Goal: Task Accomplishment & Management: Use online tool/utility

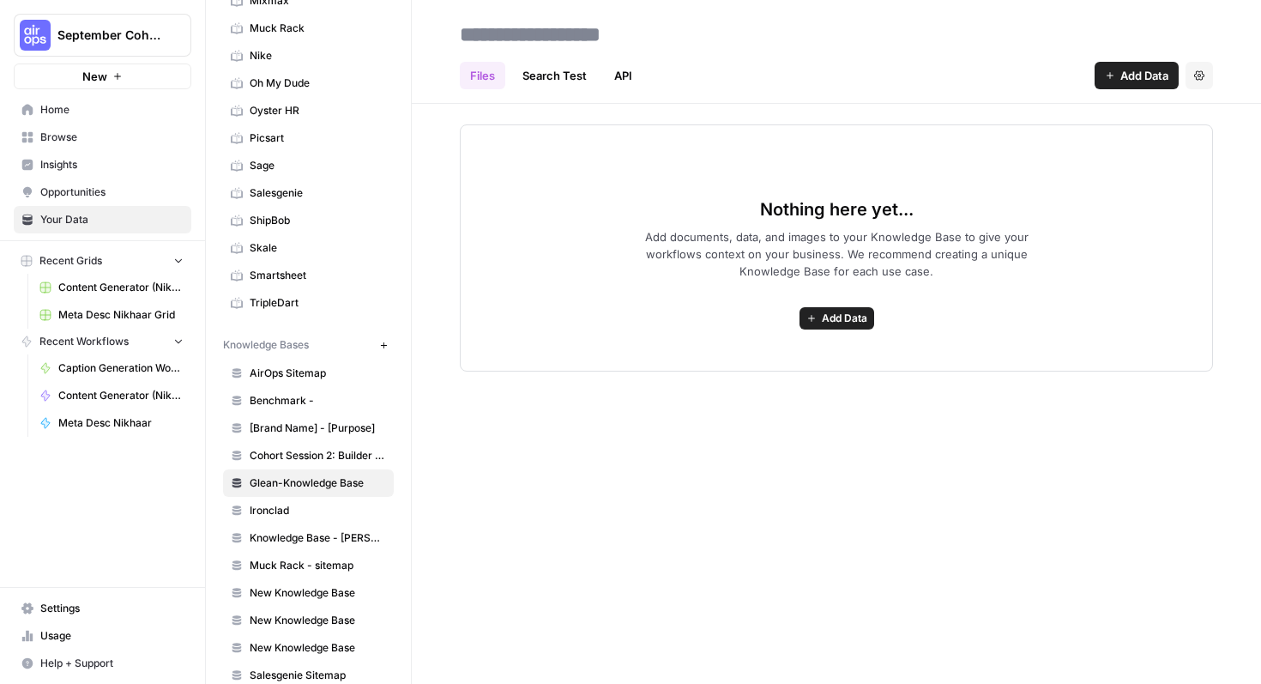
scroll to position [380, 0]
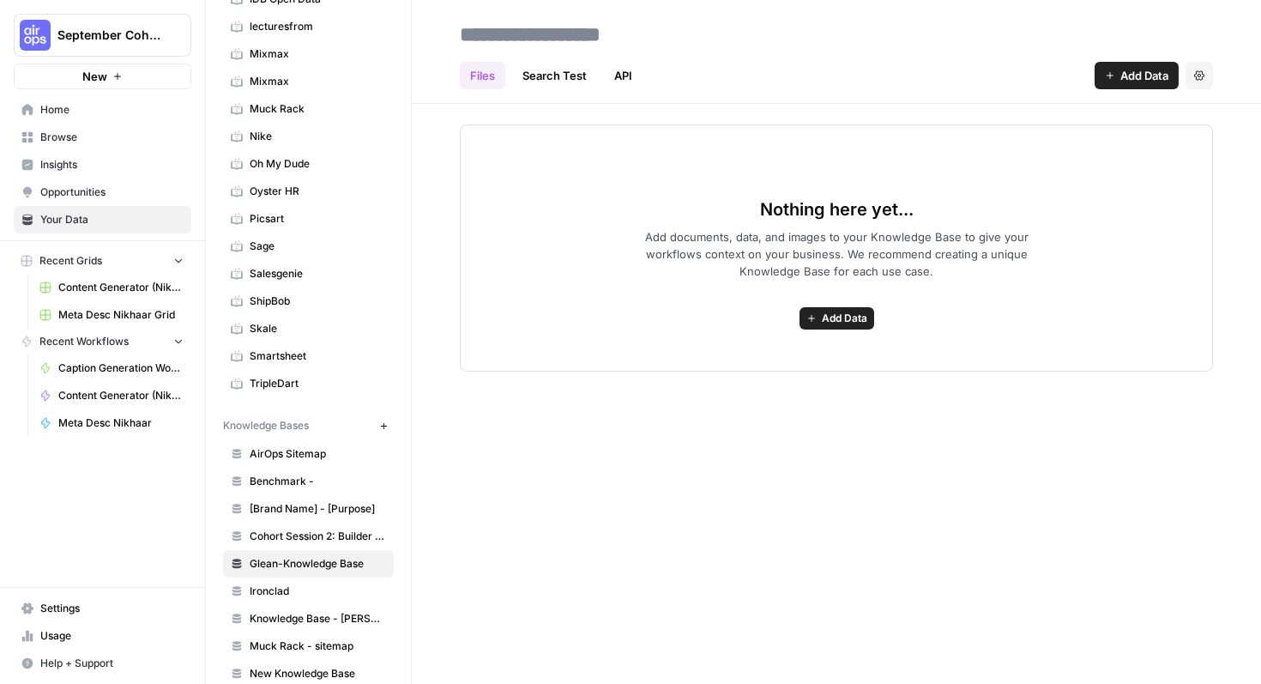
click at [277, 144] on link "Nike" at bounding box center [308, 136] width 171 height 27
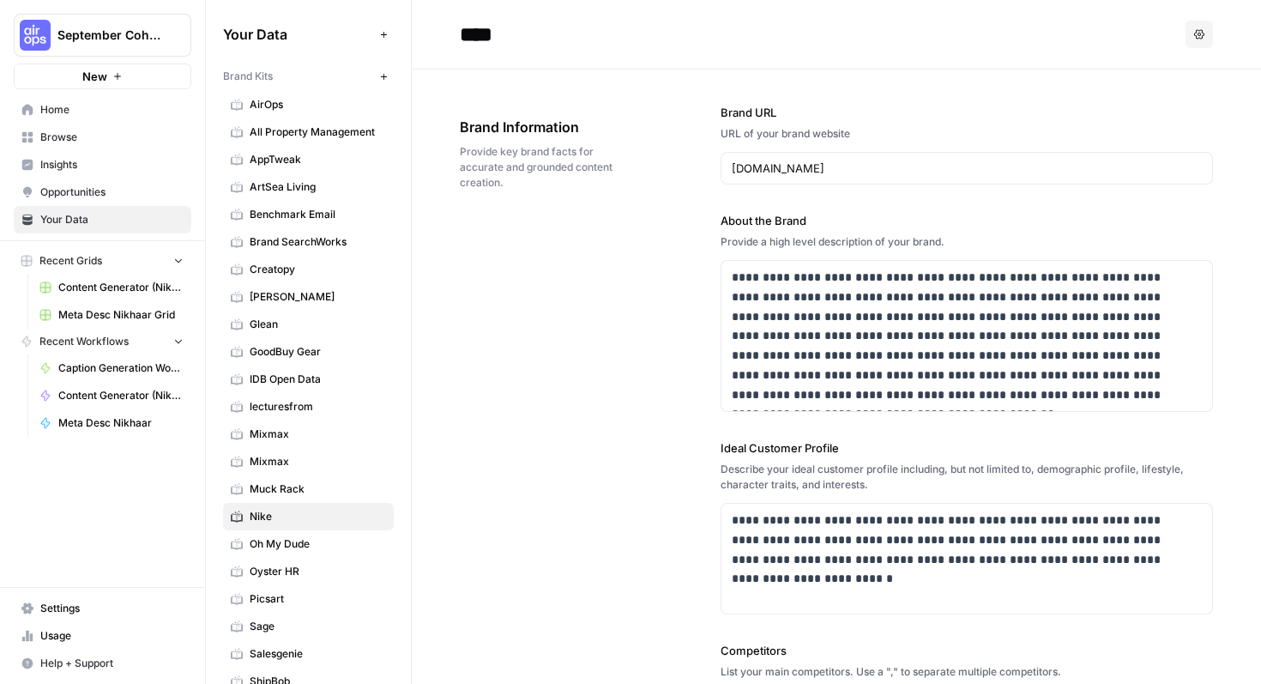
click at [277, 317] on span "Glean" at bounding box center [318, 324] width 136 height 15
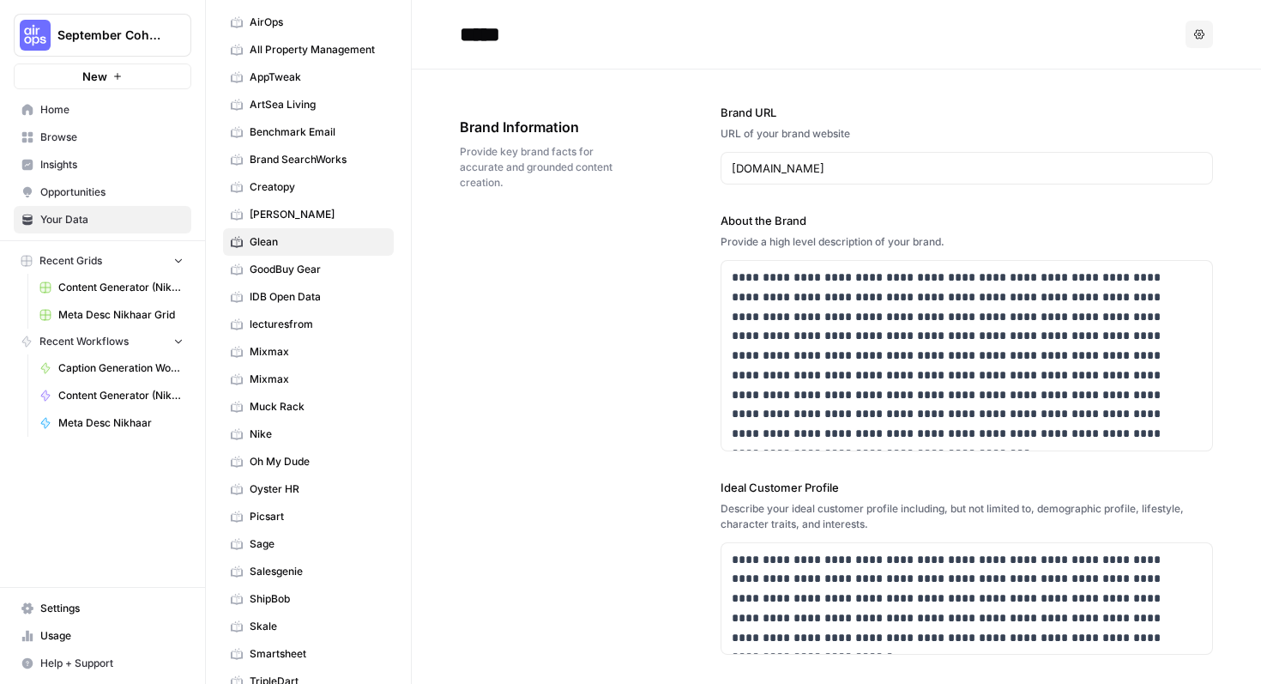
scroll to position [118, 0]
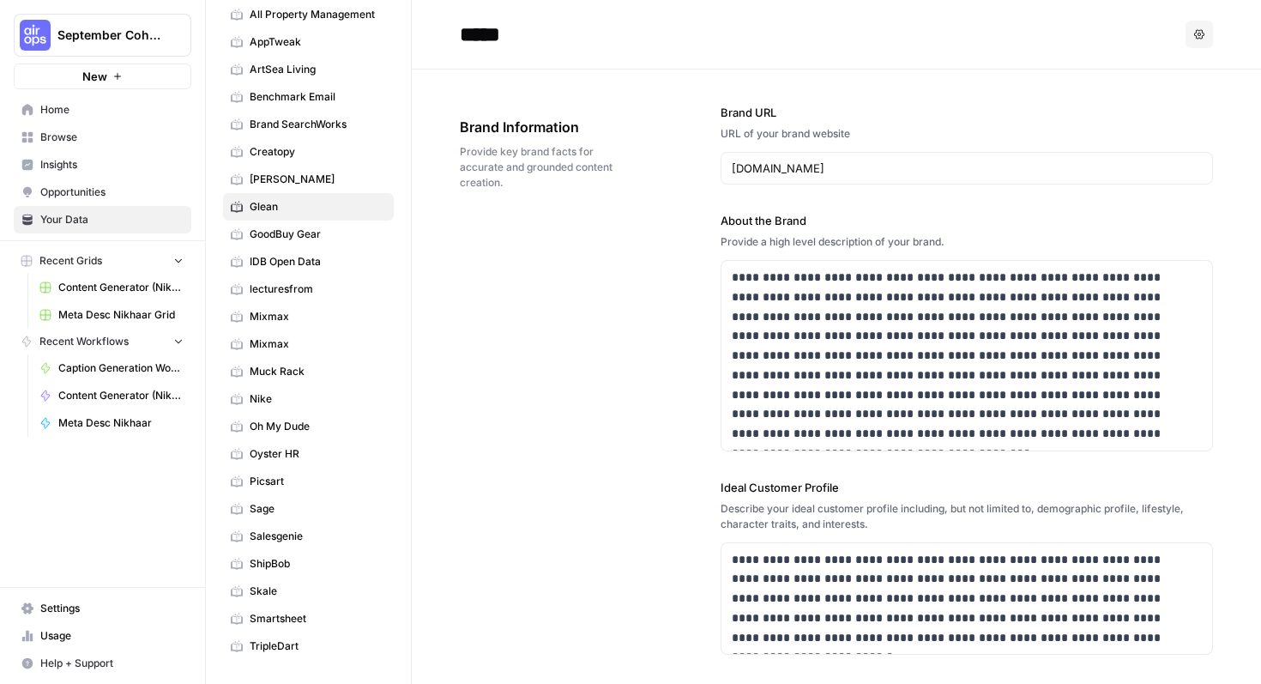
click at [313, 636] on link "TripleDart" at bounding box center [308, 645] width 171 height 27
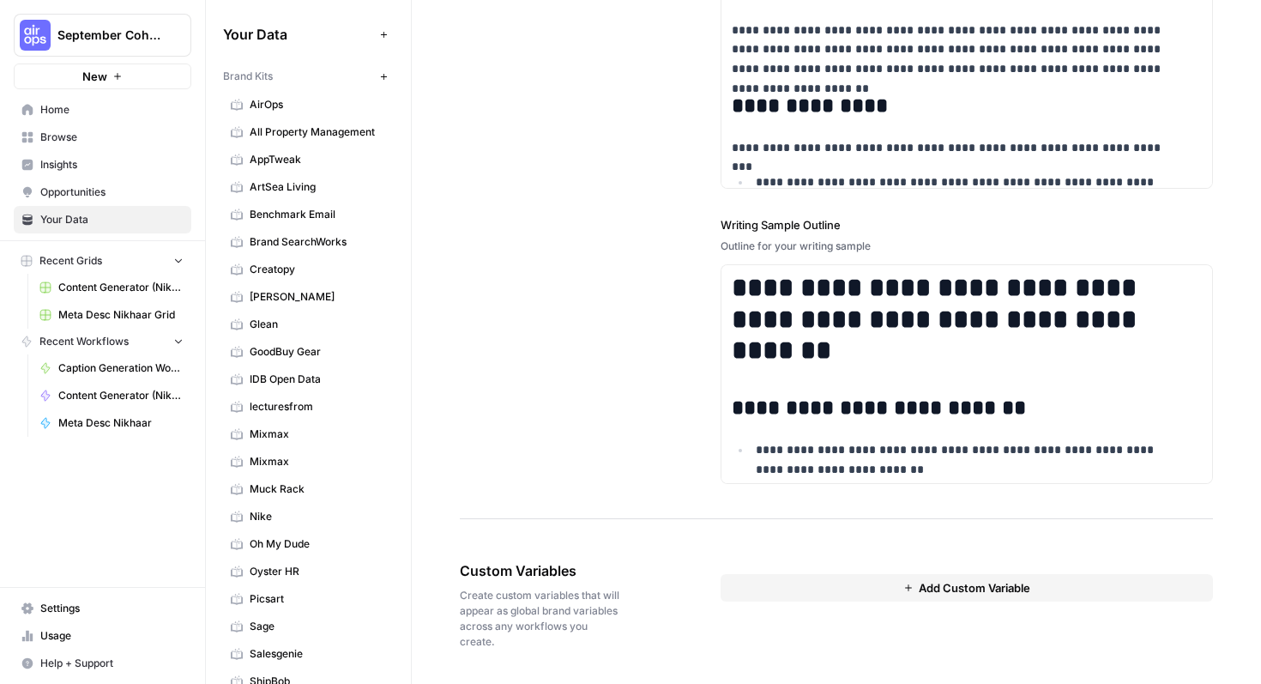
click at [283, 315] on link "Glean" at bounding box center [308, 324] width 171 height 27
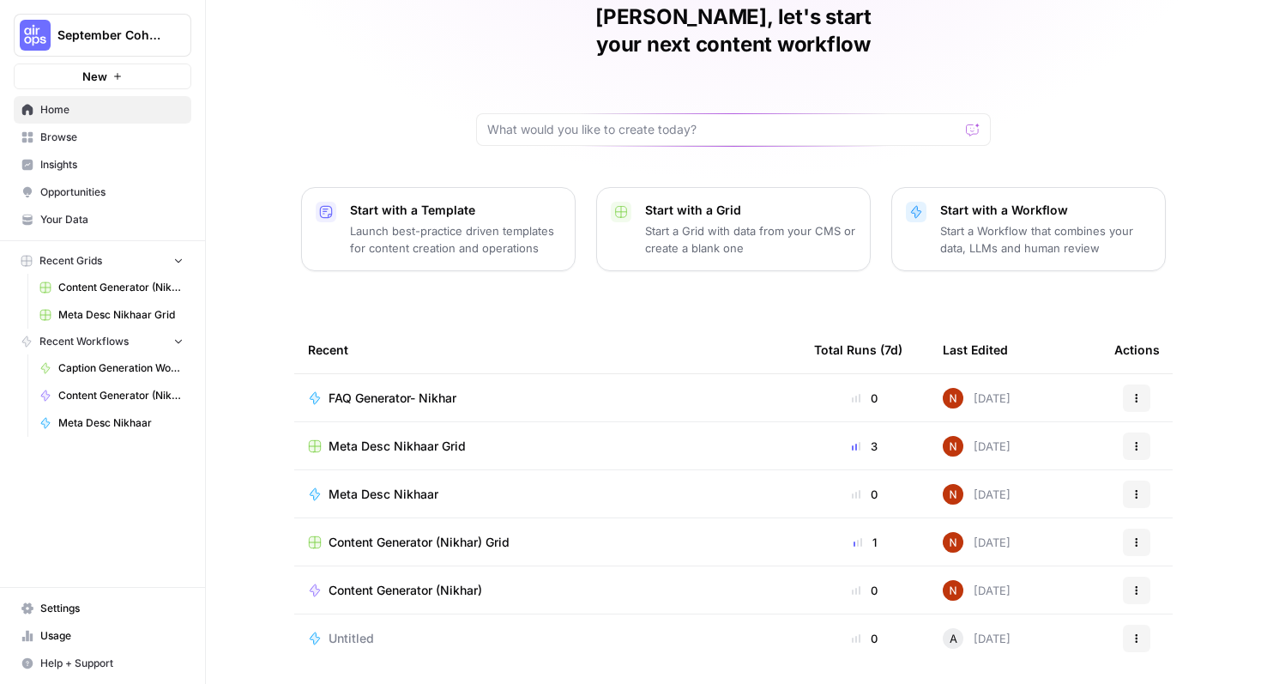
scroll to position [106, 0]
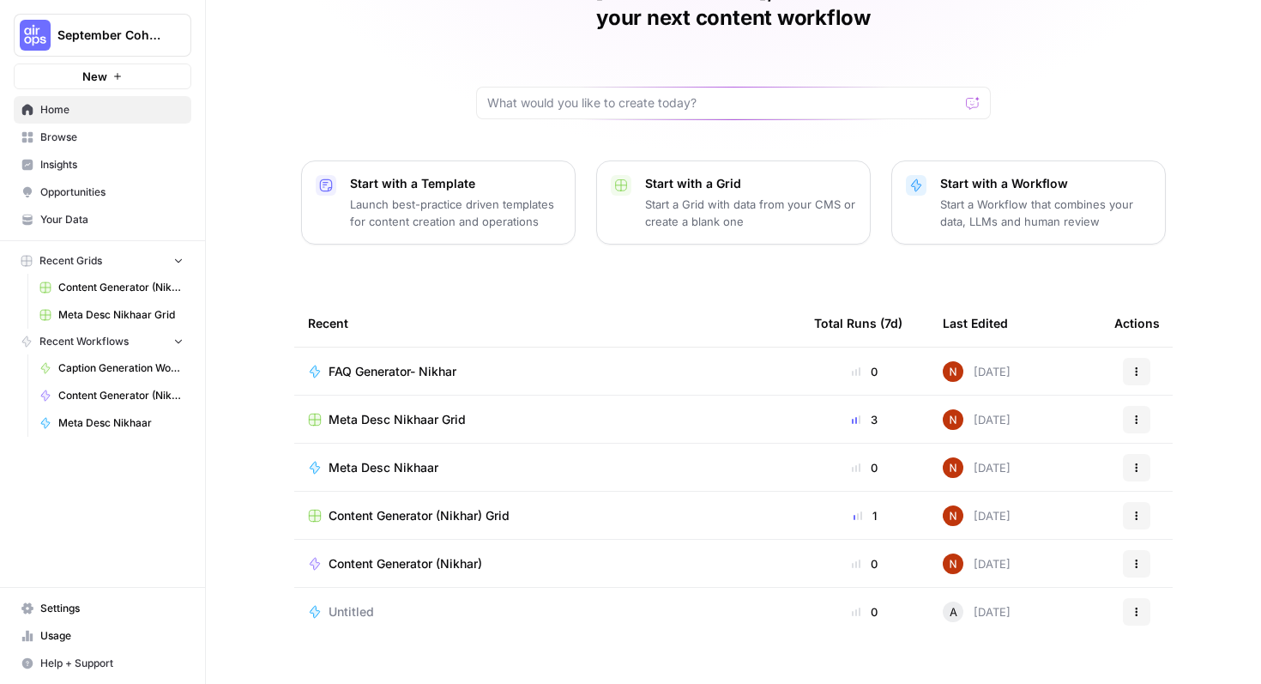
click at [440, 411] on span "Meta Desc Nikhaar Grid" at bounding box center [397, 419] width 137 height 17
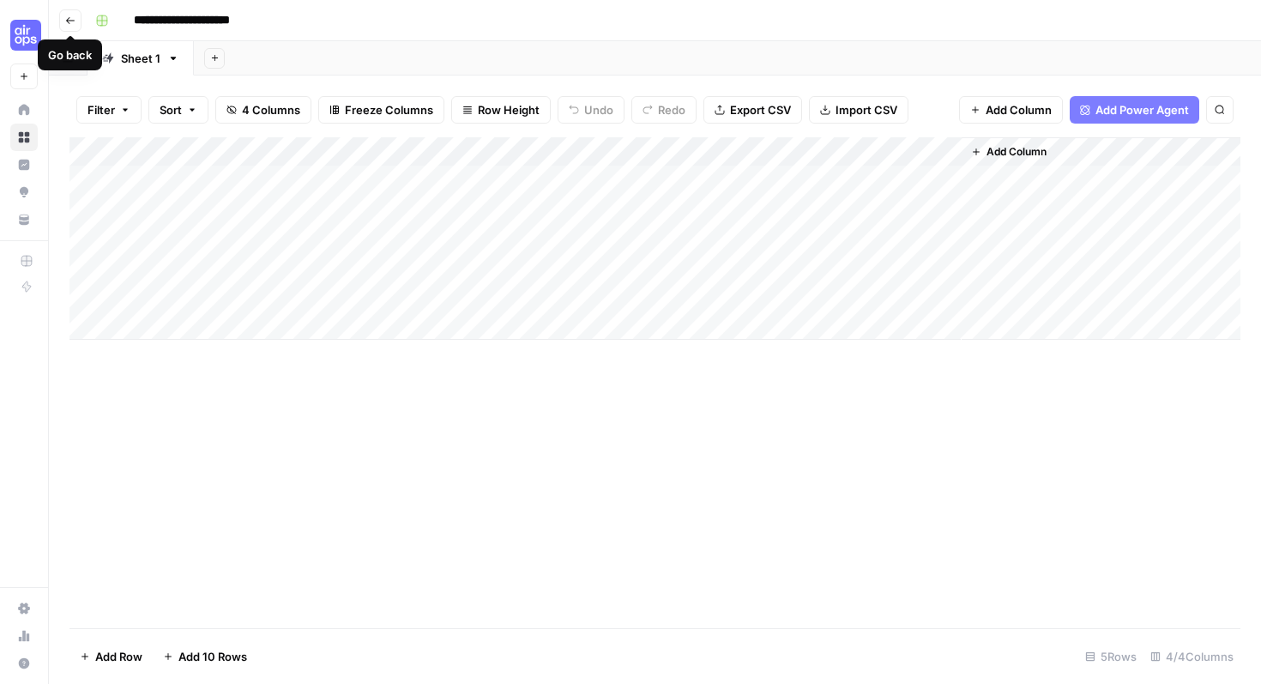
click at [70, 21] on icon "button" at bounding box center [70, 20] width 10 height 10
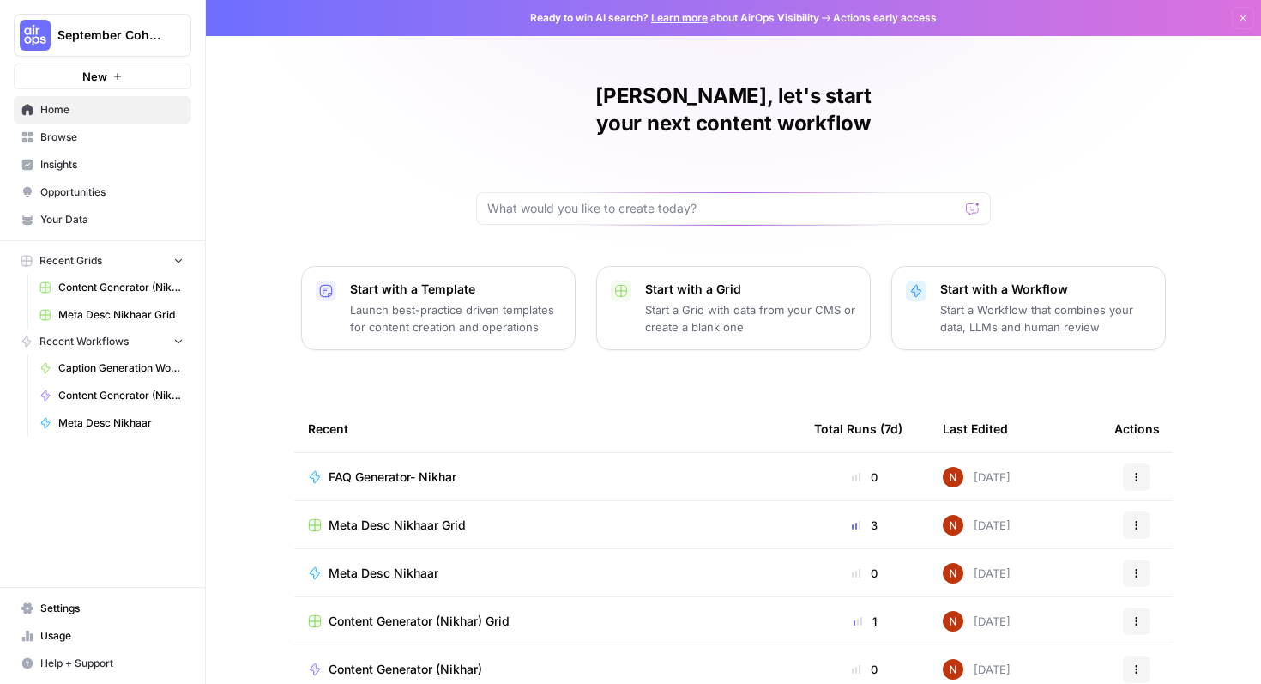
click at [79, 148] on link "Browse" at bounding box center [103, 137] width 178 height 27
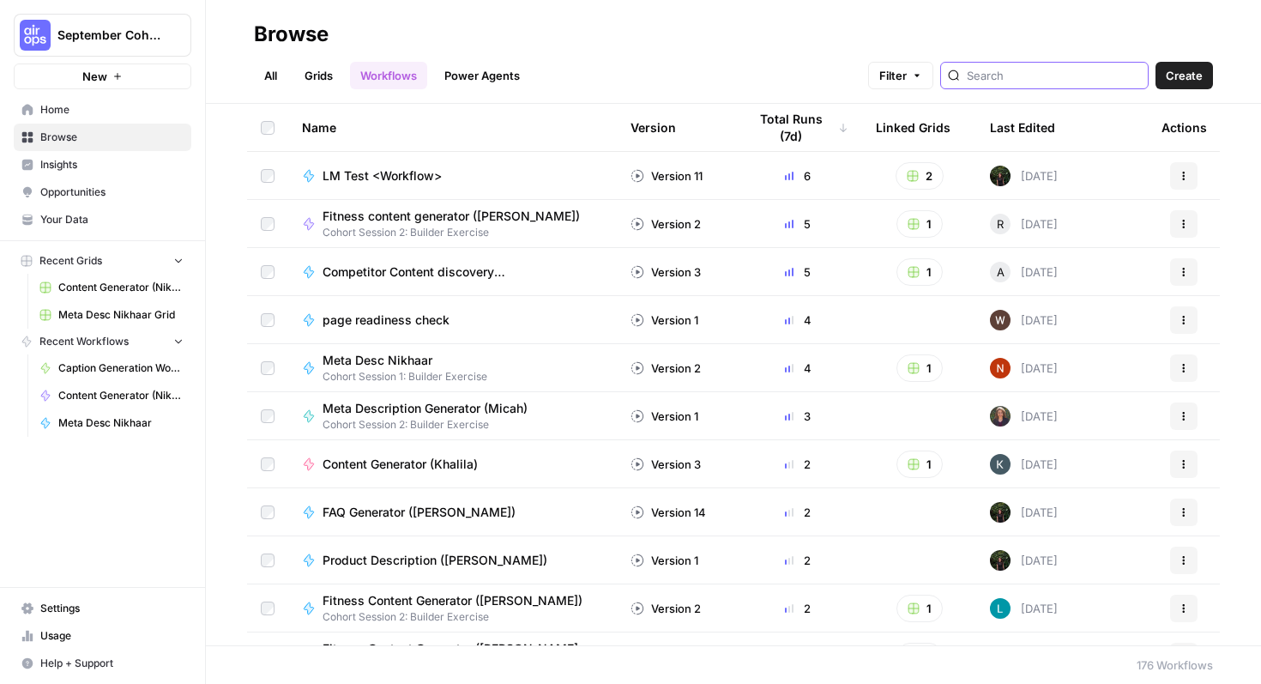
click at [1044, 78] on input "search" at bounding box center [1054, 75] width 174 height 17
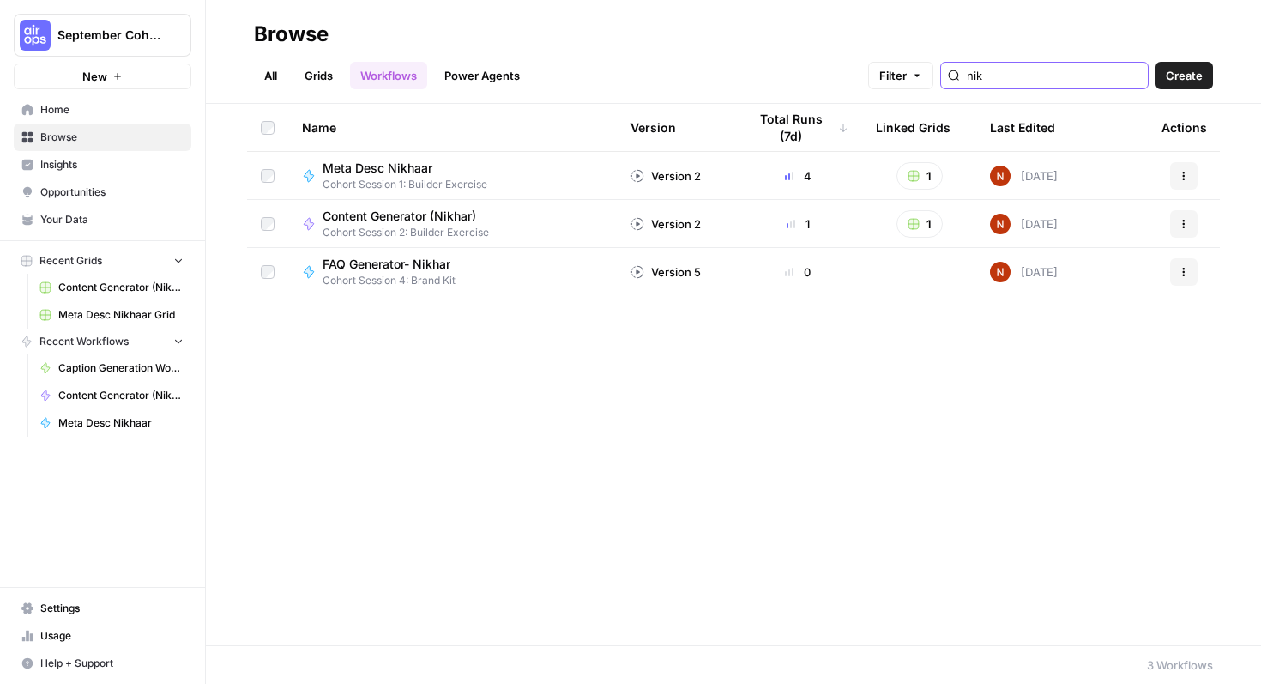
type input "nik"
click at [455, 160] on span "Meta Desc Nikhaar" at bounding box center [398, 168] width 151 height 17
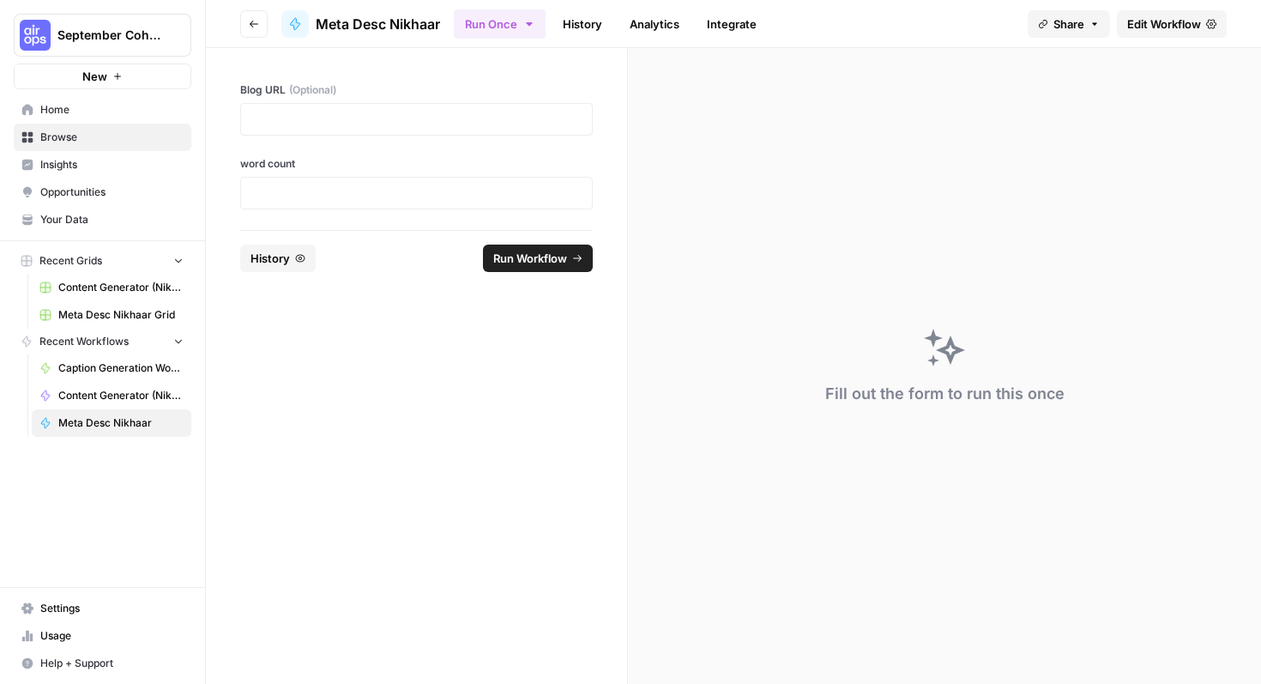
click at [1168, 24] on span "Edit Workflow" at bounding box center [1164, 23] width 74 height 17
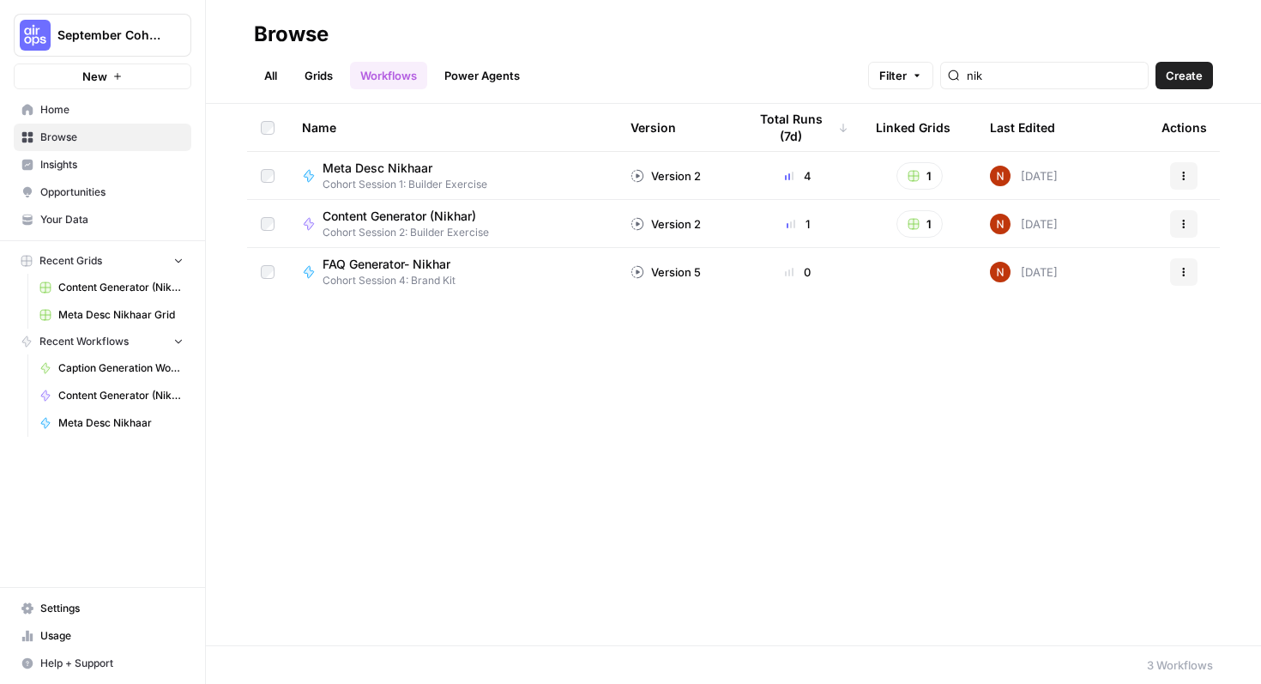
click at [121, 142] on span "Browse" at bounding box center [111, 137] width 143 height 15
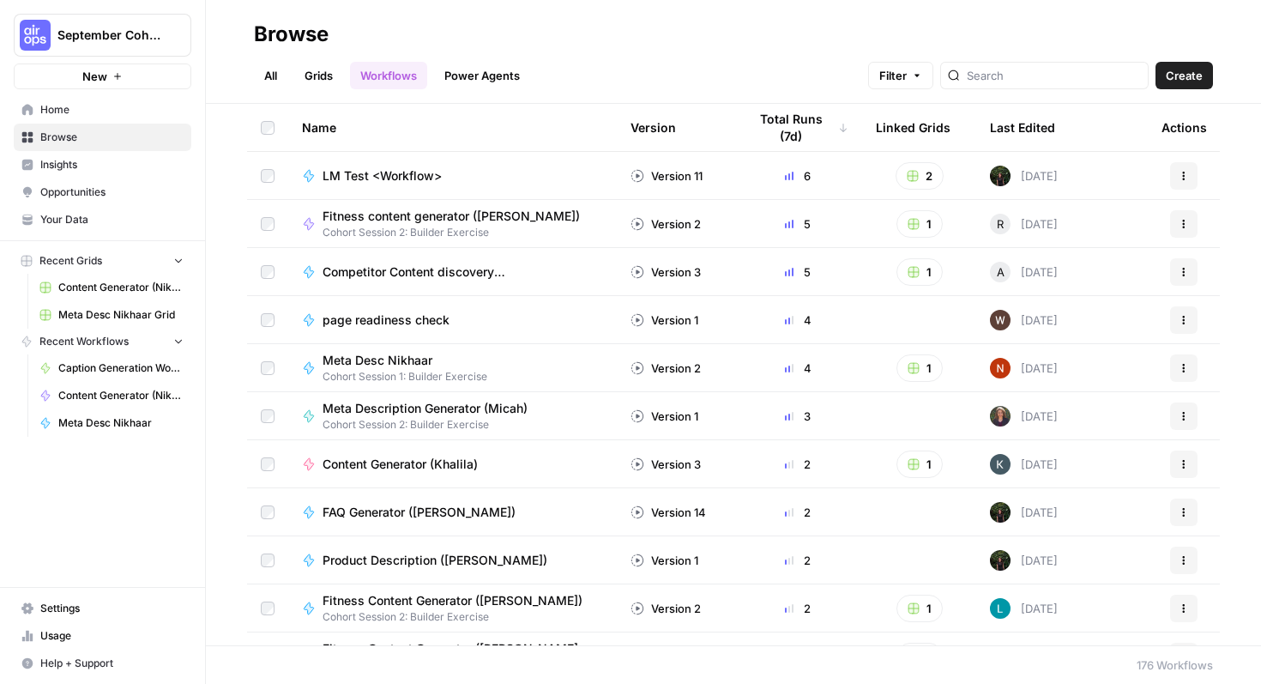
click at [326, 75] on link "Grids" at bounding box center [318, 75] width 49 height 27
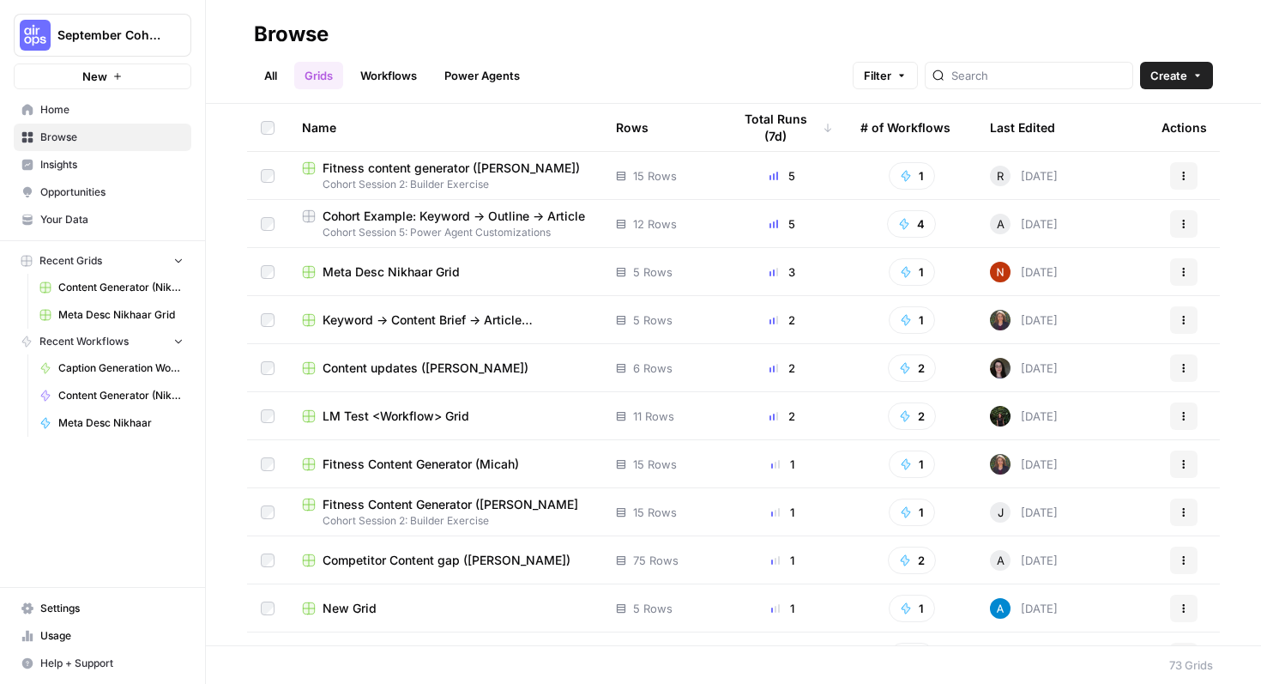
click at [428, 277] on span "Meta Desc Nikhaar Grid" at bounding box center [391, 271] width 137 height 17
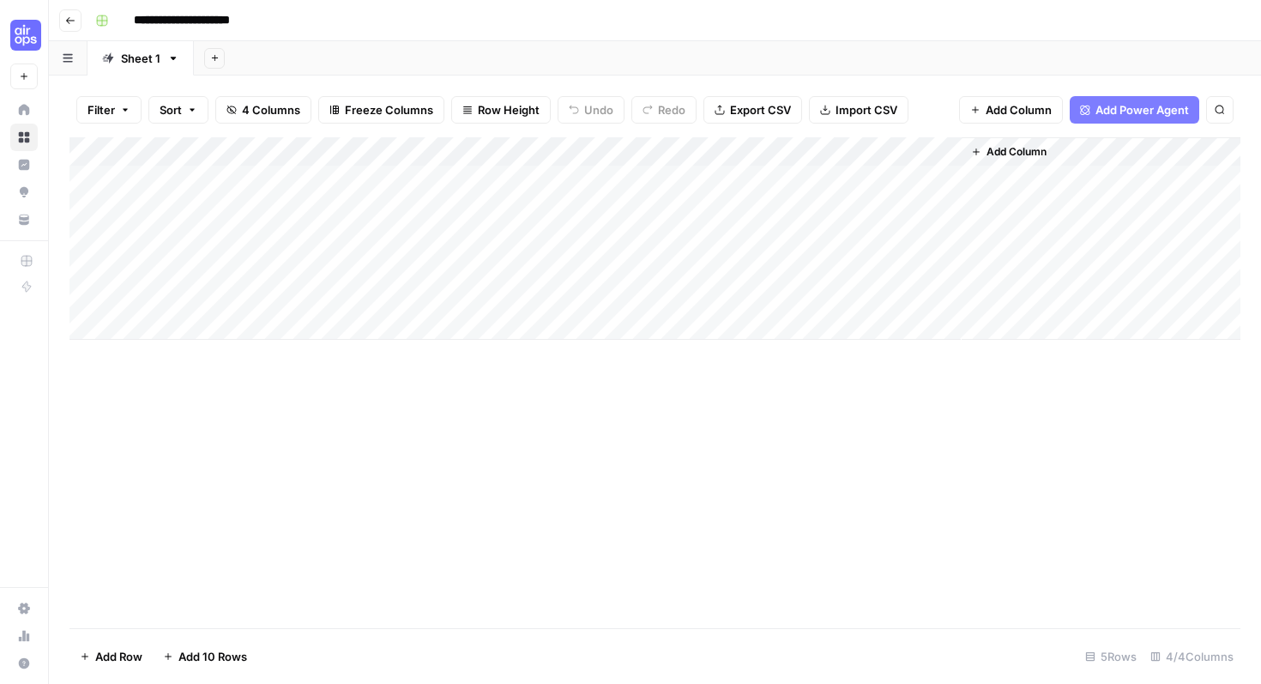
click at [1133, 114] on span "Add Power Agent" at bounding box center [1143, 109] width 94 height 17
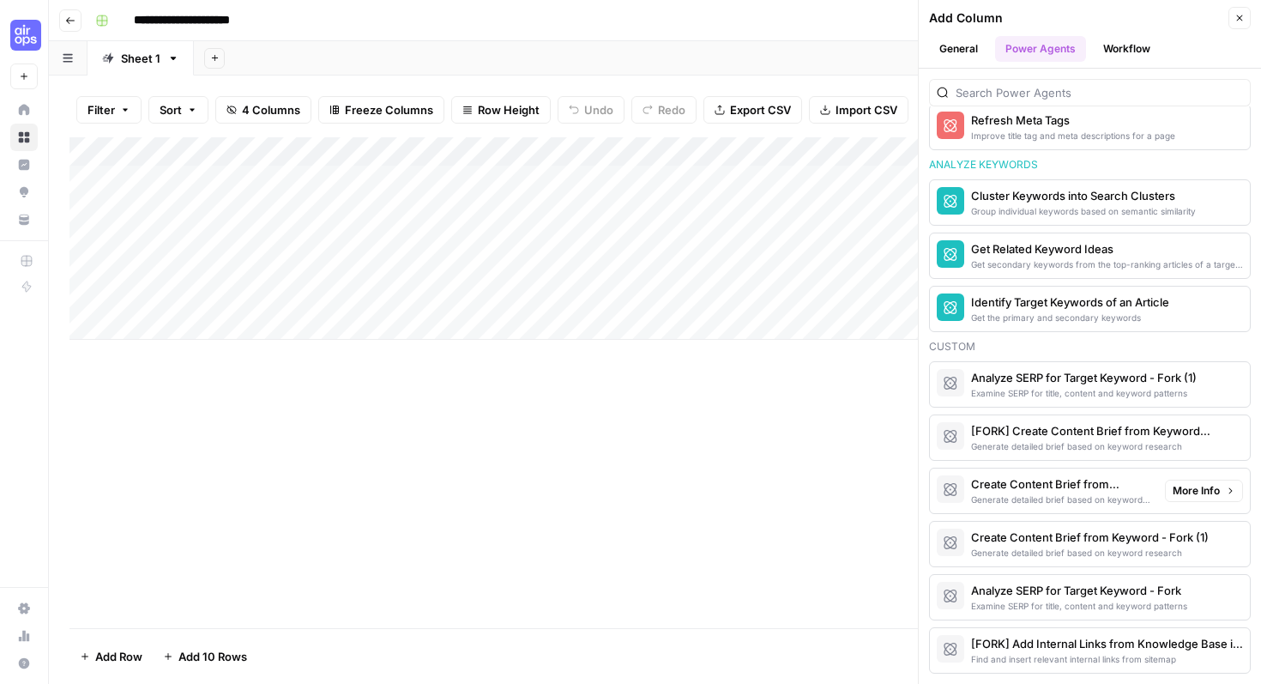
scroll to position [1139, 0]
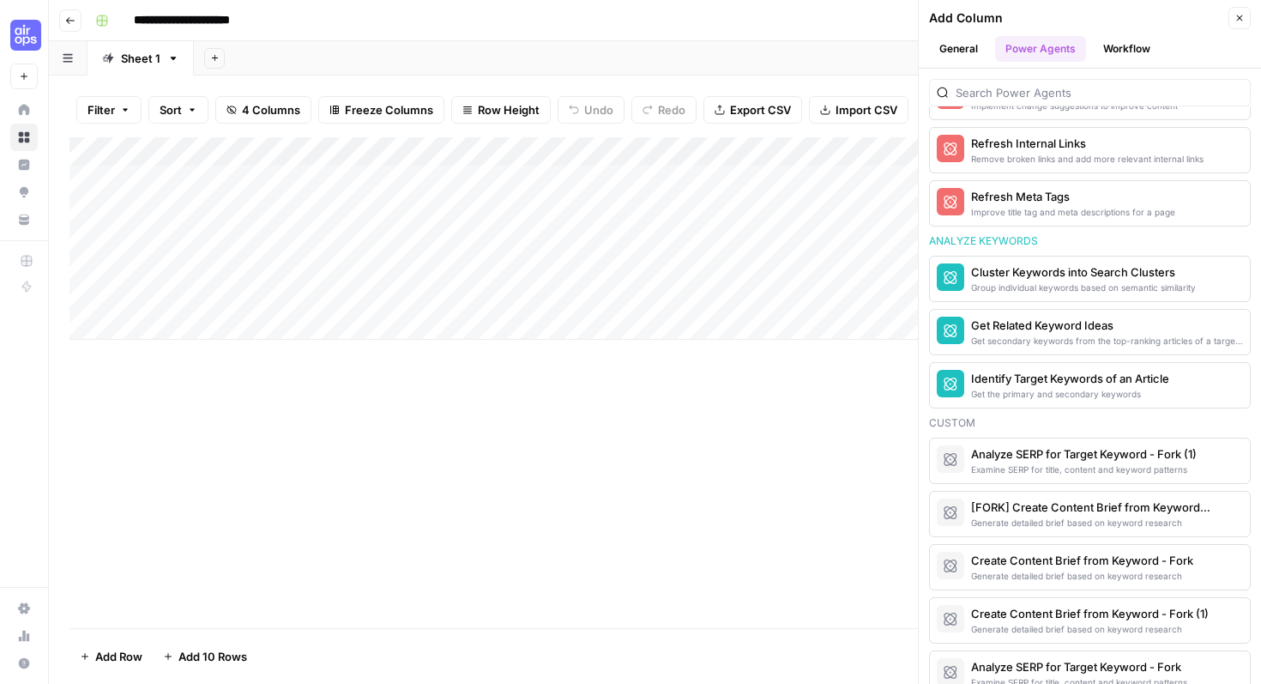
click at [136, 64] on div "Sheet 1" at bounding box center [140, 58] width 39 height 17
click at [154, 60] on div "Sheet 1" at bounding box center [140, 58] width 39 height 17
click at [172, 57] on icon "button" at bounding box center [174, 58] width 6 height 3
click at [200, 104] on button "Duplicate Sheet" at bounding box center [235, 115] width 122 height 24
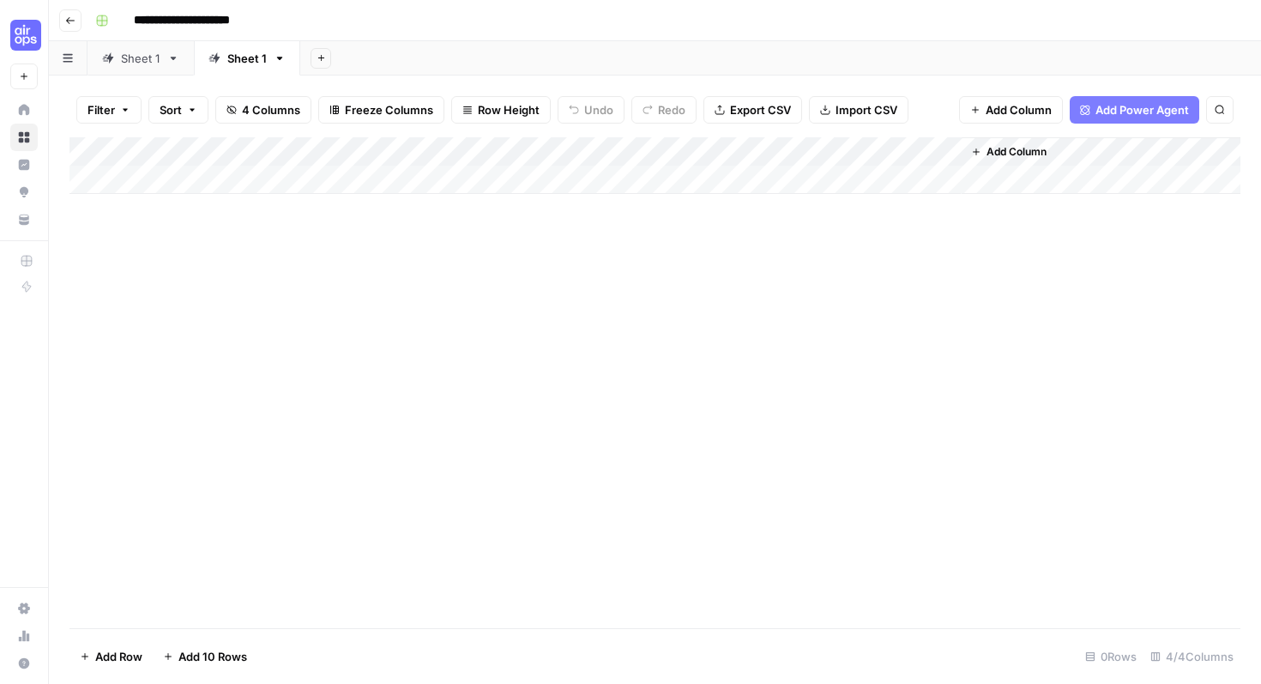
click at [553, 145] on div "Add Column" at bounding box center [654, 165] width 1171 height 57
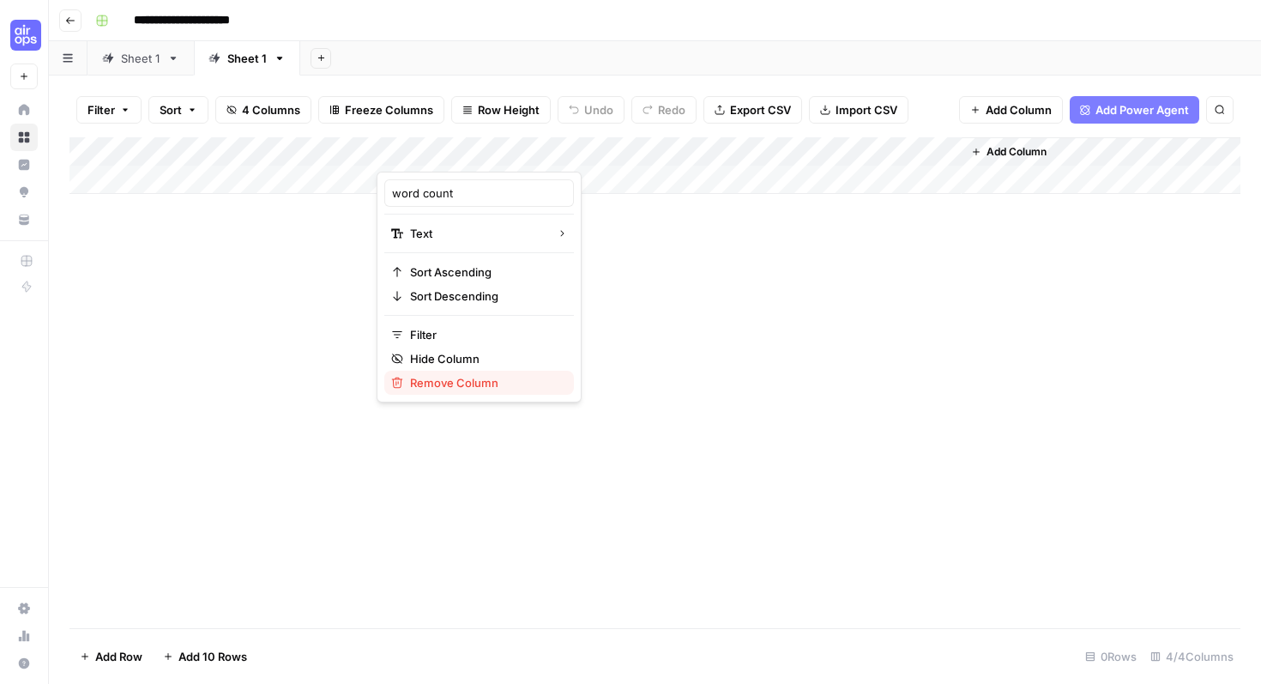
click at [467, 378] on span "Remove Column" at bounding box center [485, 382] width 150 height 17
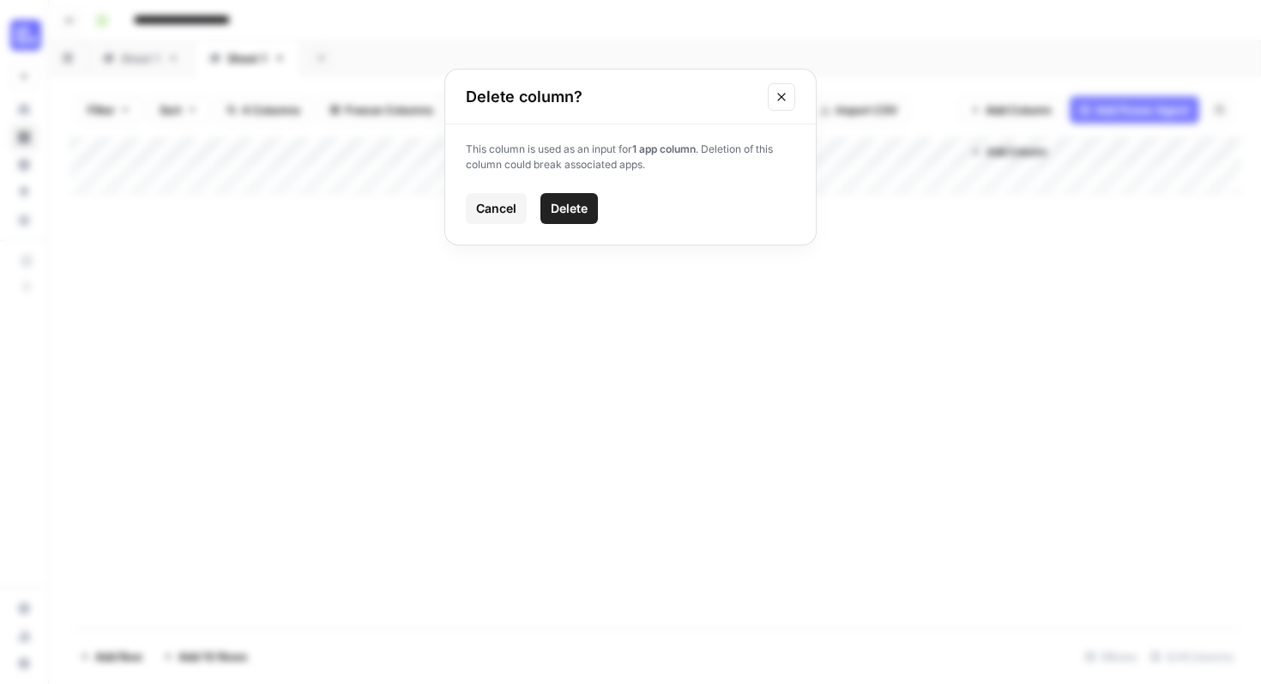
click at [572, 211] on span "Delete" at bounding box center [569, 208] width 37 height 17
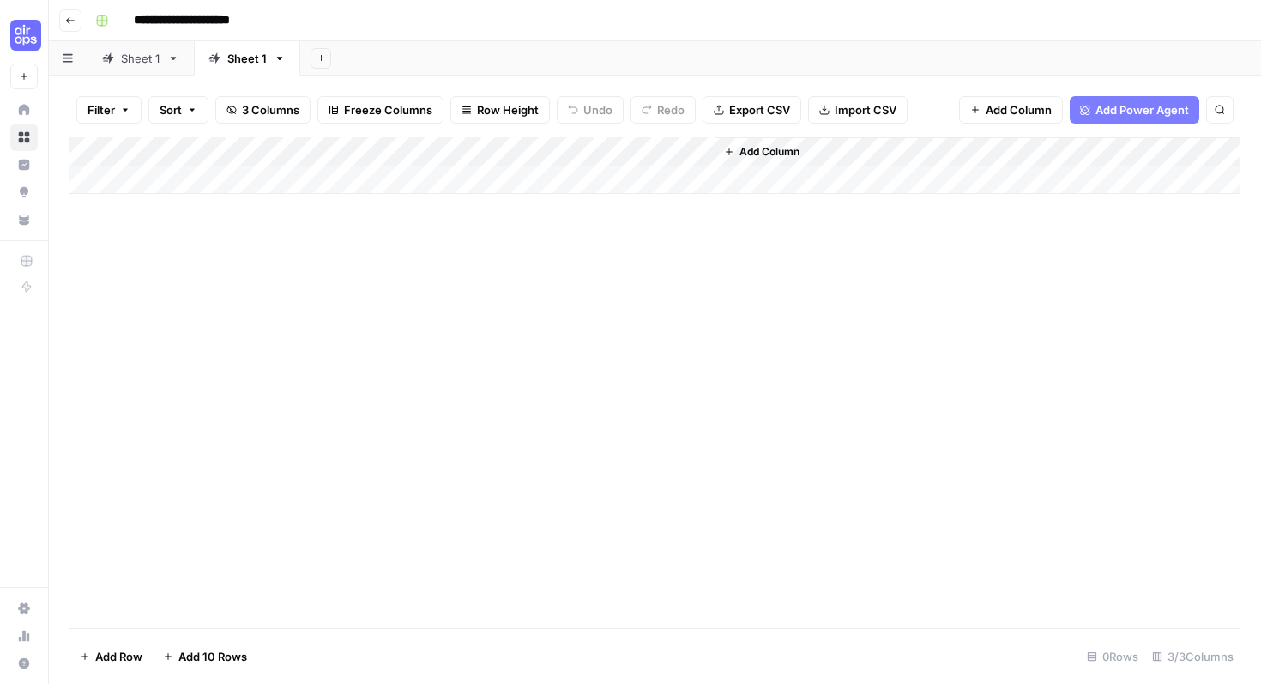
click at [477, 137] on div "Add Column" at bounding box center [654, 165] width 1171 height 57
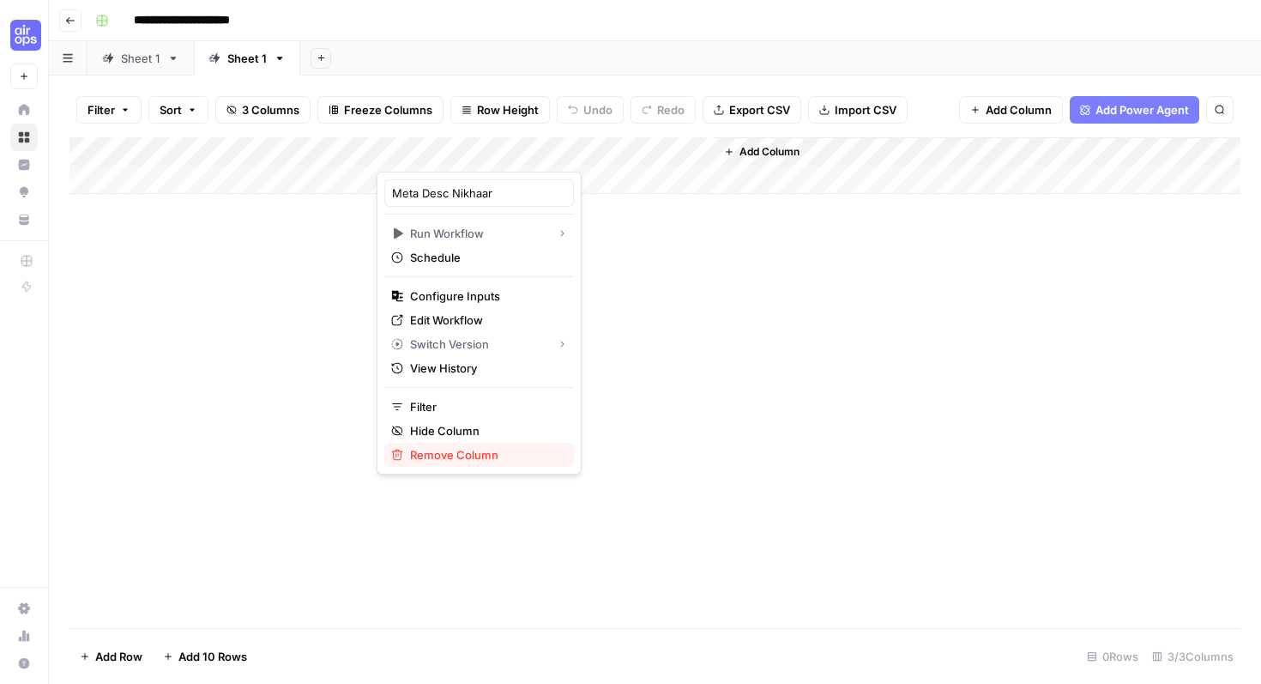
click at [460, 453] on span "Remove Column" at bounding box center [485, 454] width 150 height 17
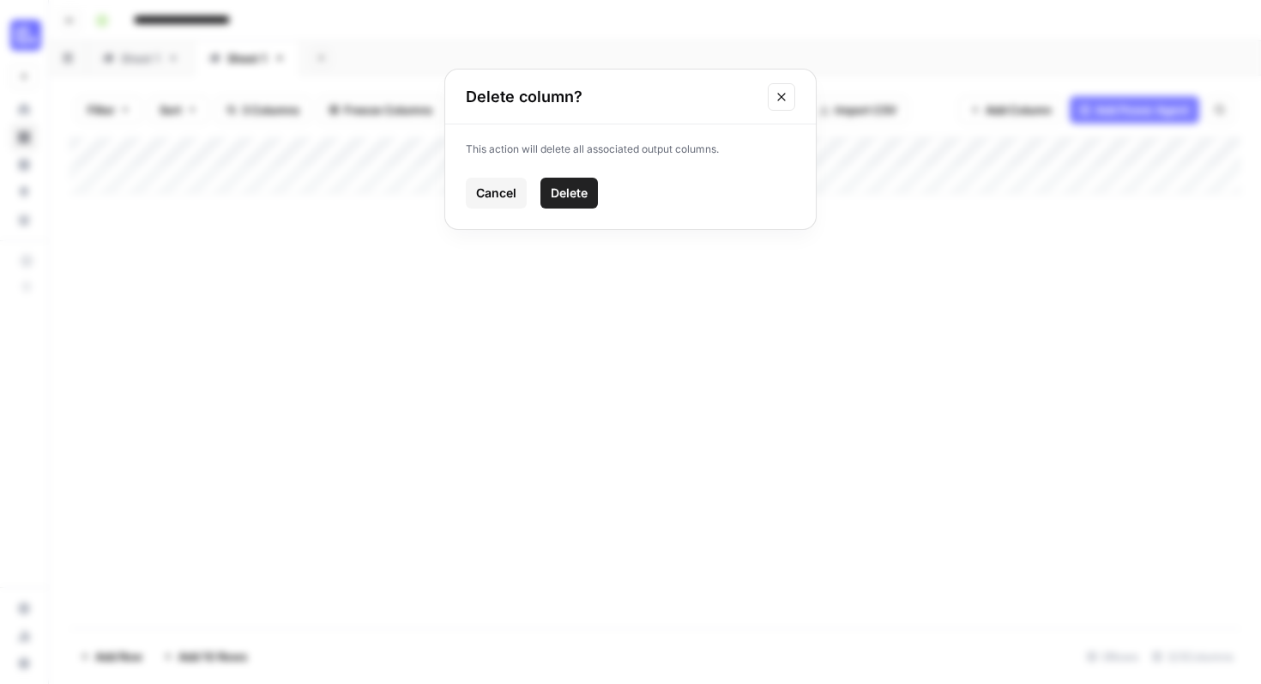
click at [572, 197] on span "Delete" at bounding box center [569, 192] width 37 height 17
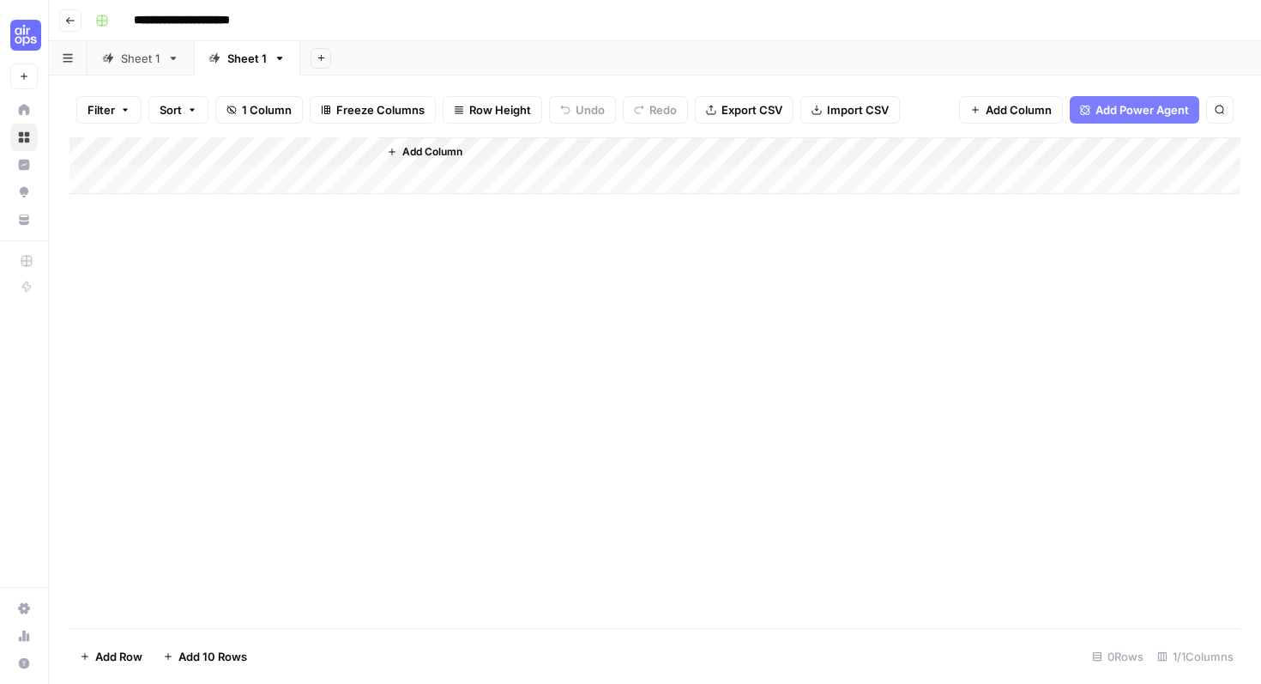
click at [1117, 110] on span "Add Power Agent" at bounding box center [1143, 109] width 94 height 17
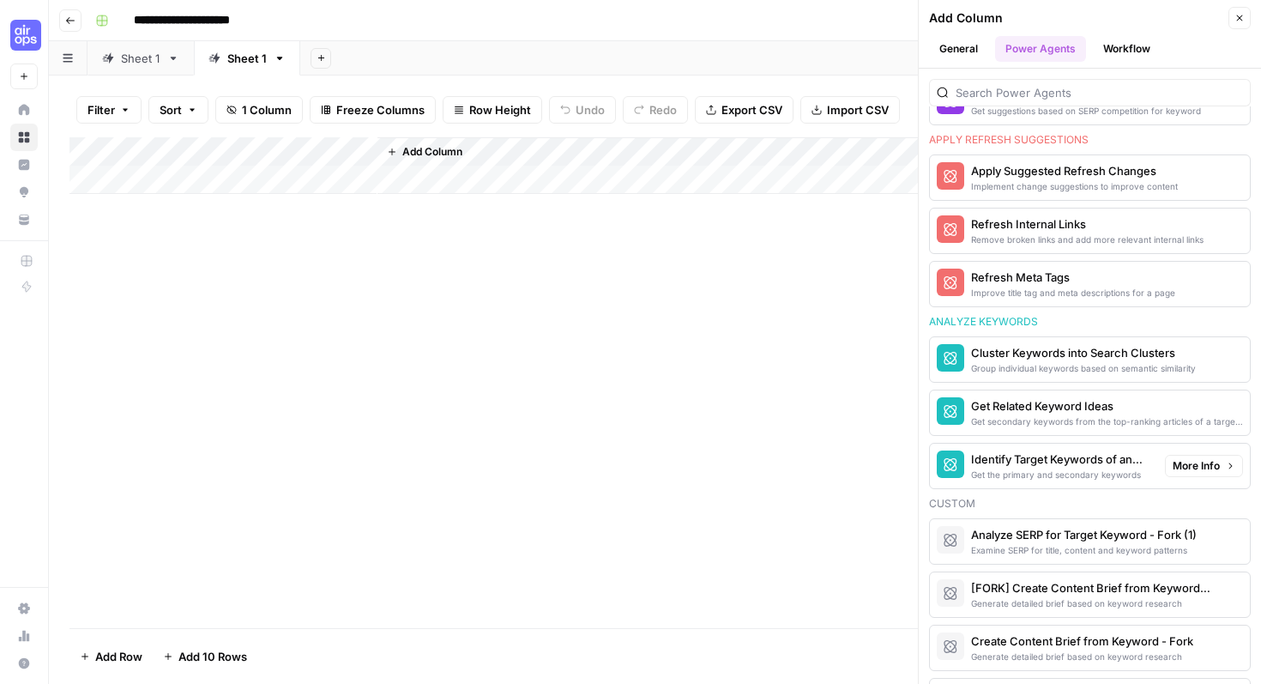
scroll to position [1020, 0]
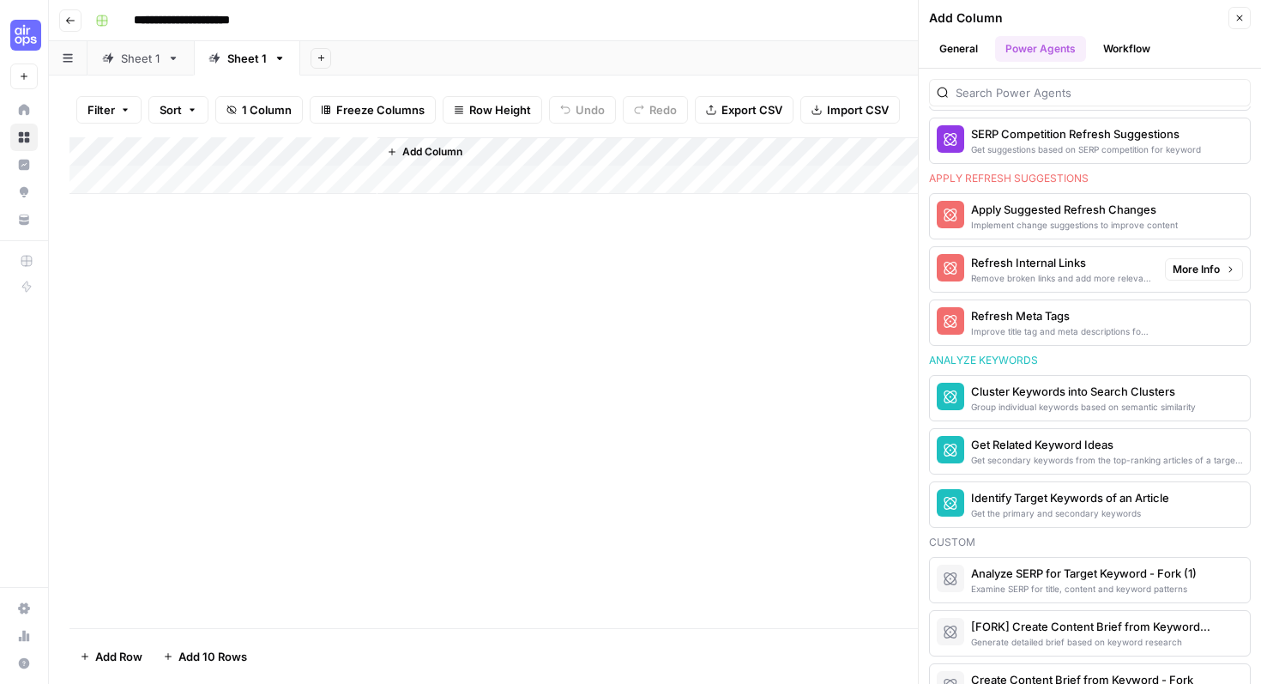
click at [1051, 312] on div "Refresh Meta Tags" at bounding box center [1061, 315] width 180 height 17
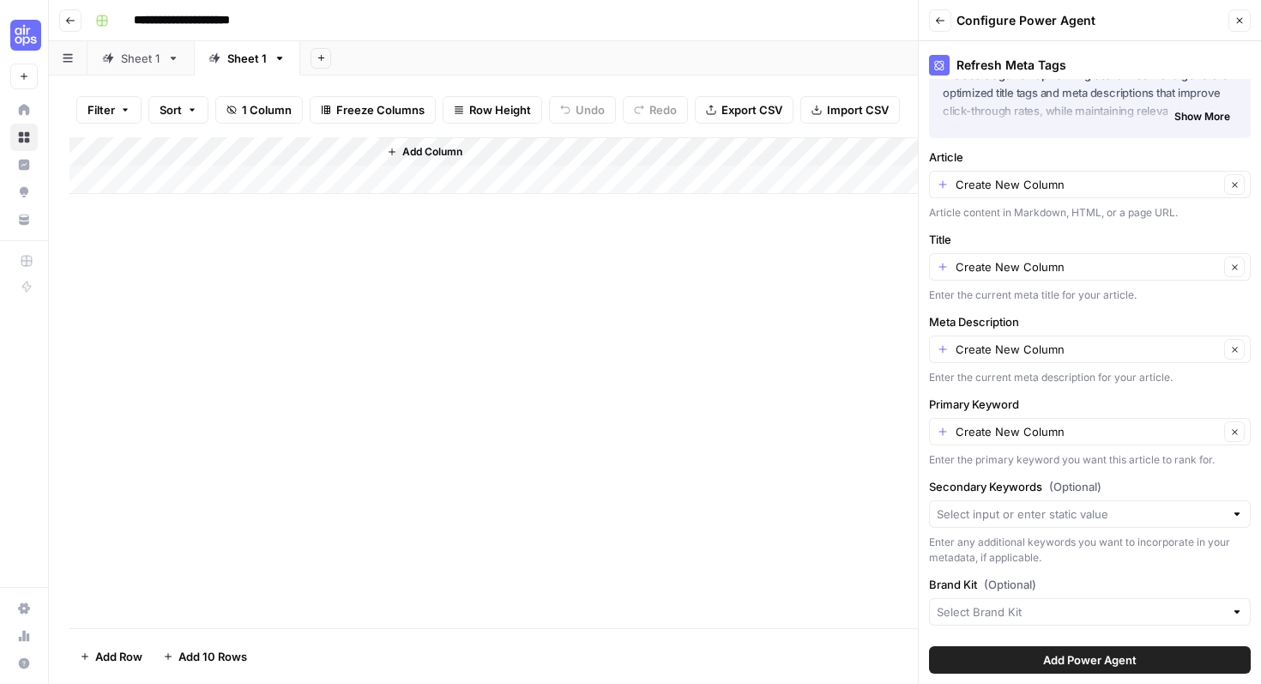
scroll to position [0, 0]
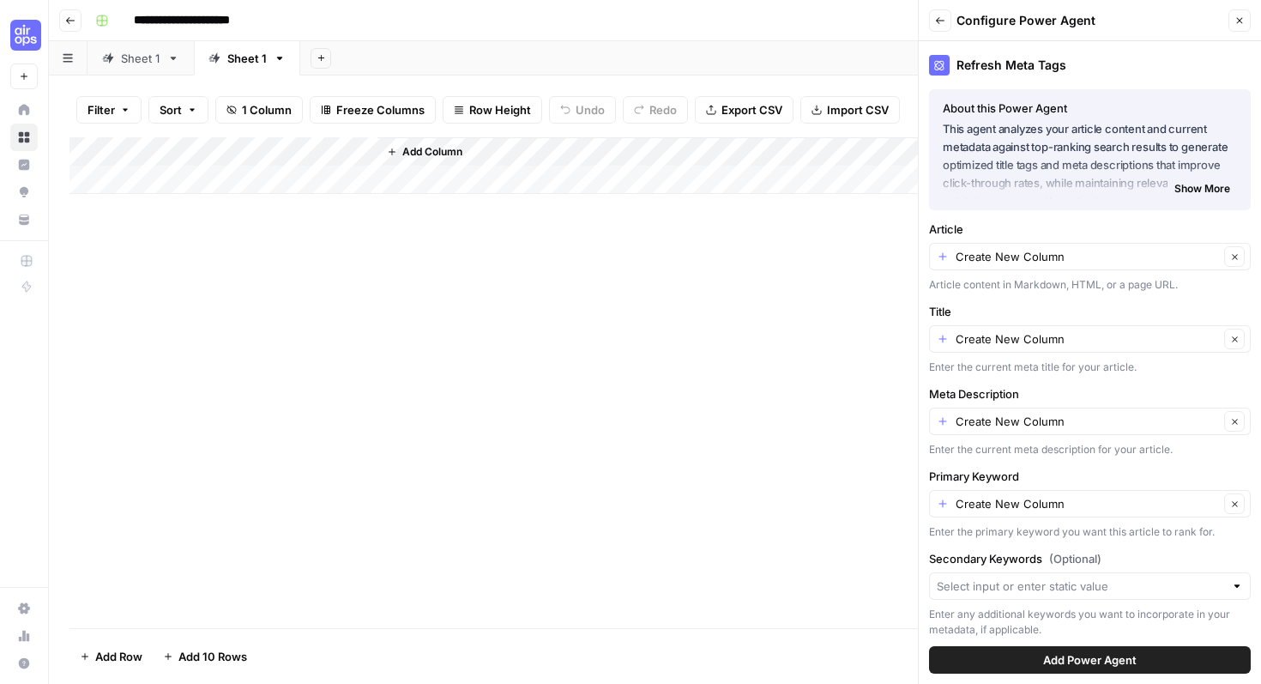
click at [1179, 186] on span "Show More" at bounding box center [1202, 188] width 56 height 15
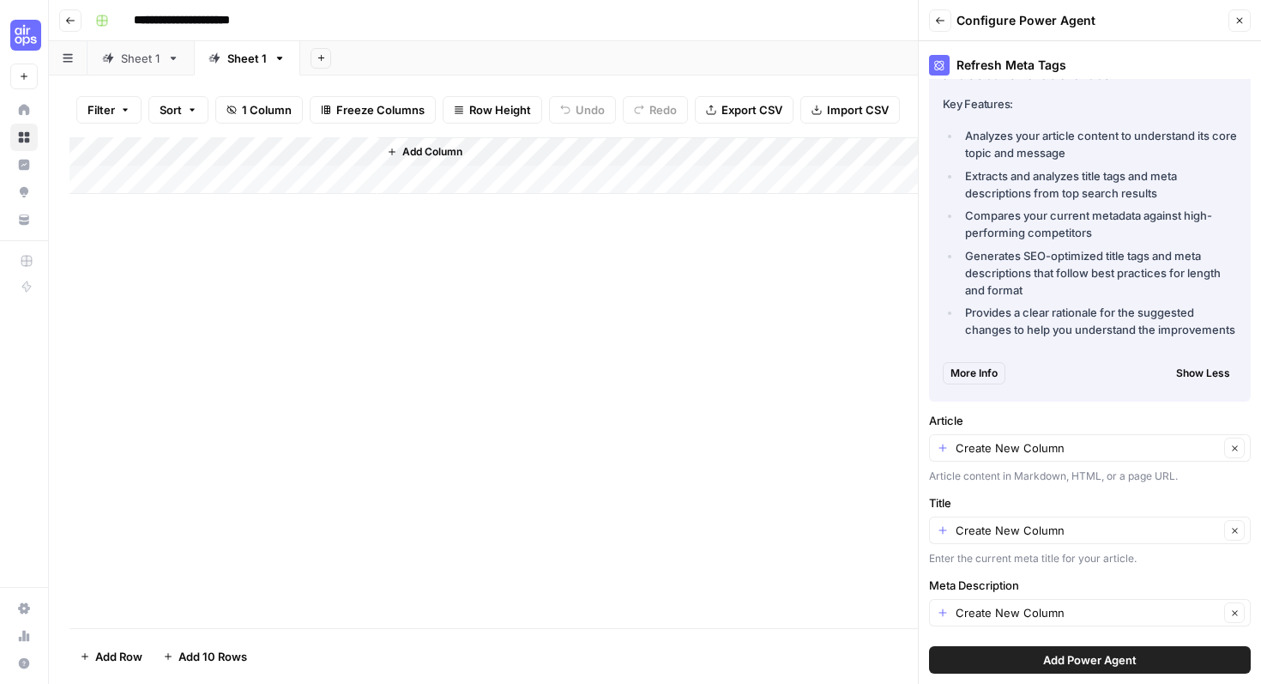
scroll to position [390, 0]
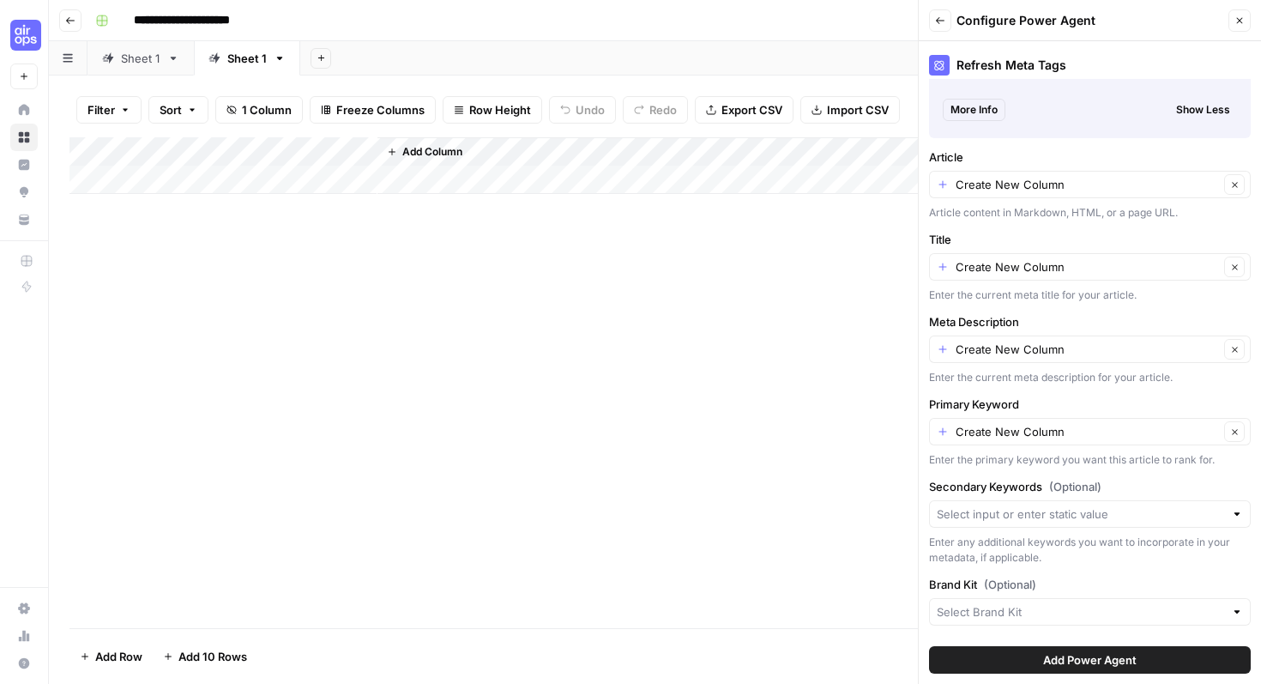
click at [1094, 660] on span "Add Power Agent" at bounding box center [1090, 659] width 94 height 17
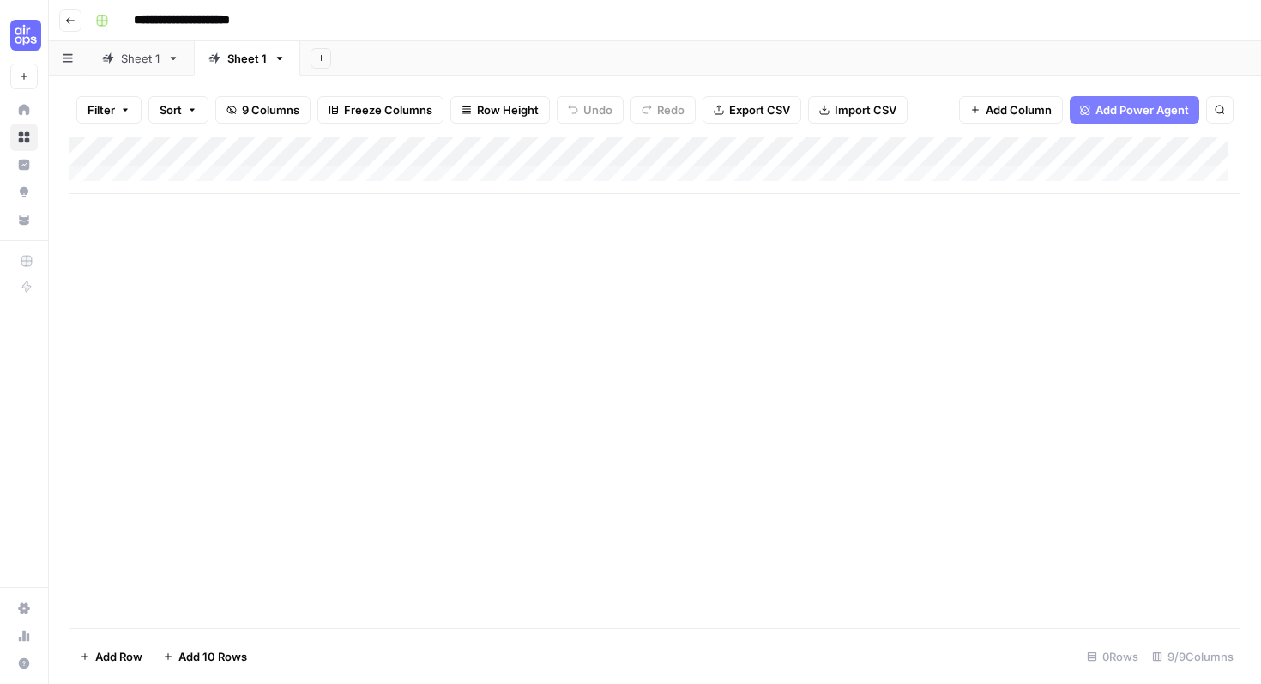
scroll to position [0, 0]
click at [238, 61] on div "Sheet 1" at bounding box center [246, 58] width 39 height 17
click at [226, 172] on div "Add Column" at bounding box center [654, 165] width 1171 height 57
paste textarea "**********"
type textarea "**********"
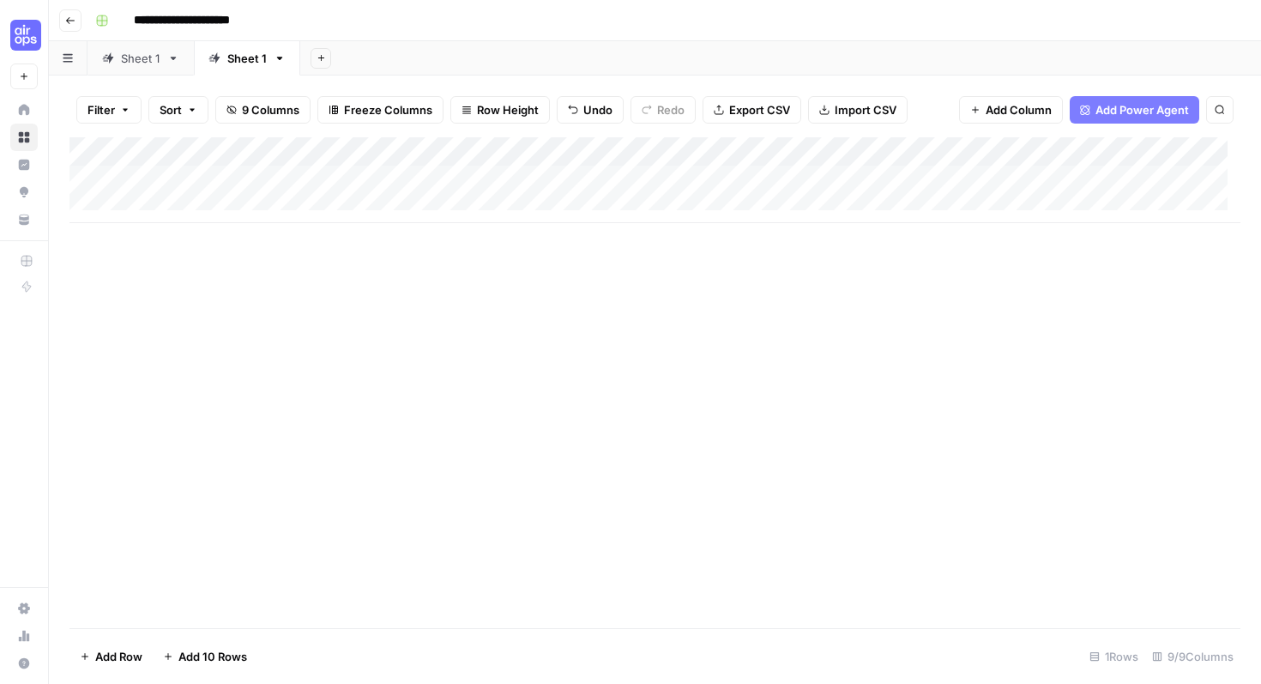
click at [387, 259] on div "Add Column" at bounding box center [654, 382] width 1171 height 491
click at [484, 173] on div "Add Column" at bounding box center [654, 180] width 1171 height 86
click at [467, 255] on div "Add Column" at bounding box center [654, 382] width 1171 height 491
click at [579, 176] on div "Add Column" at bounding box center [654, 180] width 1171 height 86
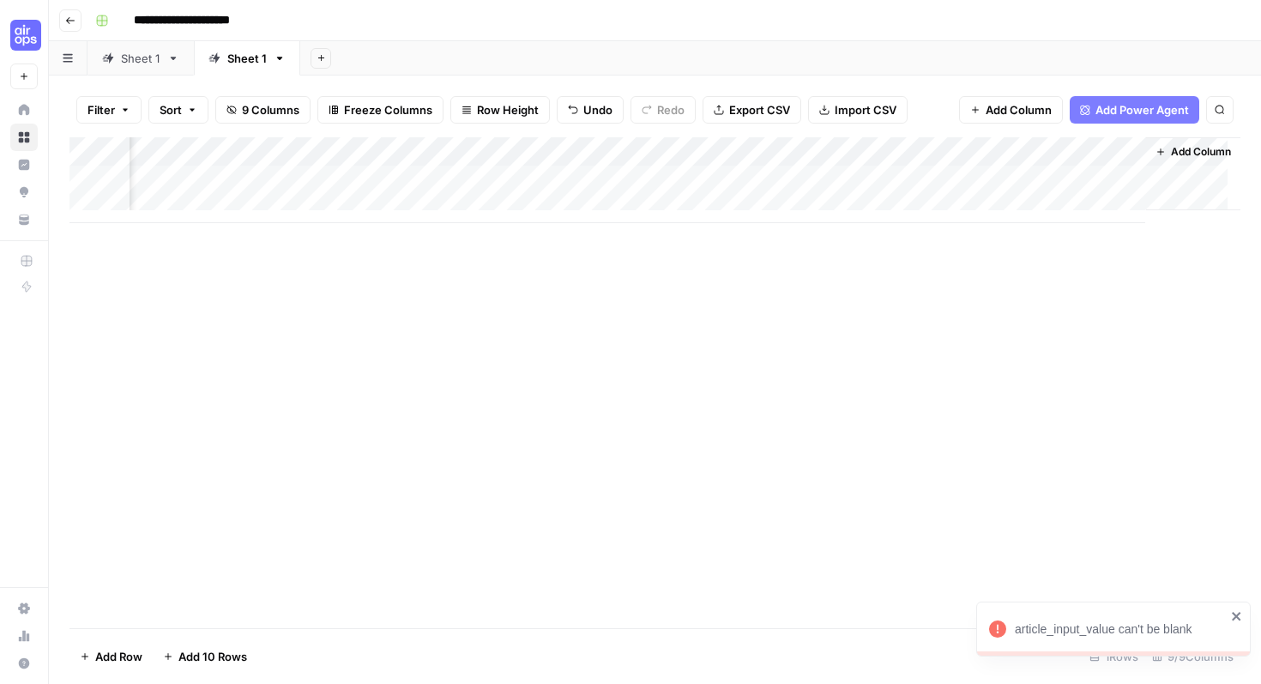
click at [1240, 611] on icon "close" at bounding box center [1237, 616] width 12 height 14
click at [795, 180] on div "Add Column" at bounding box center [654, 180] width 1171 height 86
click at [548, 244] on div "Add Column" at bounding box center [654, 382] width 1171 height 491
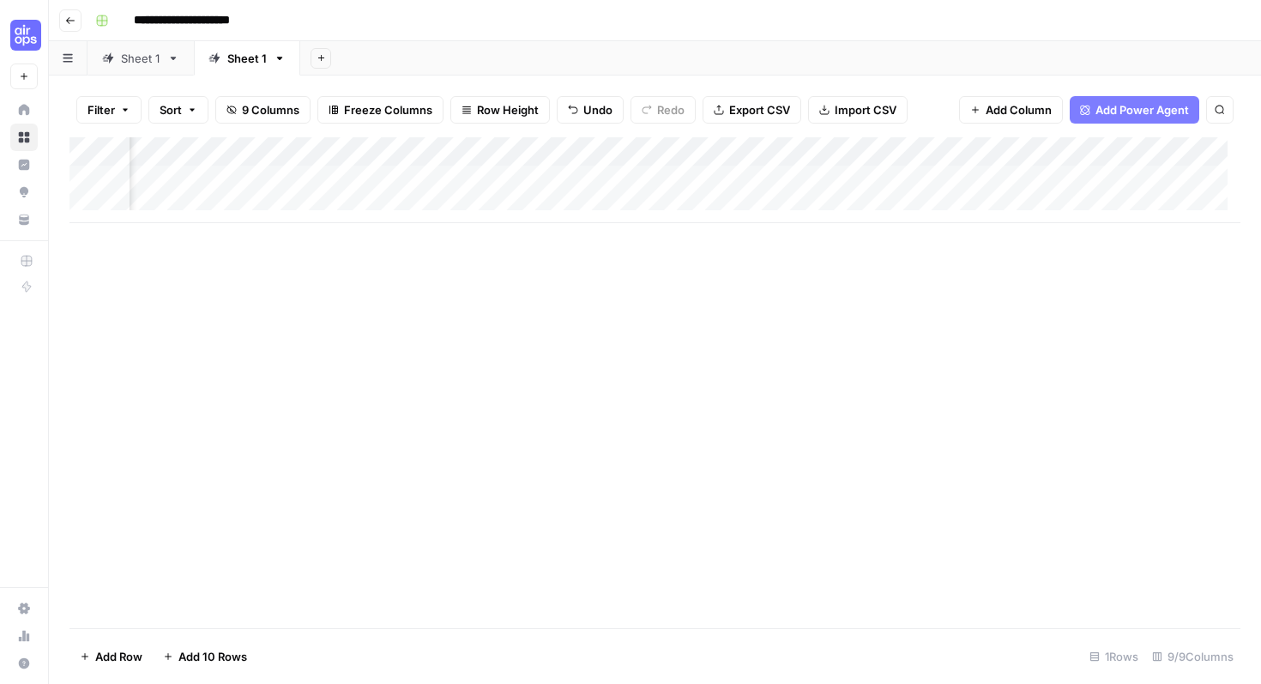
click at [1094, 105] on button "Add Power Agent" at bounding box center [1135, 109] width 130 height 27
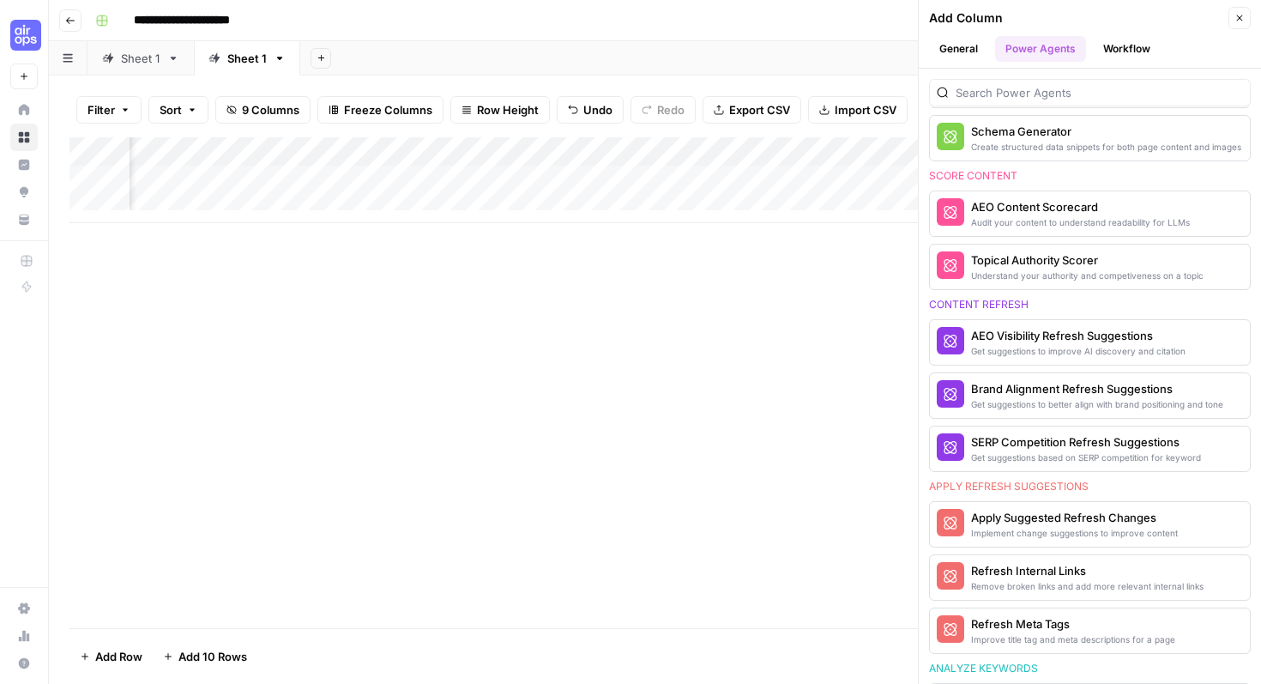
scroll to position [1216, 0]
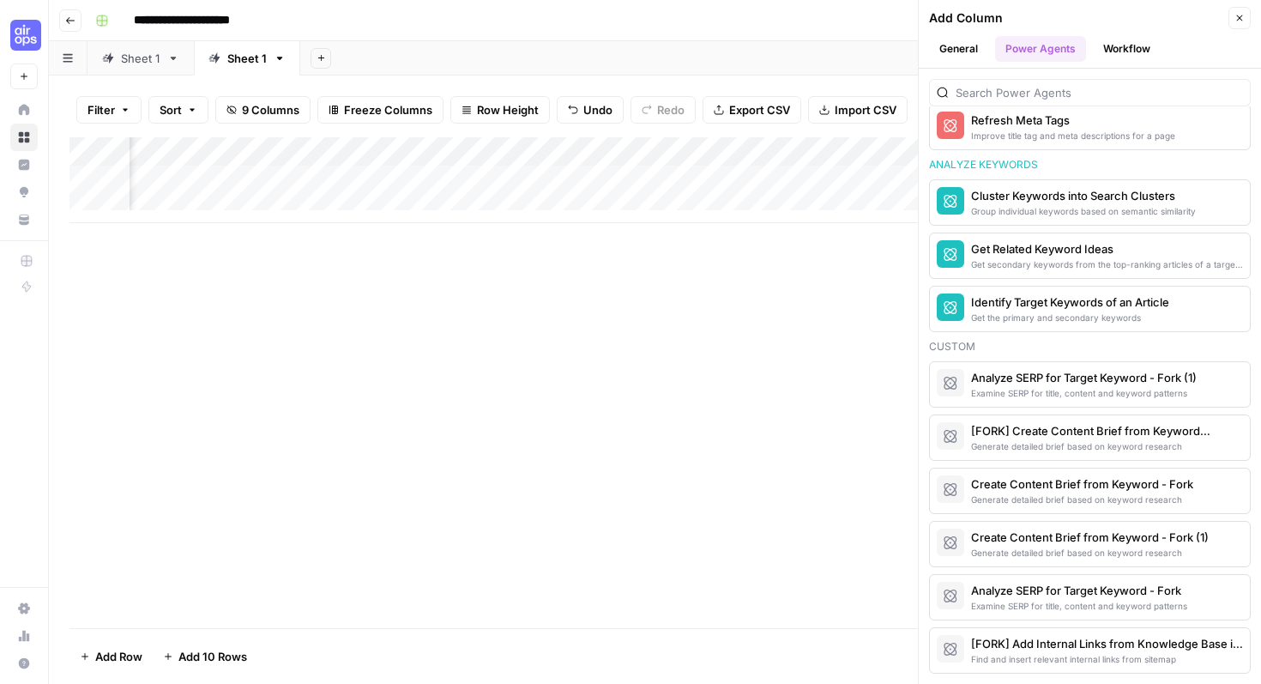
click at [1114, 42] on button "Workflow" at bounding box center [1127, 49] width 68 height 26
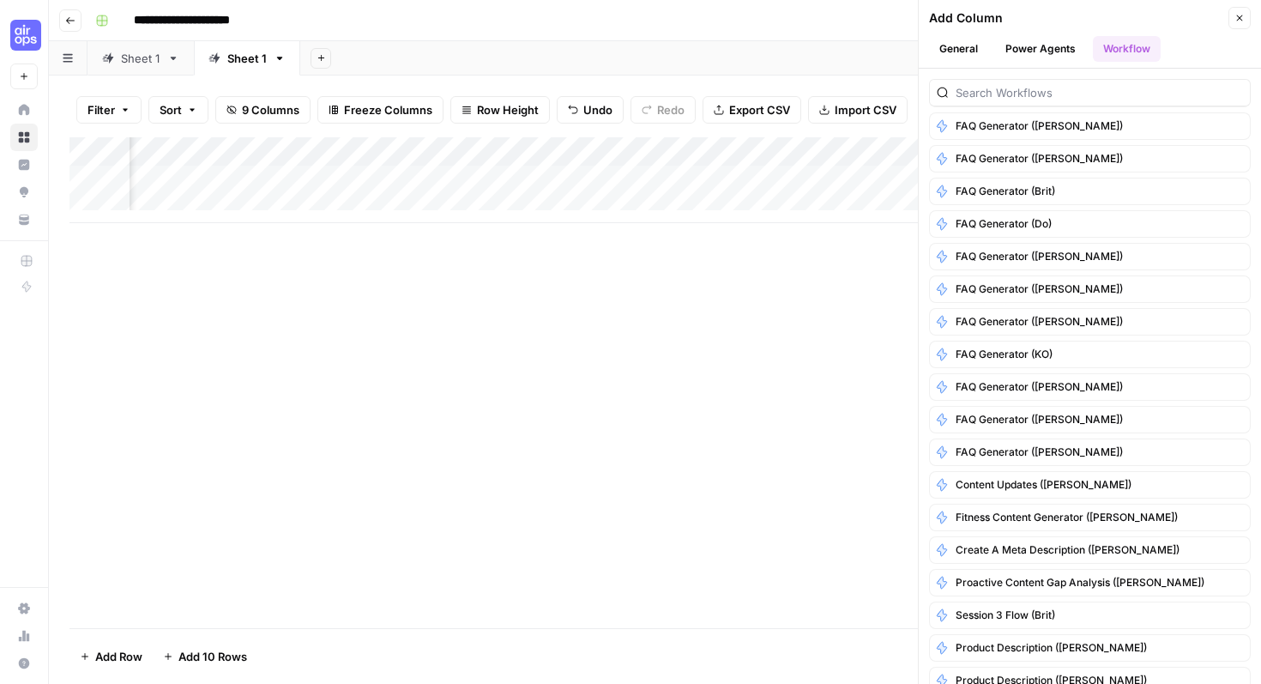
scroll to position [0, 0]
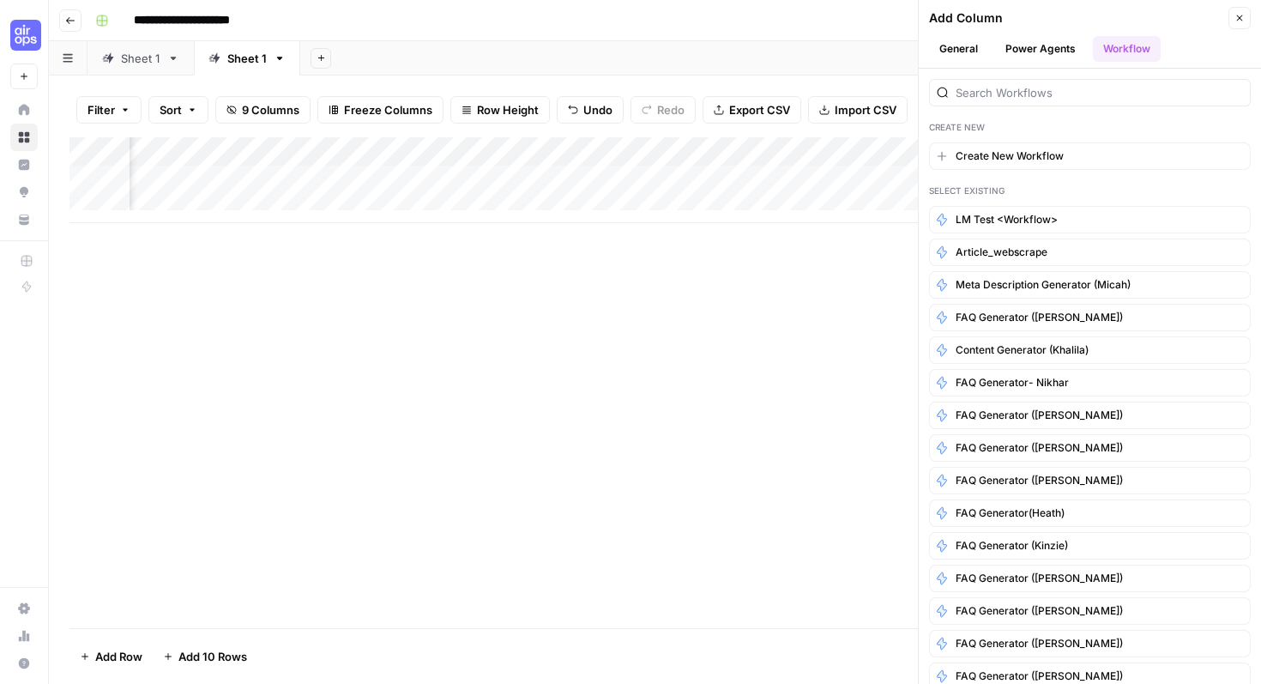
click at [785, 299] on div "Add Column" at bounding box center [654, 382] width 1171 height 491
click at [764, 310] on div "Add Column" at bounding box center [654, 382] width 1171 height 491
click at [677, 332] on div "Add Column" at bounding box center [654, 382] width 1171 height 491
click at [608, 298] on div "Add Column" at bounding box center [654, 382] width 1171 height 491
click at [727, 322] on div "Add Column" at bounding box center [654, 382] width 1171 height 491
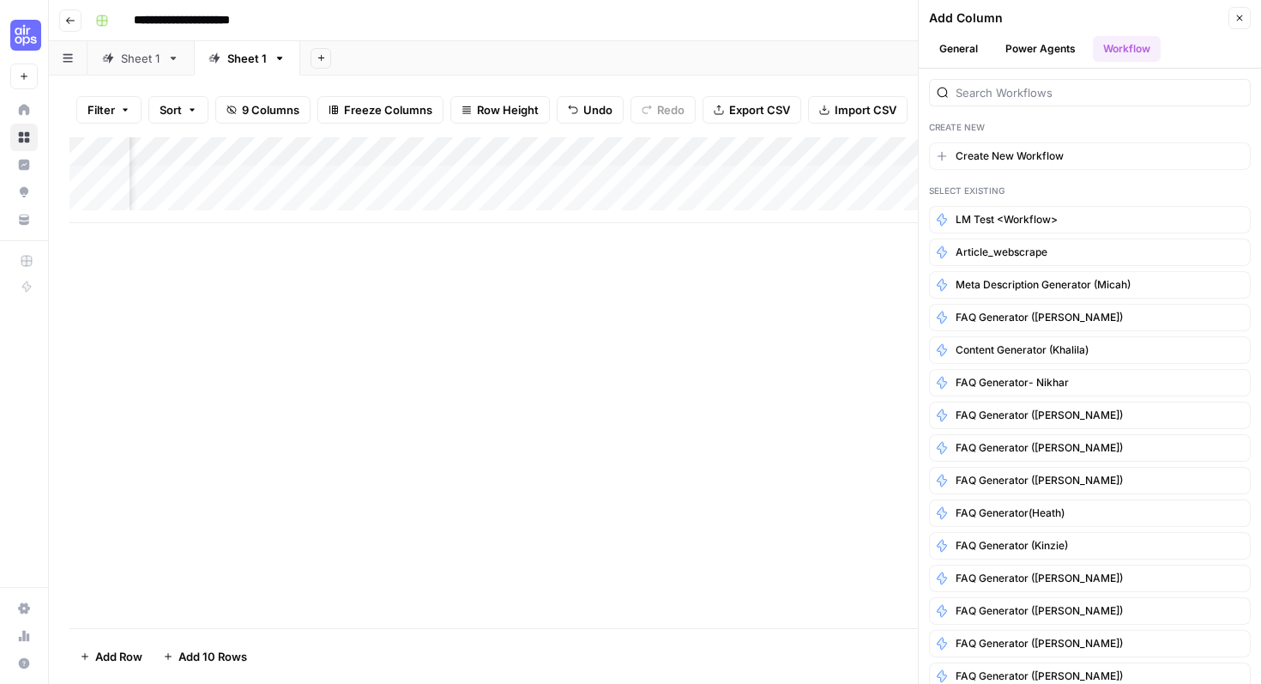
click at [885, 43] on div "Add Sheet" at bounding box center [780, 58] width 961 height 34
click at [1240, 14] on icon "button" at bounding box center [1239, 18] width 10 height 10
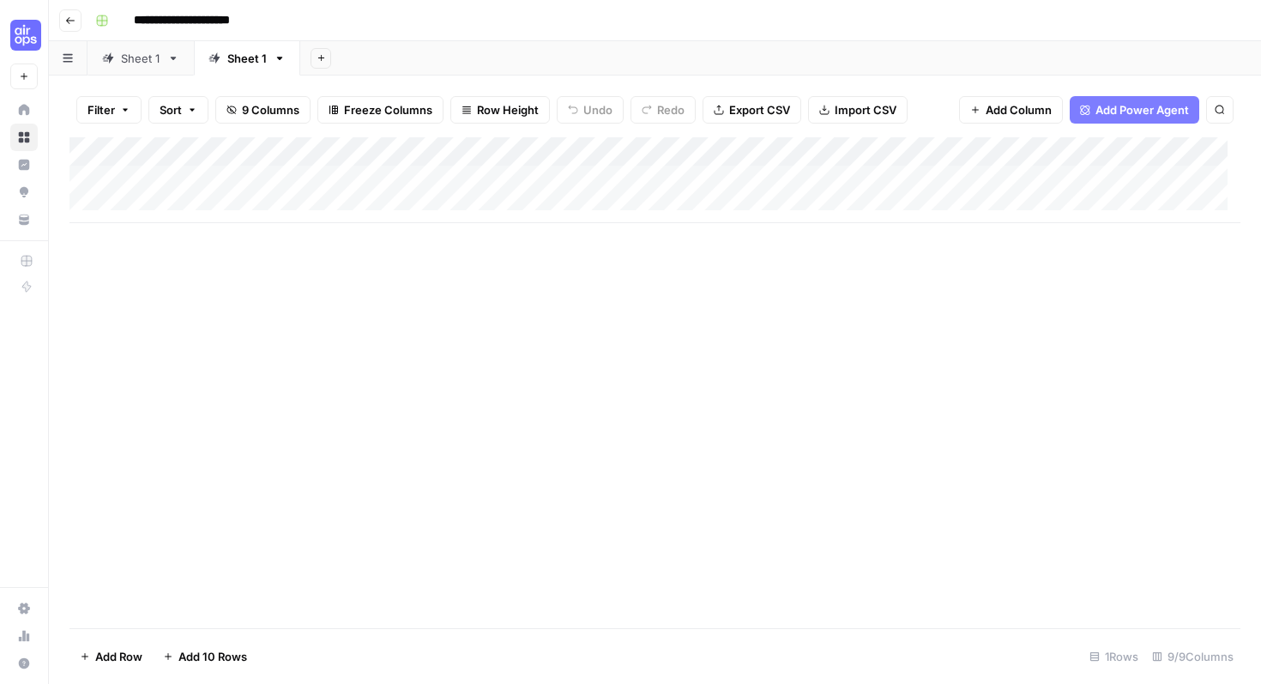
click at [558, 173] on div "Add Column" at bounding box center [654, 180] width 1171 height 86
click at [603, 229] on div "Add Column" at bounding box center [654, 382] width 1171 height 491
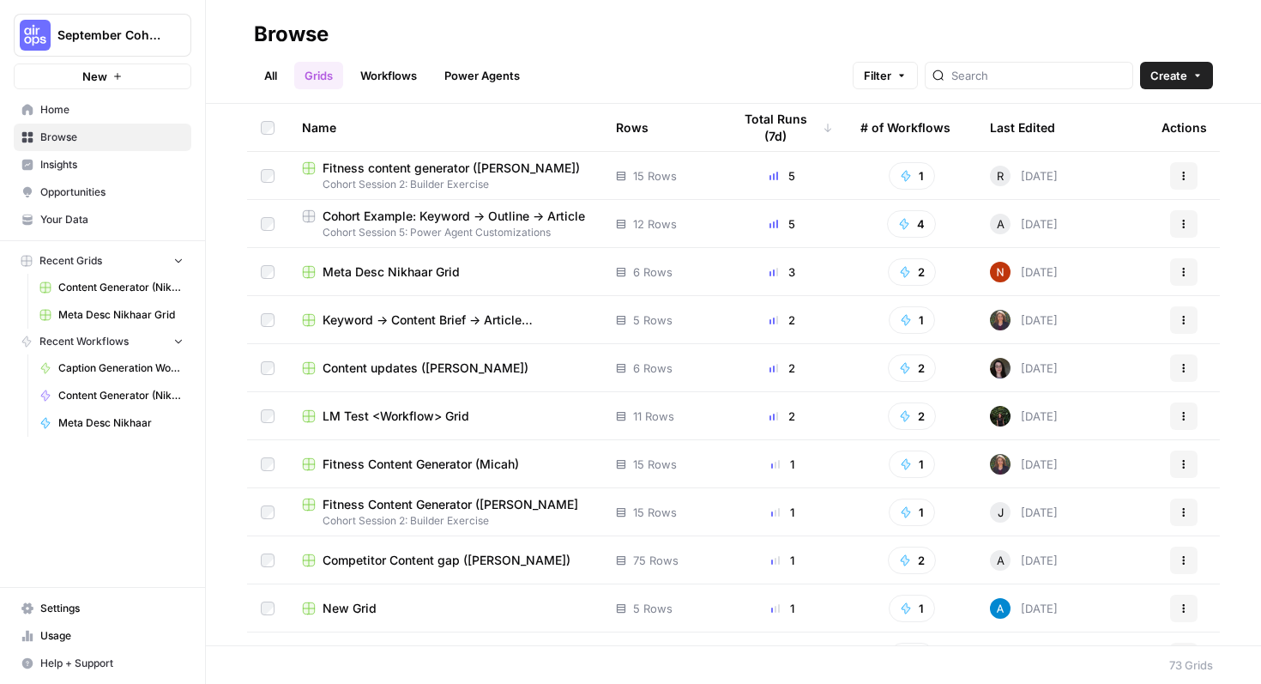
click at [1193, 68] on button "Create" at bounding box center [1176, 75] width 73 height 27
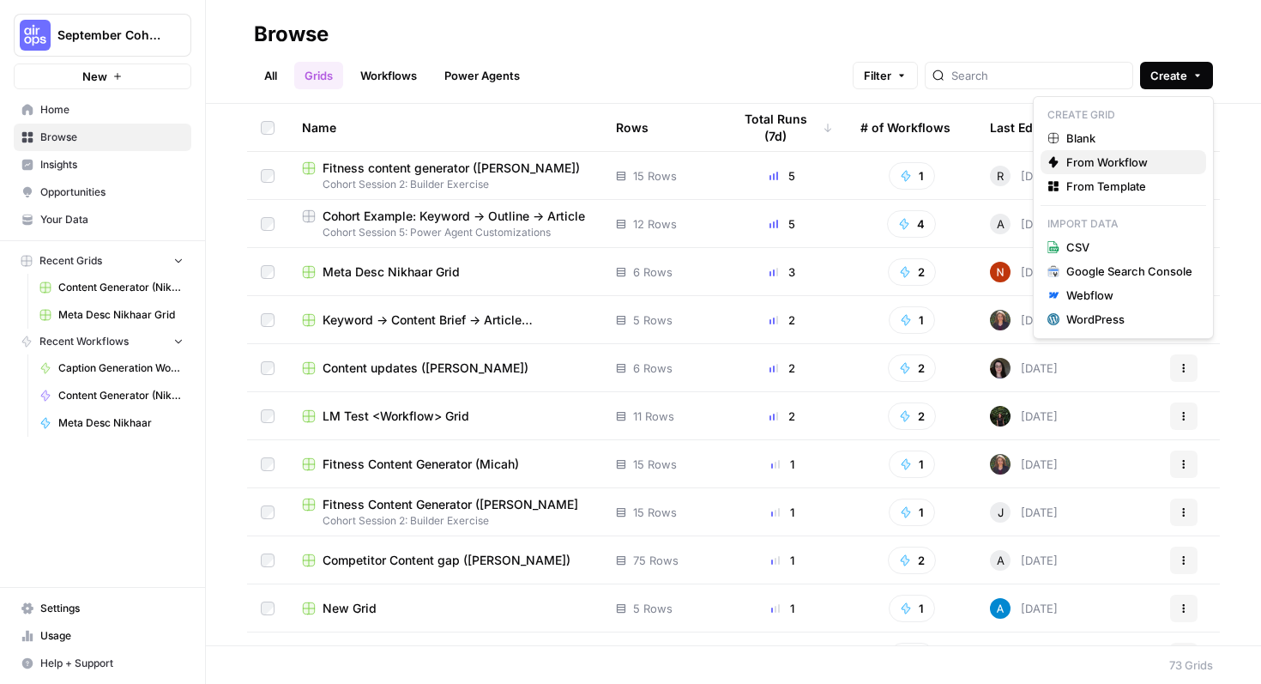
click at [1091, 164] on span "From Workflow" at bounding box center [1129, 162] width 126 height 17
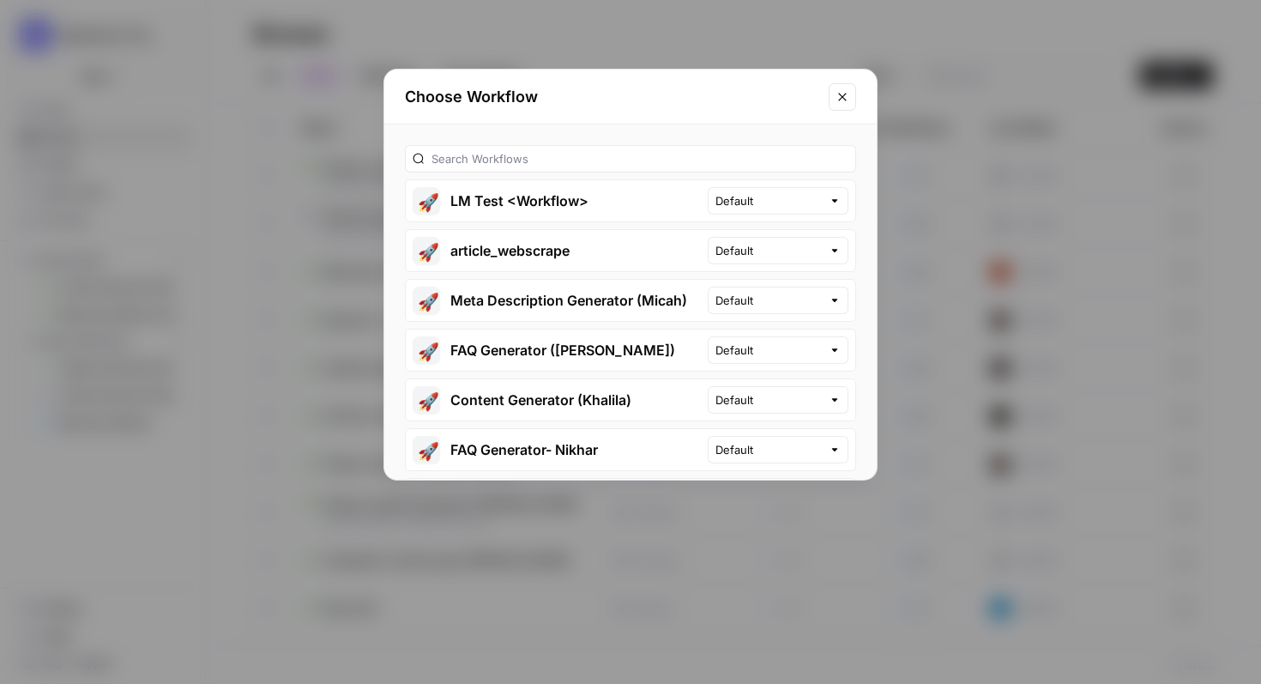
click at [840, 103] on icon "Close modal" at bounding box center [843, 97] width 14 height 14
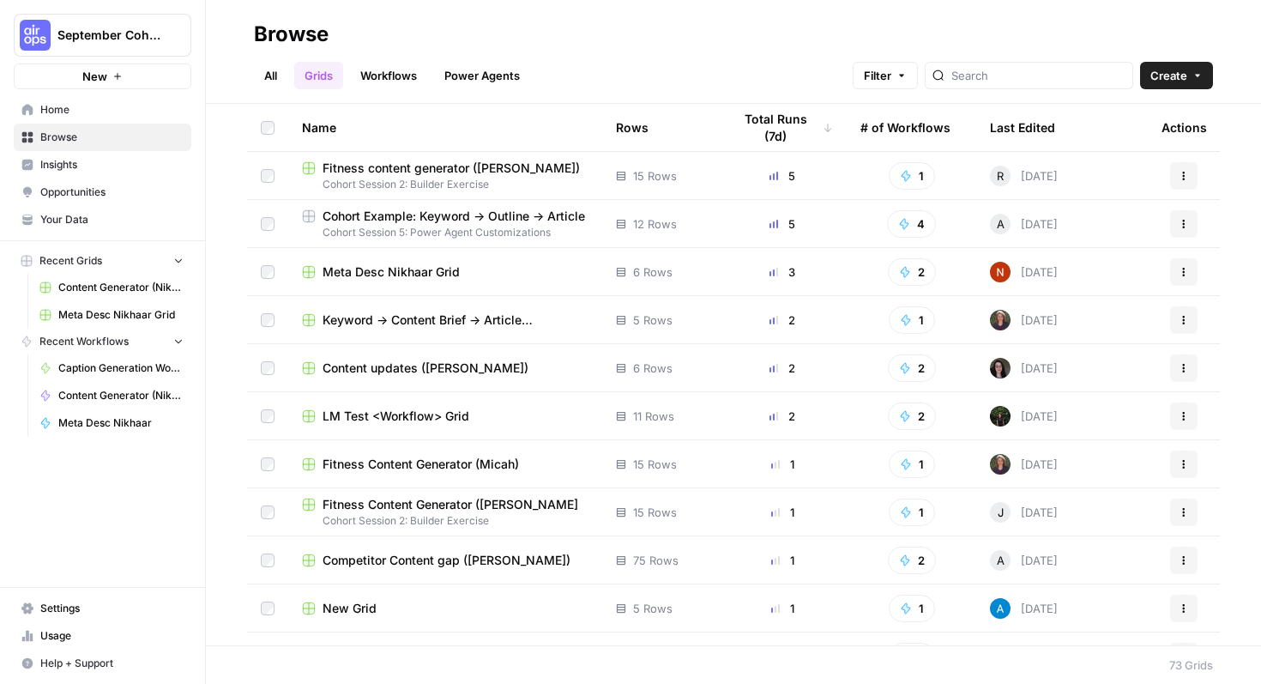
click at [274, 71] on link "All" at bounding box center [270, 75] width 33 height 27
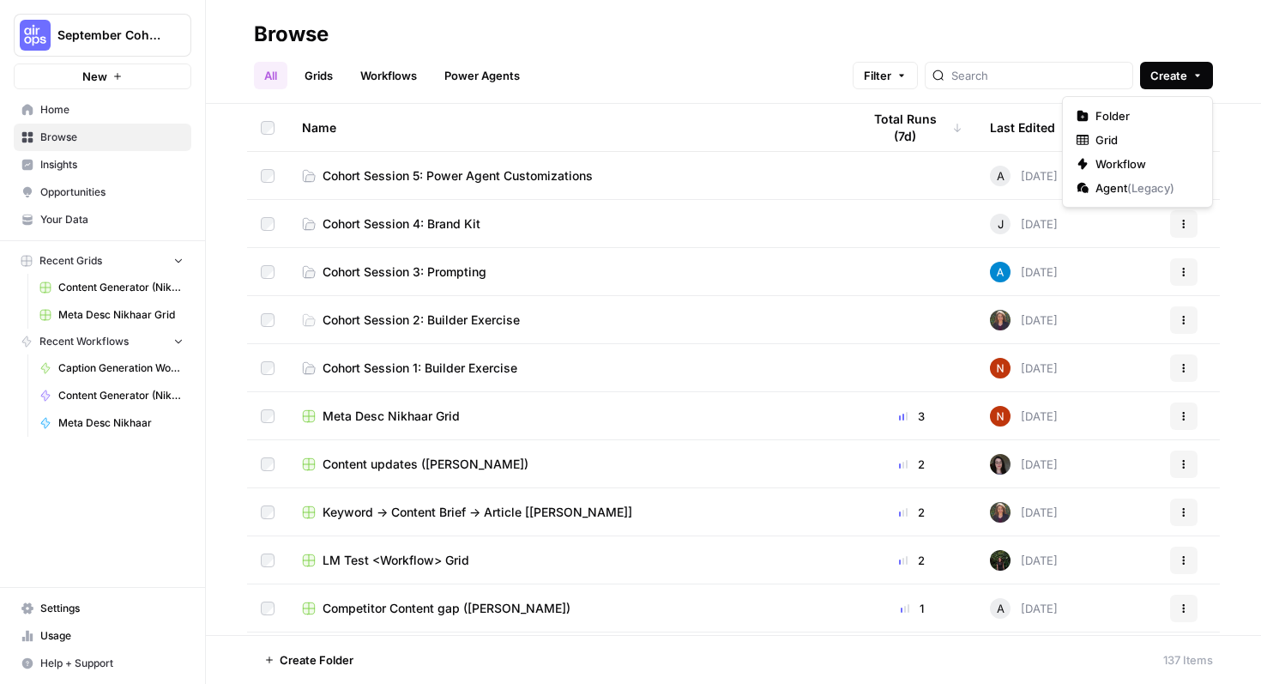
click at [1185, 77] on span "Create" at bounding box center [1168, 75] width 37 height 17
click at [1162, 152] on button "Workflow" at bounding box center [1138, 164] width 136 height 24
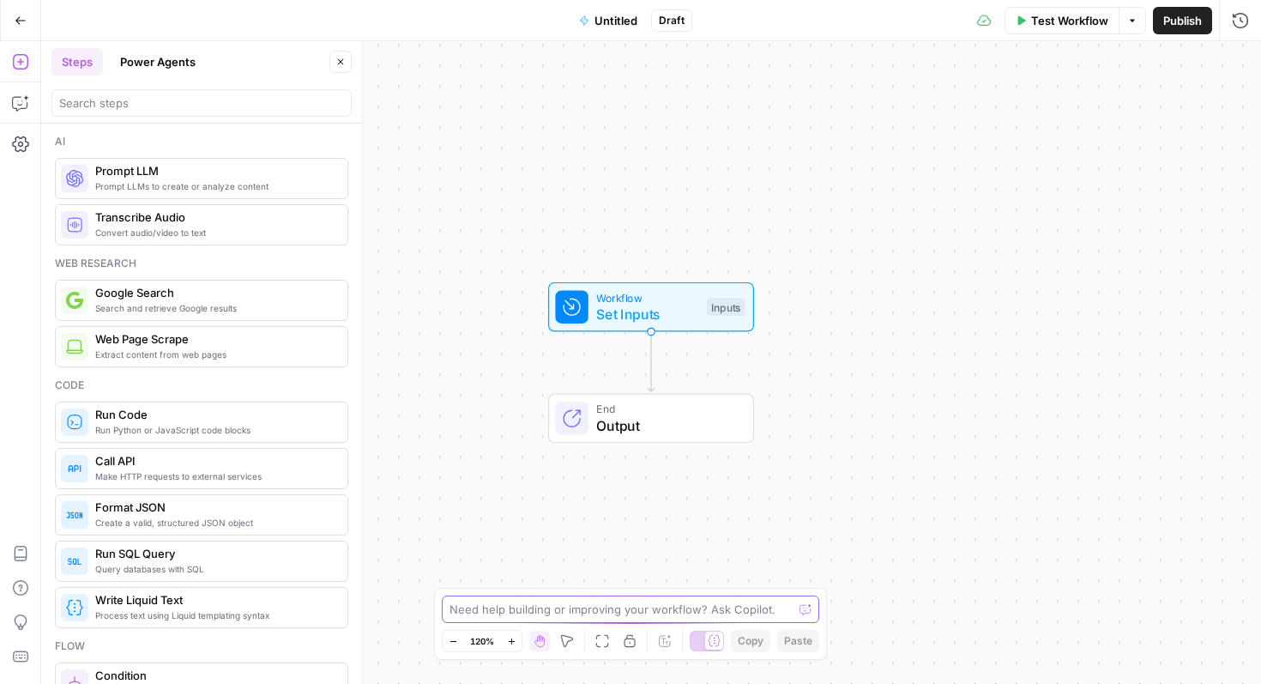
click at [523, 603] on textarea at bounding box center [621, 609] width 343 height 17
type textarea "c"
click at [717, 609] on textarea "create a workflow that takes url of a blog as input." at bounding box center [614, 609] width 328 height 17
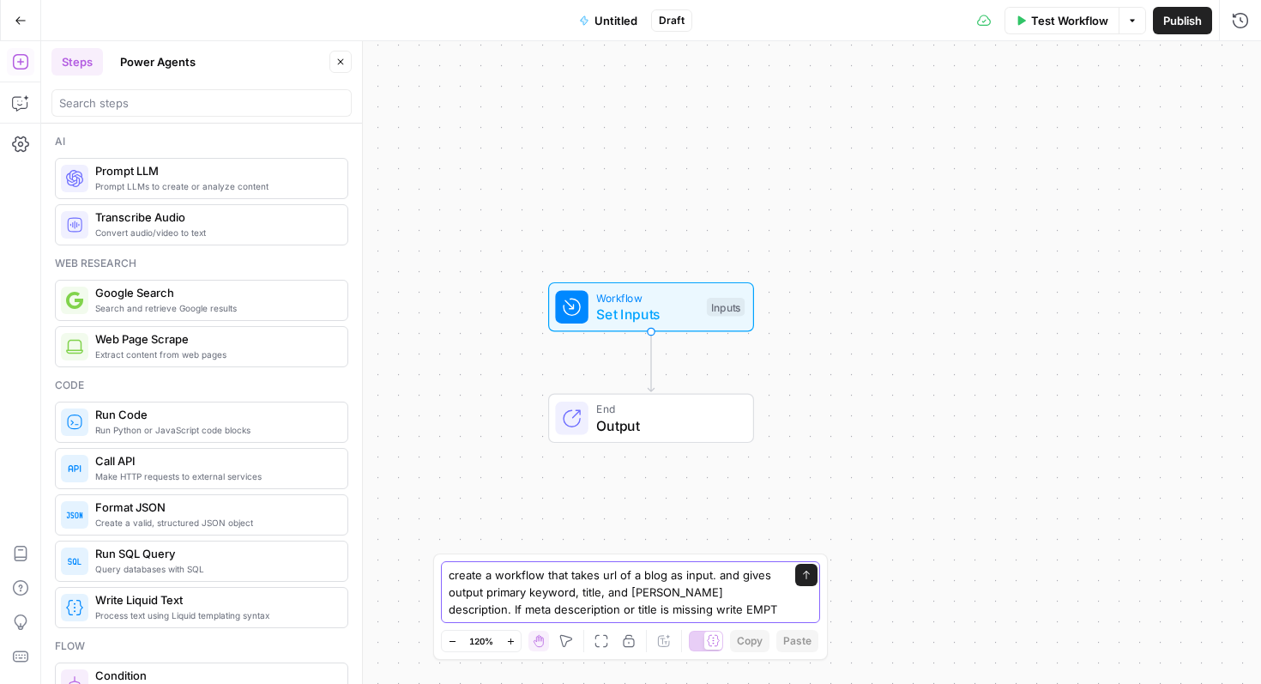
type textarea "create a workflow that takes url of a blog as input. and gives output primary k…"
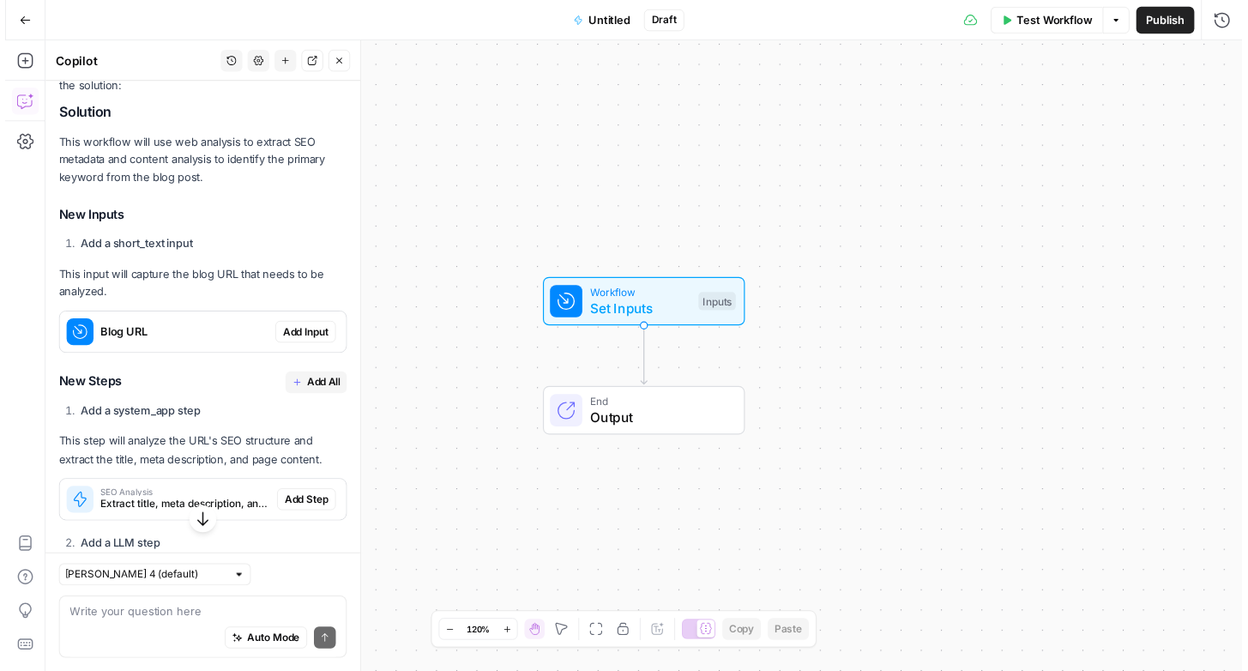
scroll to position [305, 0]
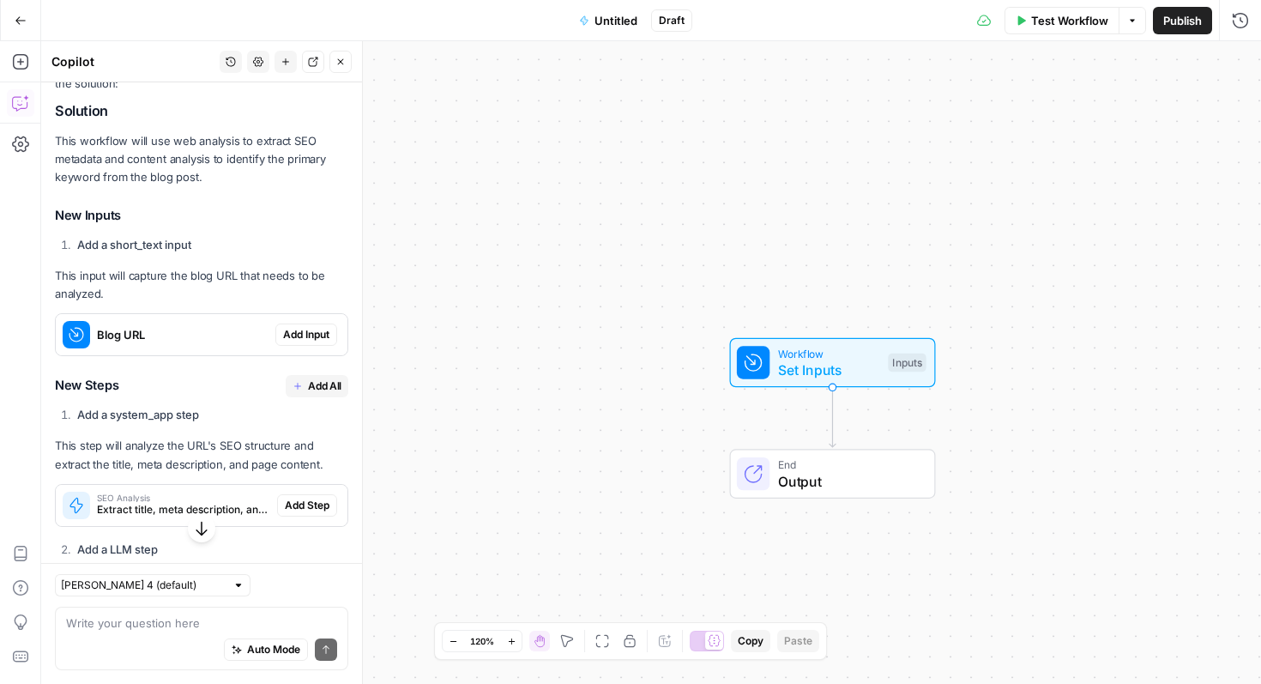
click at [283, 327] on span "Add Input" at bounding box center [306, 334] width 46 height 15
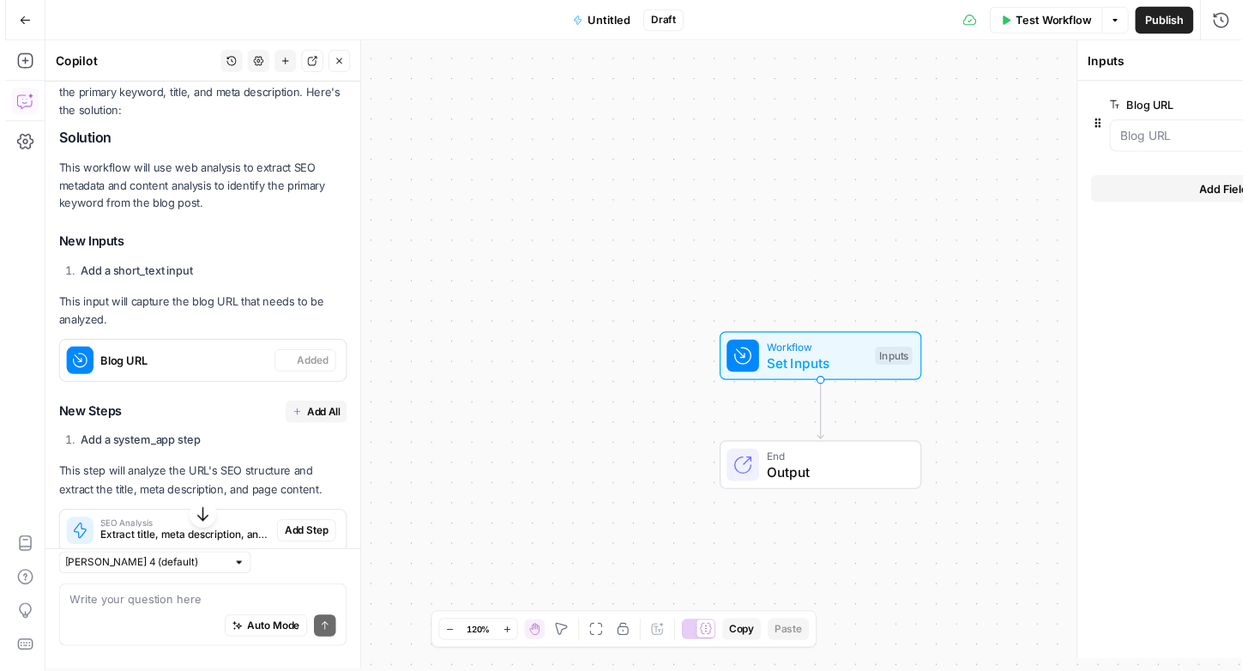
scroll to position [332, 0]
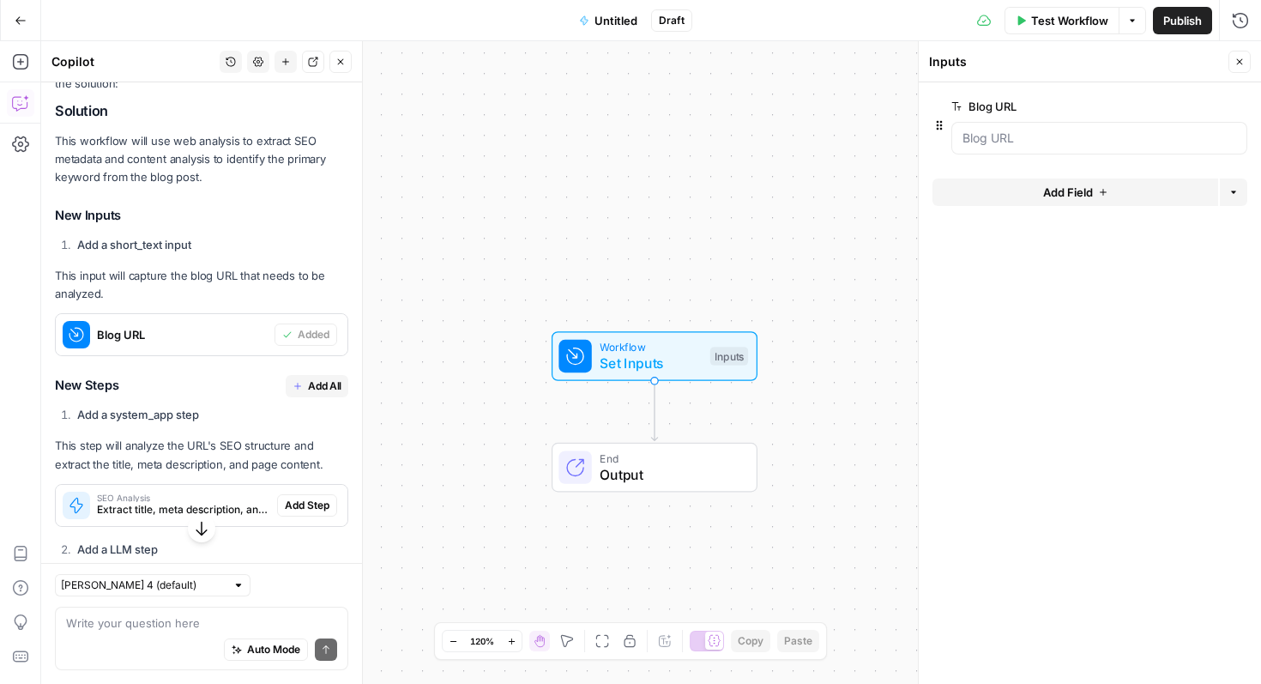
click at [303, 375] on button "Add All" at bounding box center [317, 386] width 63 height 22
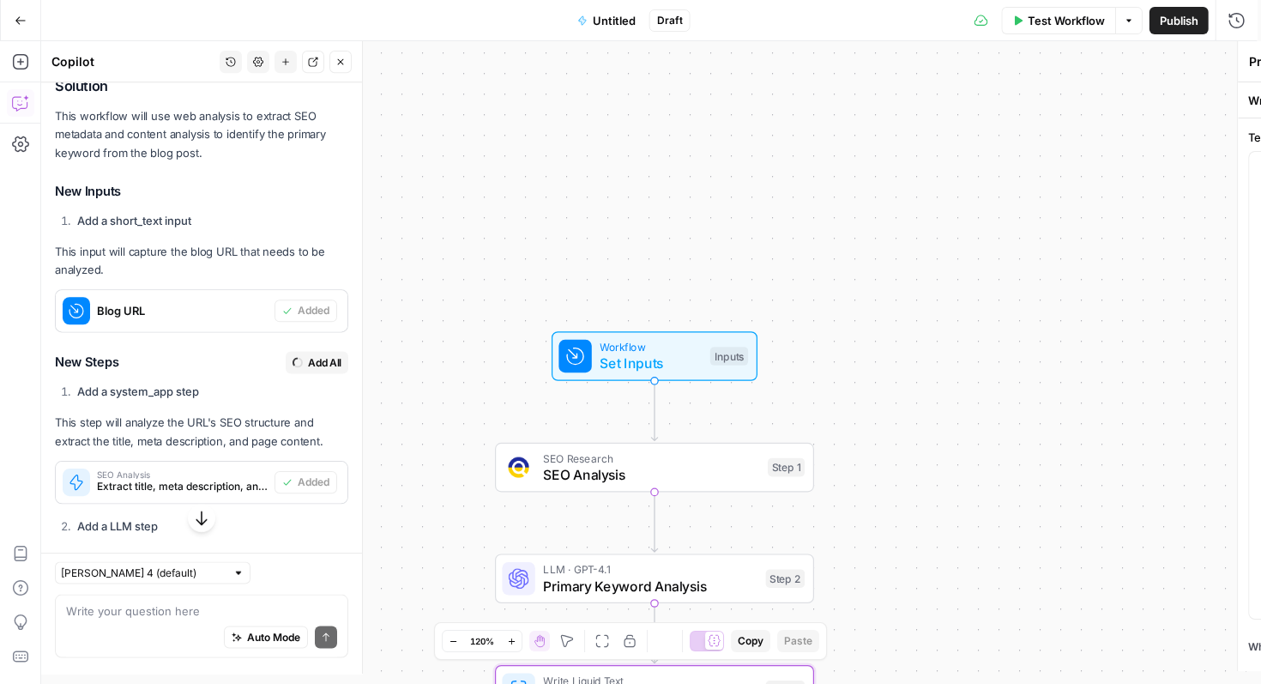
type textarea "Format Final Output"
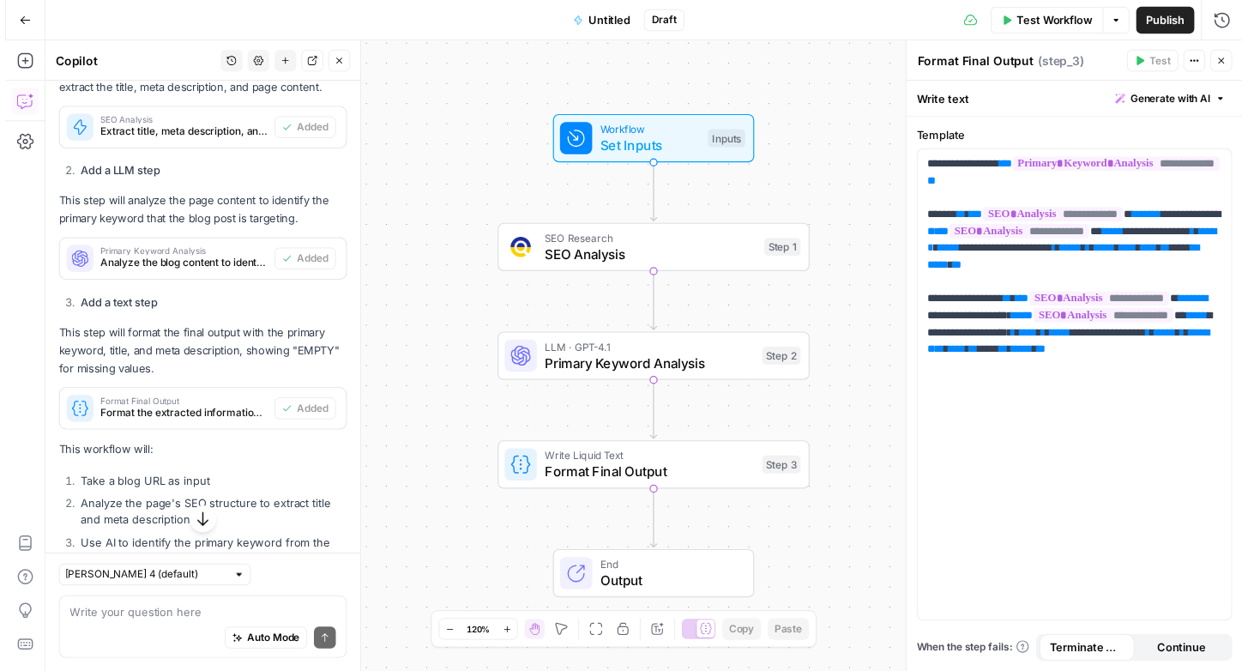
scroll to position [792, 0]
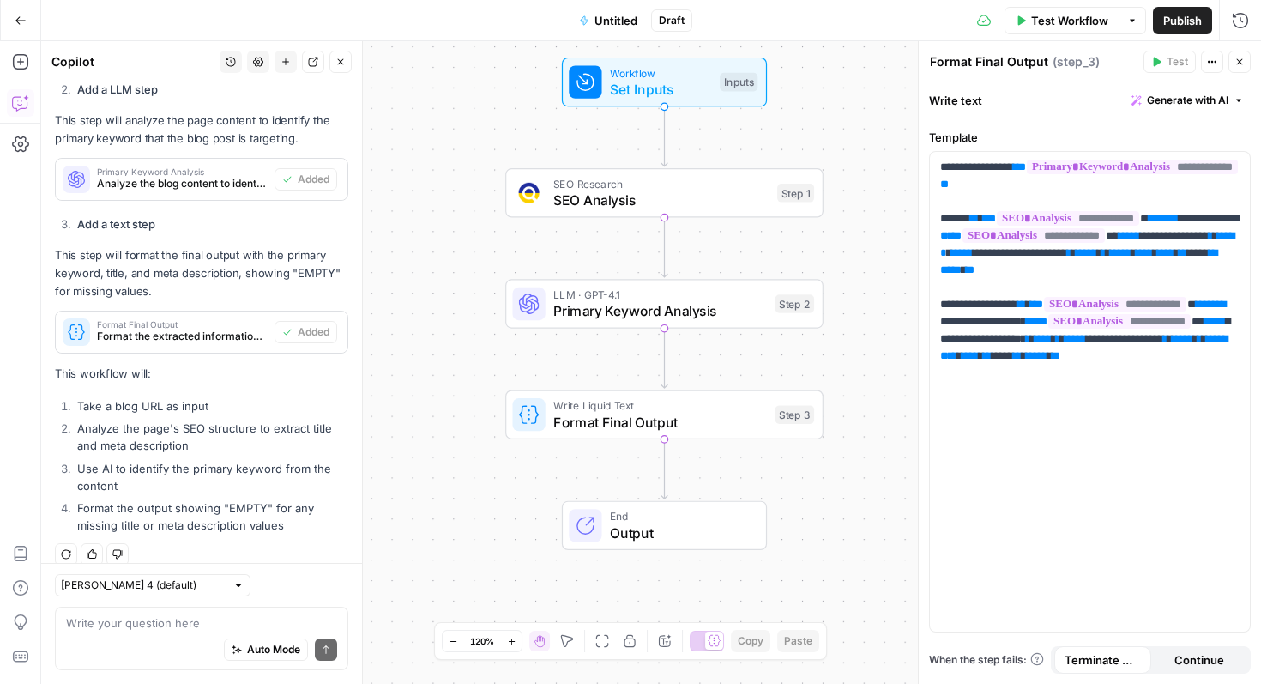
click at [1058, 12] on span "Test Workflow" at bounding box center [1069, 20] width 77 height 17
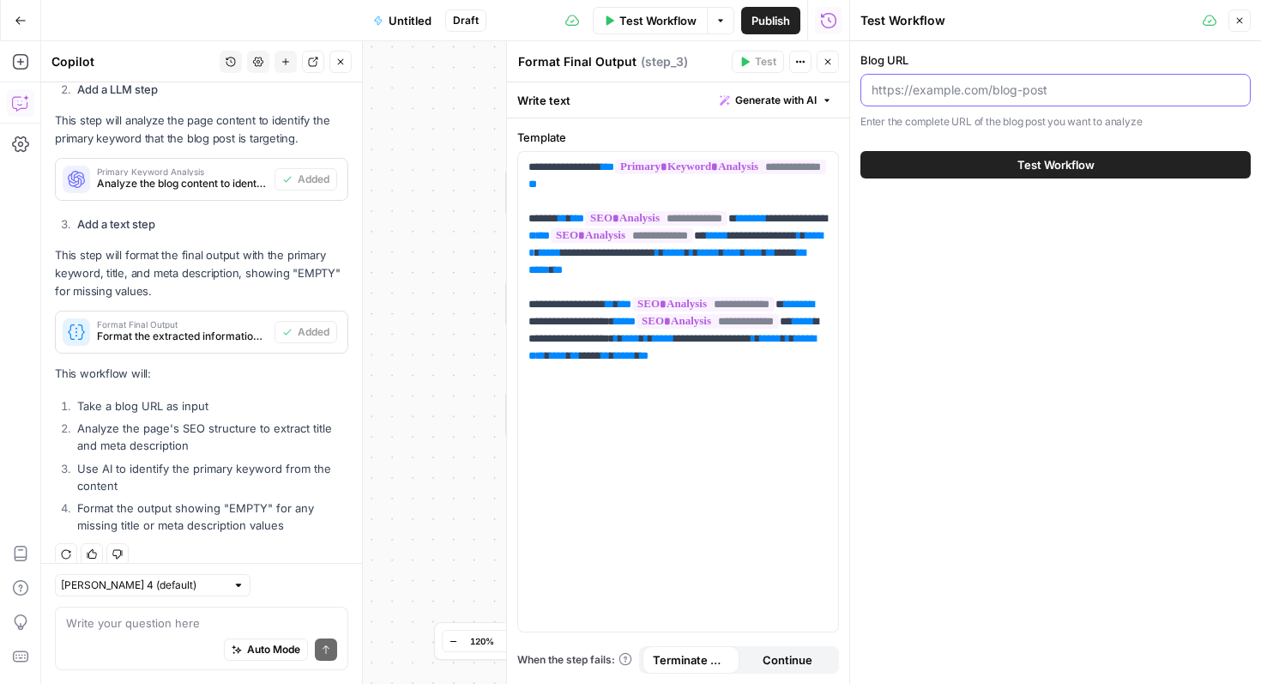
click at [992, 91] on input "Blog URL" at bounding box center [1056, 89] width 368 height 17
type input "https://www.glean.com/blog/sensitive-content-models-septdrop-2025"
click at [1014, 165] on button "Test Workflow" at bounding box center [1055, 164] width 390 height 27
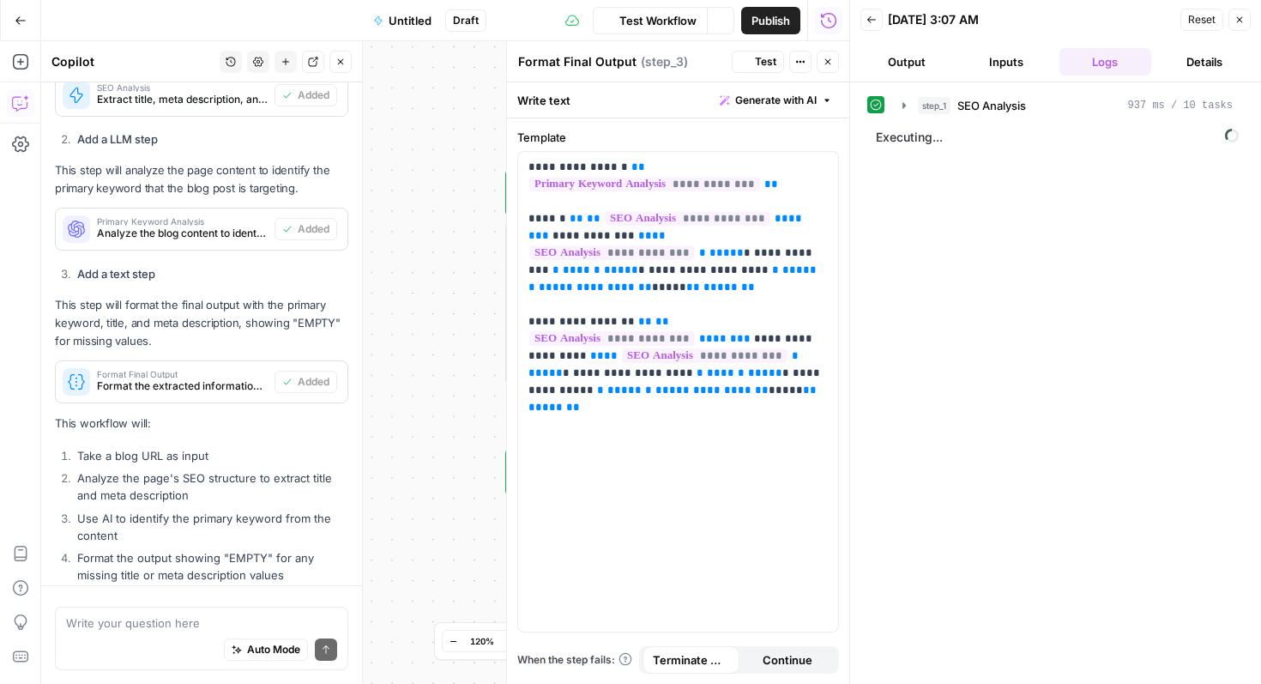
scroll to position [792, 0]
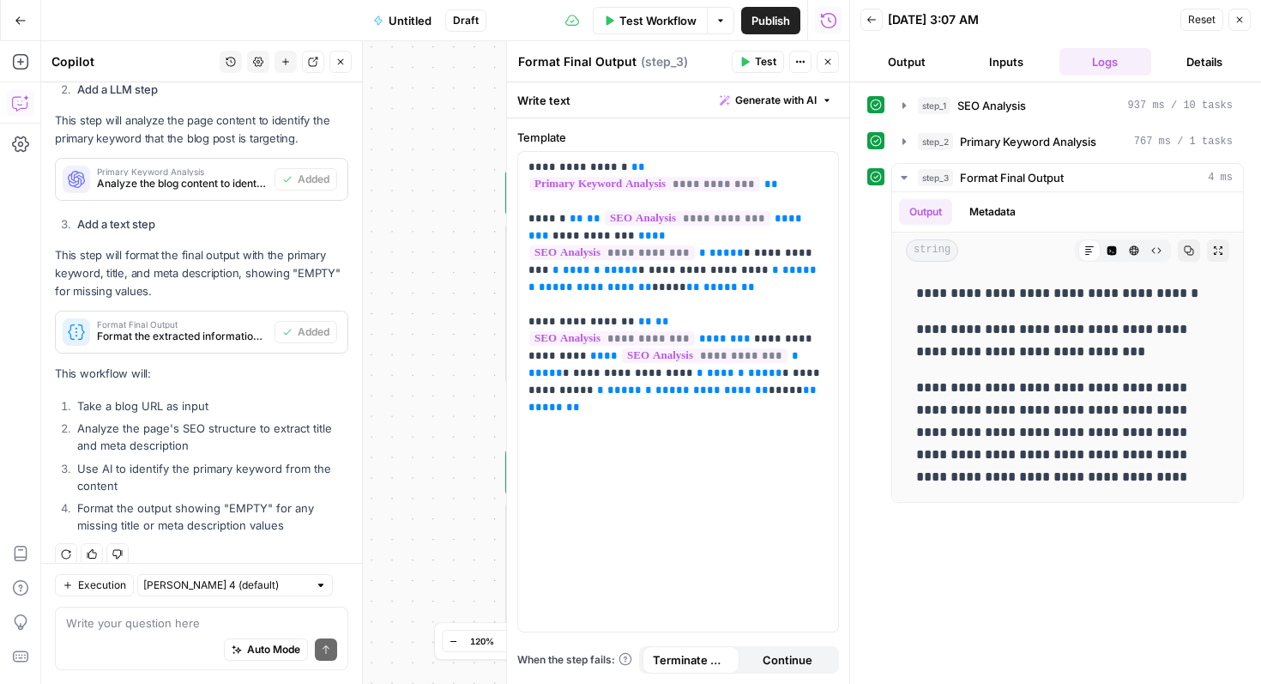
click at [874, 20] on icon "button" at bounding box center [871, 19] width 9 height 7
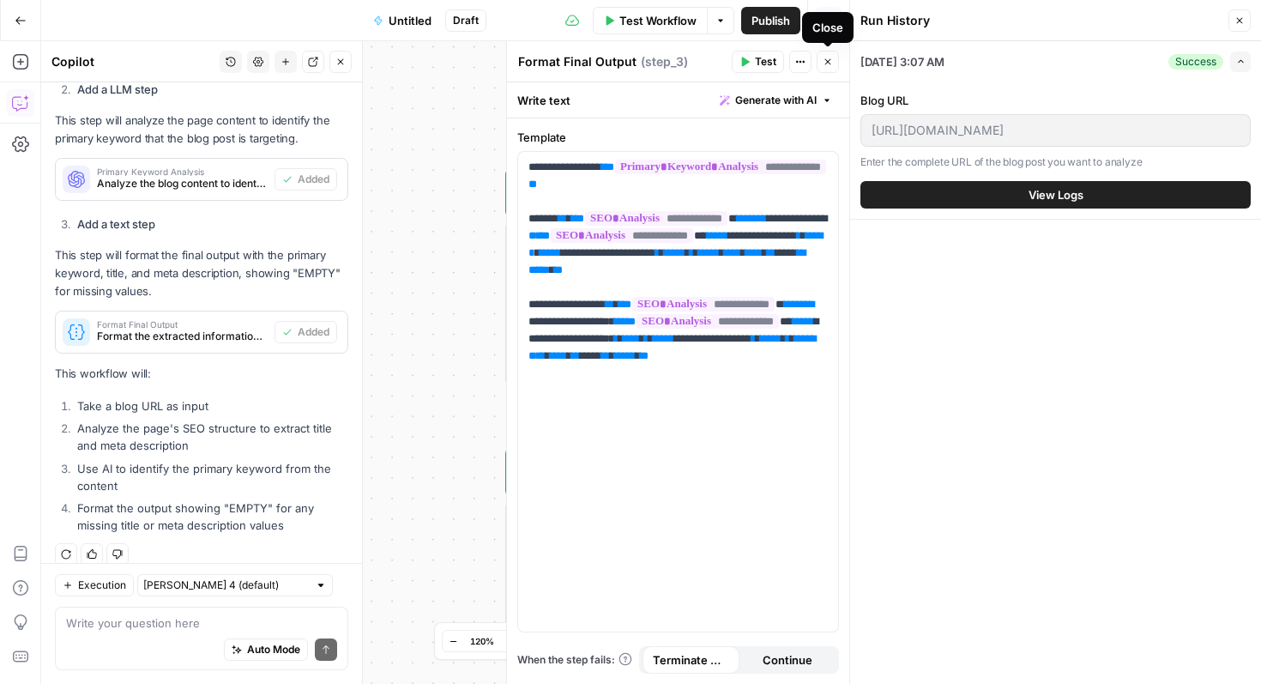
click at [830, 54] on button "Close" at bounding box center [828, 62] width 22 height 22
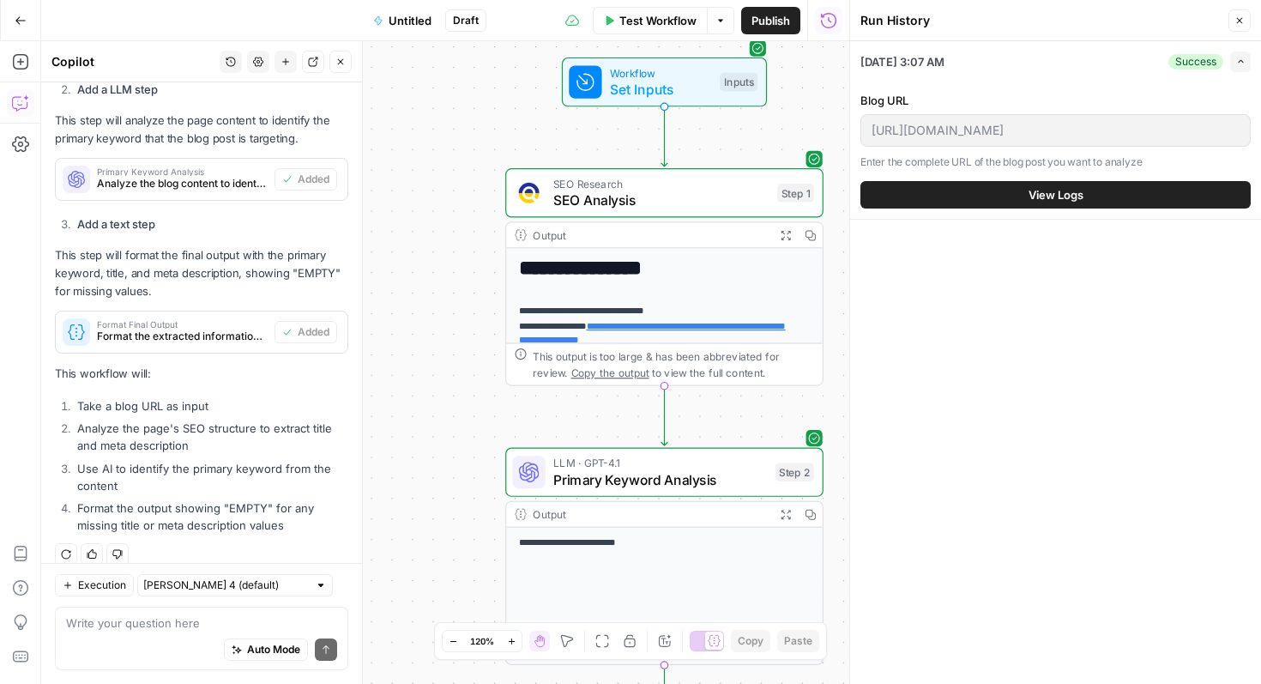
click at [409, 22] on span "Untitled" at bounding box center [410, 20] width 43 height 17
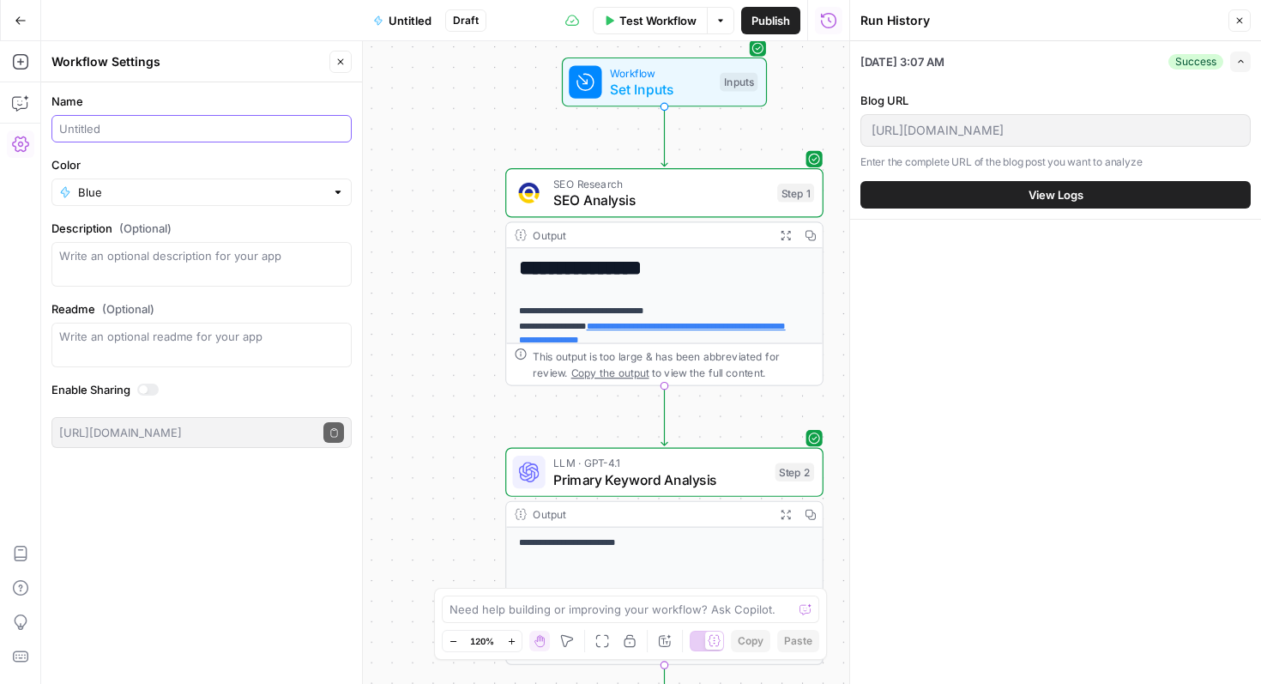
click at [226, 130] on input "Name" at bounding box center [201, 128] width 285 height 17
type input "Meta Data Scrap- Nikhar"
click at [1237, 18] on icon "button" at bounding box center [1240, 21] width 6 height 6
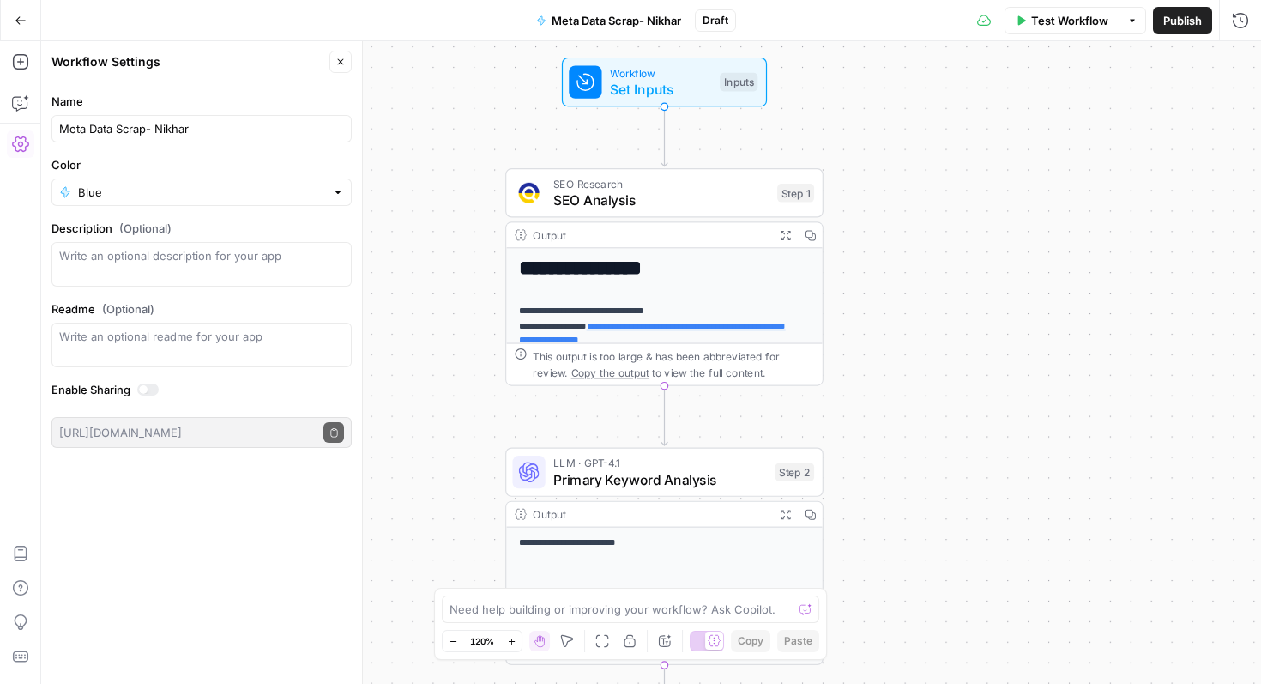
click at [1191, 16] on span "Publish" at bounding box center [1182, 20] width 39 height 17
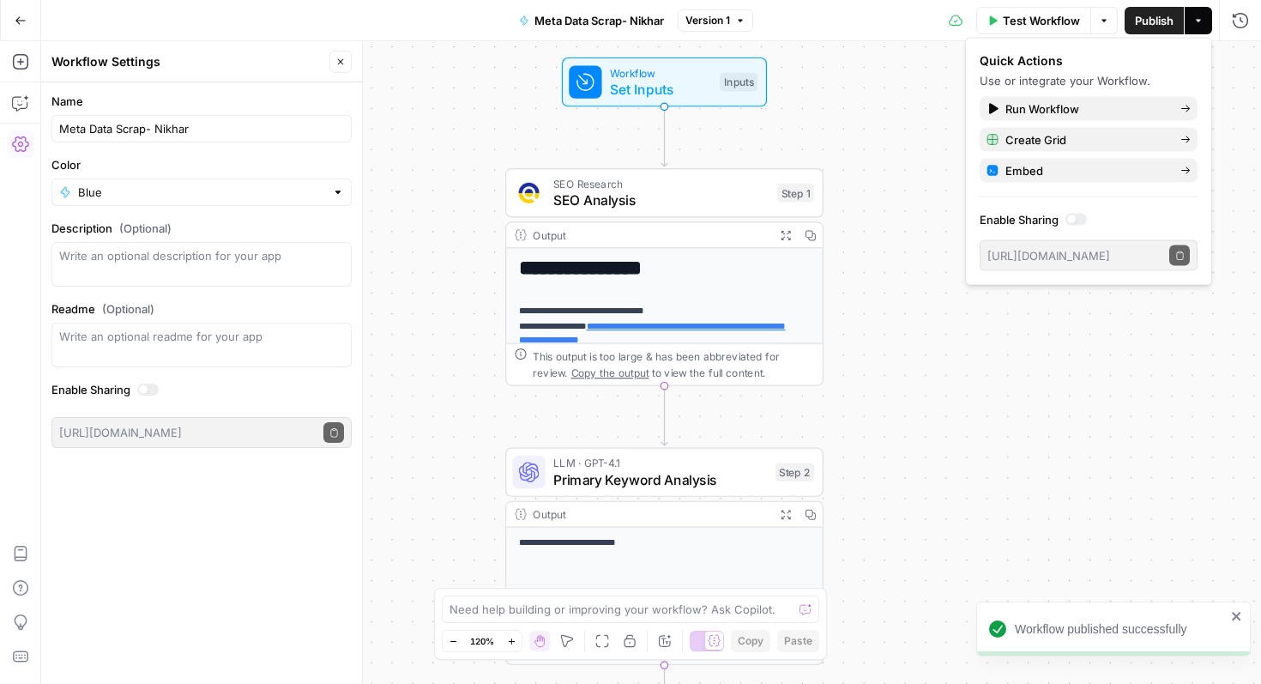
click at [1029, 15] on span "Test Workflow" at bounding box center [1041, 20] width 77 height 17
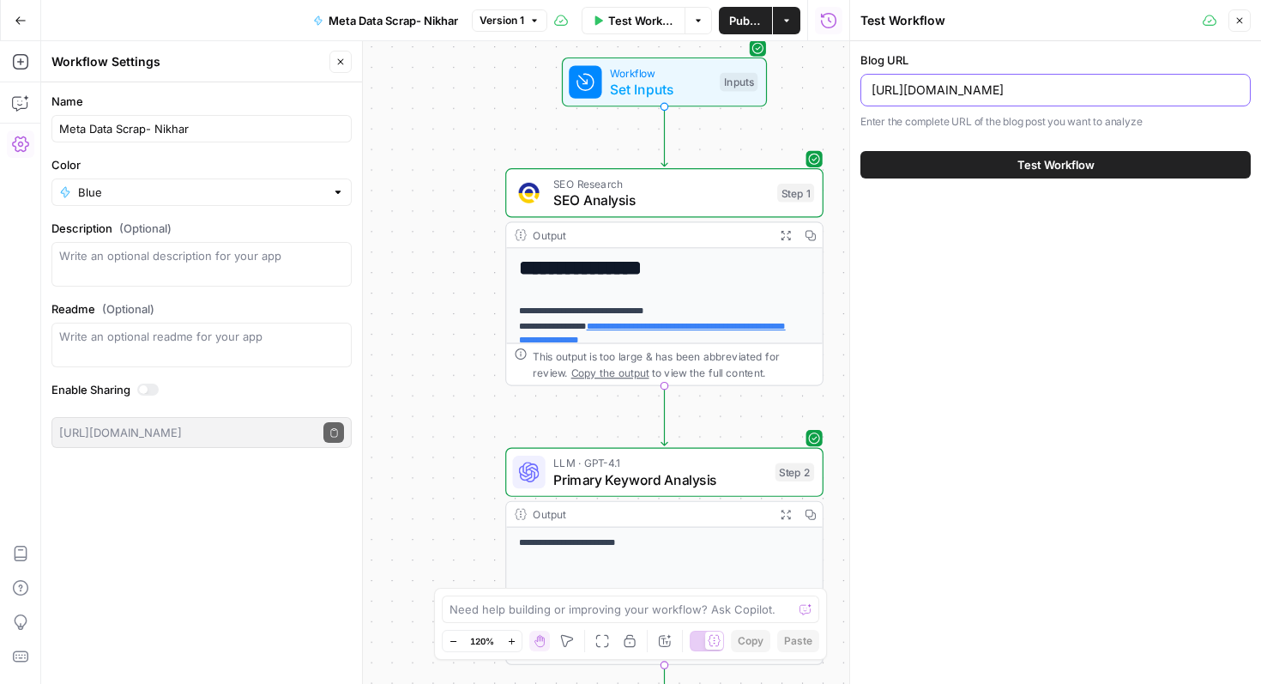
click at [1010, 84] on input "https://www.glean.com/blog/sensitive-content-models-septdrop-2025" at bounding box center [1056, 89] width 368 height 17
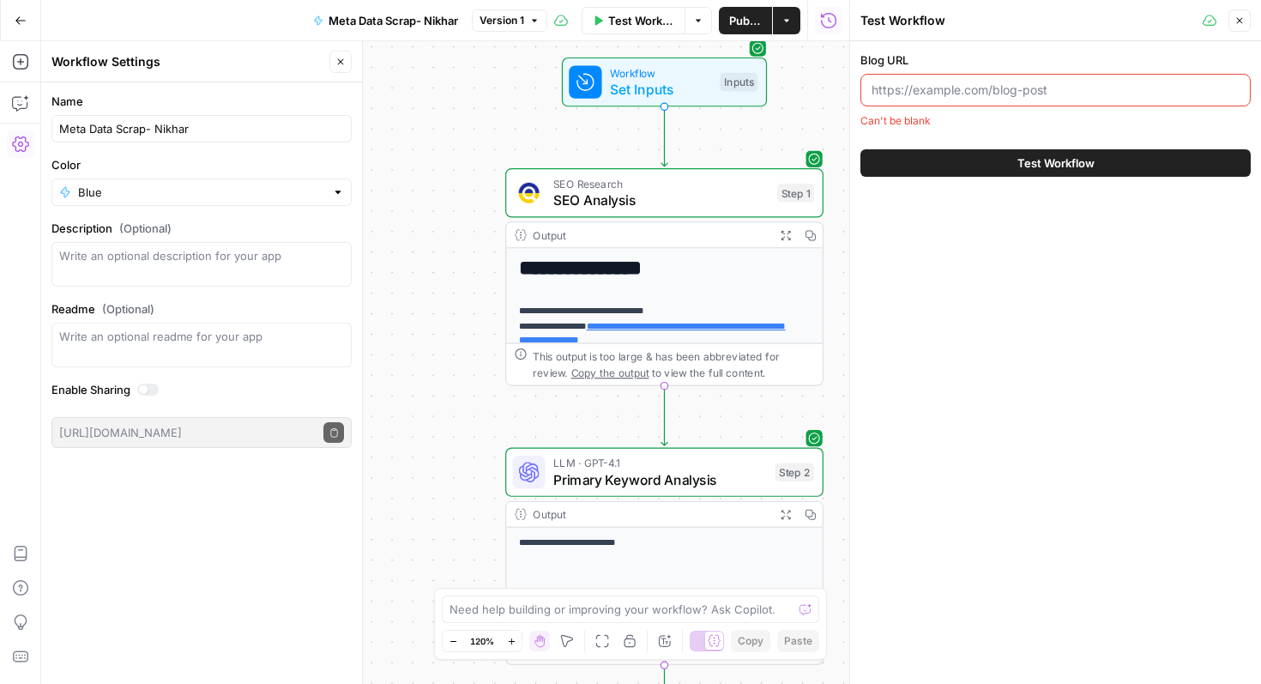
paste input "https://www.glean.com/prompt-library/prepare-for-a-customer-presentation-06eda"
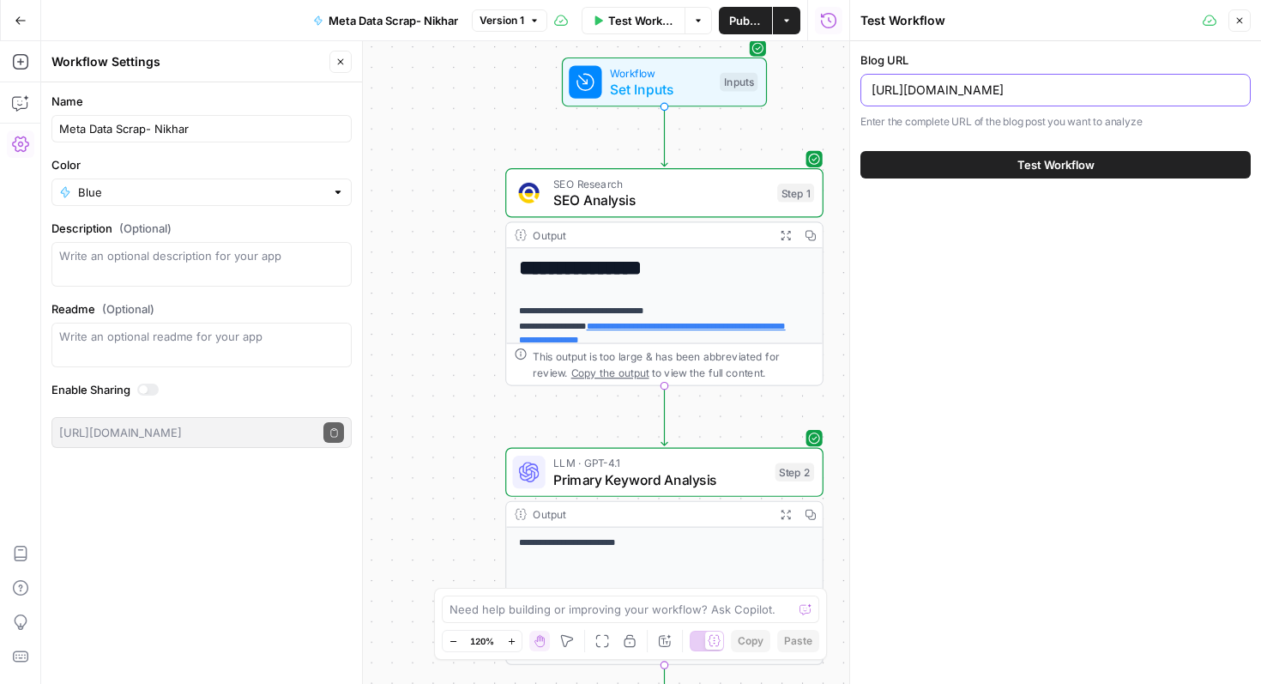
type input "https://www.glean.com/prompt-library/prepare-for-a-customer-presentation-06eda"
click at [1038, 154] on button "Test Workflow" at bounding box center [1055, 164] width 390 height 27
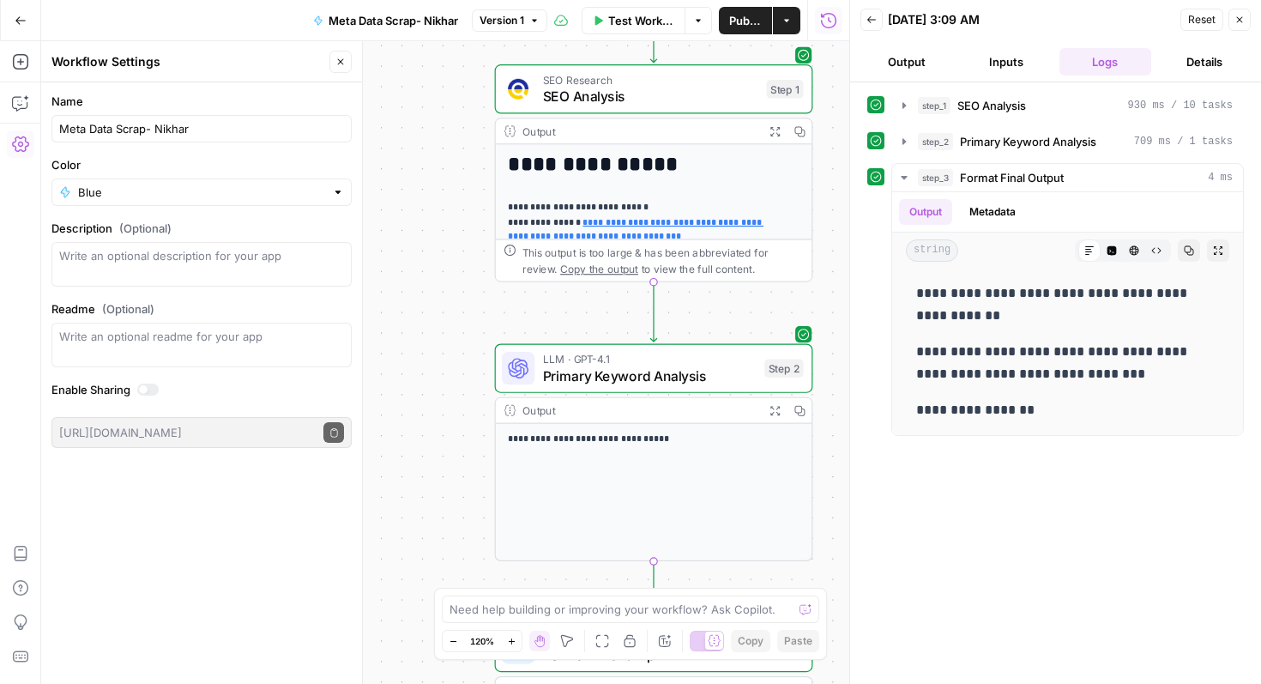
click at [1237, 19] on icon "button" at bounding box center [1239, 20] width 10 height 10
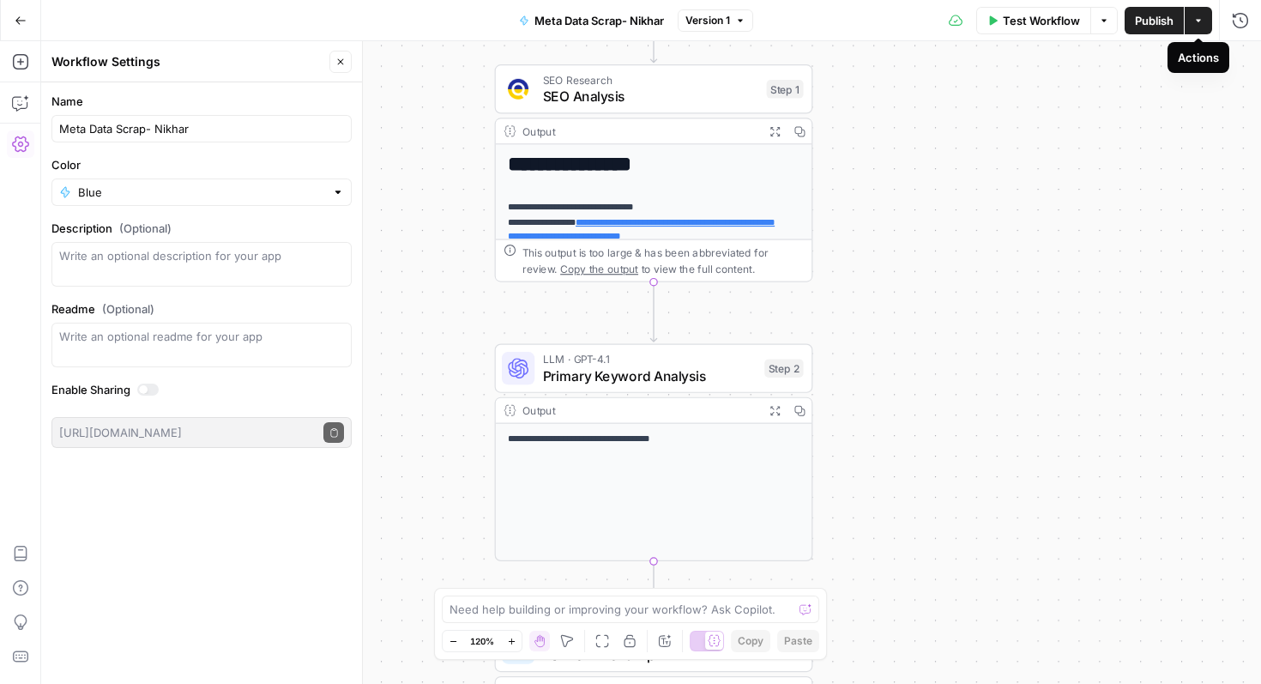
click at [1206, 21] on button "Actions" at bounding box center [1198, 20] width 27 height 27
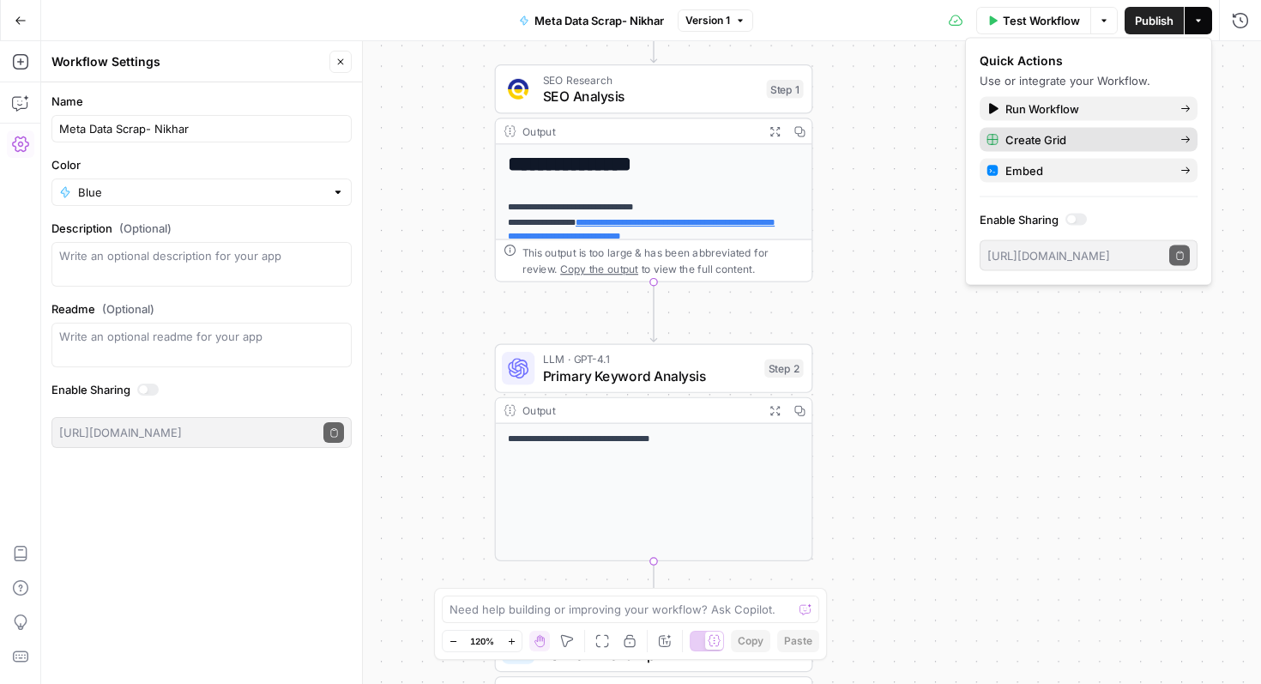
click at [1087, 137] on span "Create Grid" at bounding box center [1085, 139] width 161 height 17
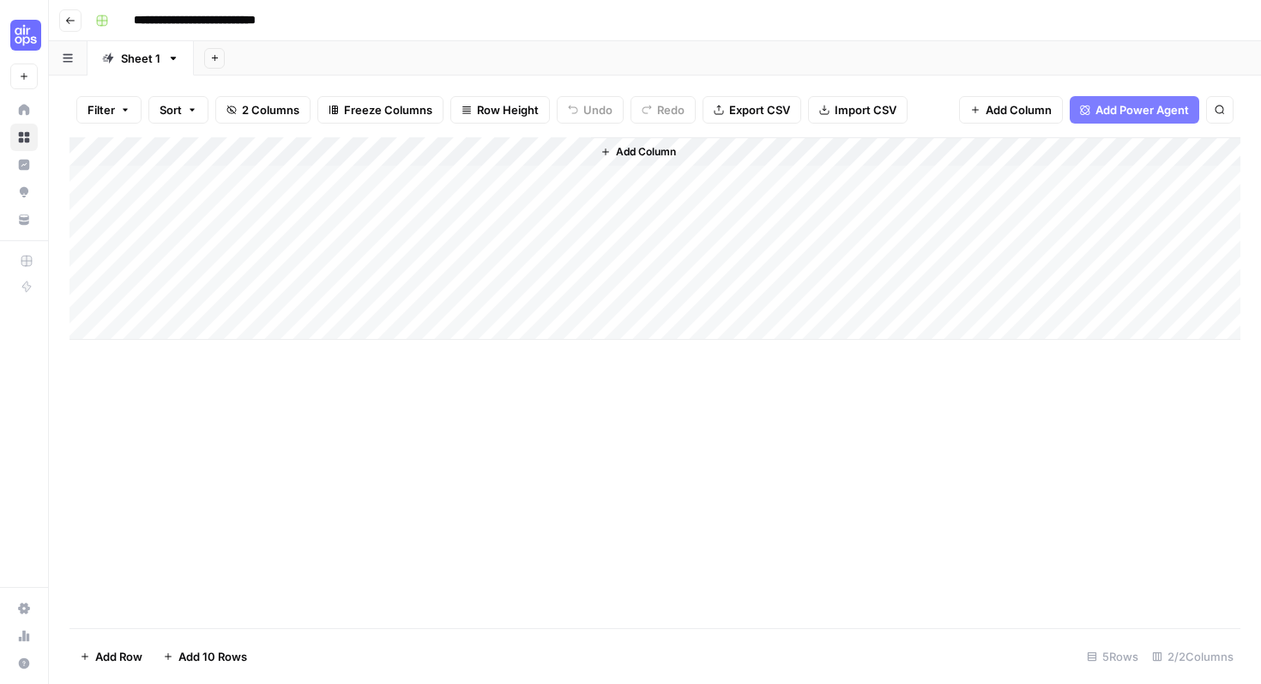
click at [262, 176] on div "Add Column" at bounding box center [654, 238] width 1171 height 202
click at [466, 174] on div "Add Column" at bounding box center [654, 238] width 1171 height 202
click at [673, 188] on div "Add Column" at bounding box center [654, 238] width 1171 height 202
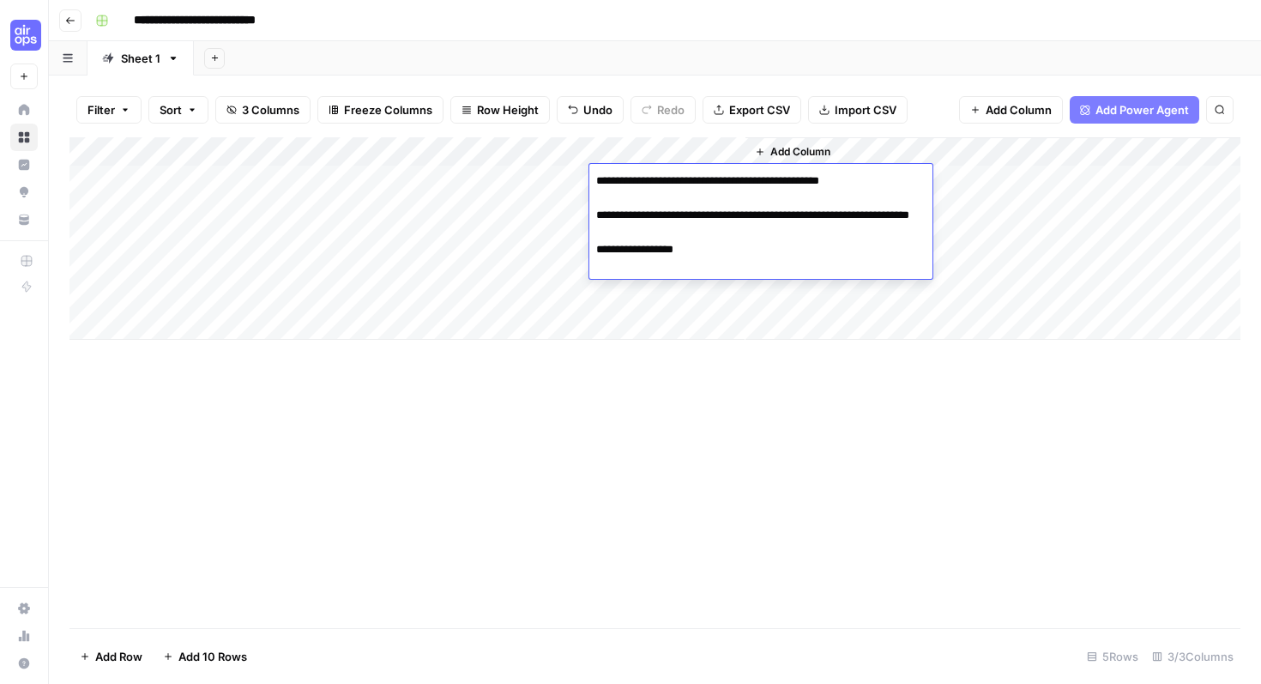
click at [739, 356] on div "Add Column" at bounding box center [654, 382] width 1171 height 491
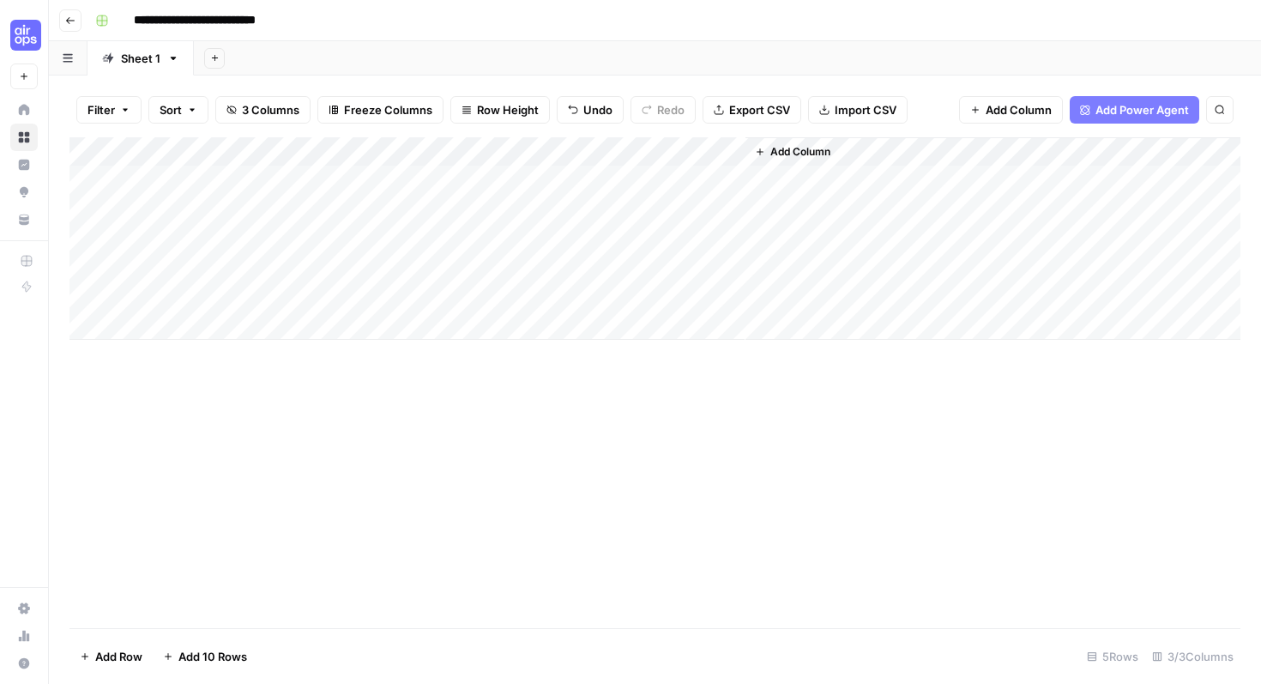
click at [66, 15] on icon "button" at bounding box center [70, 20] width 10 height 10
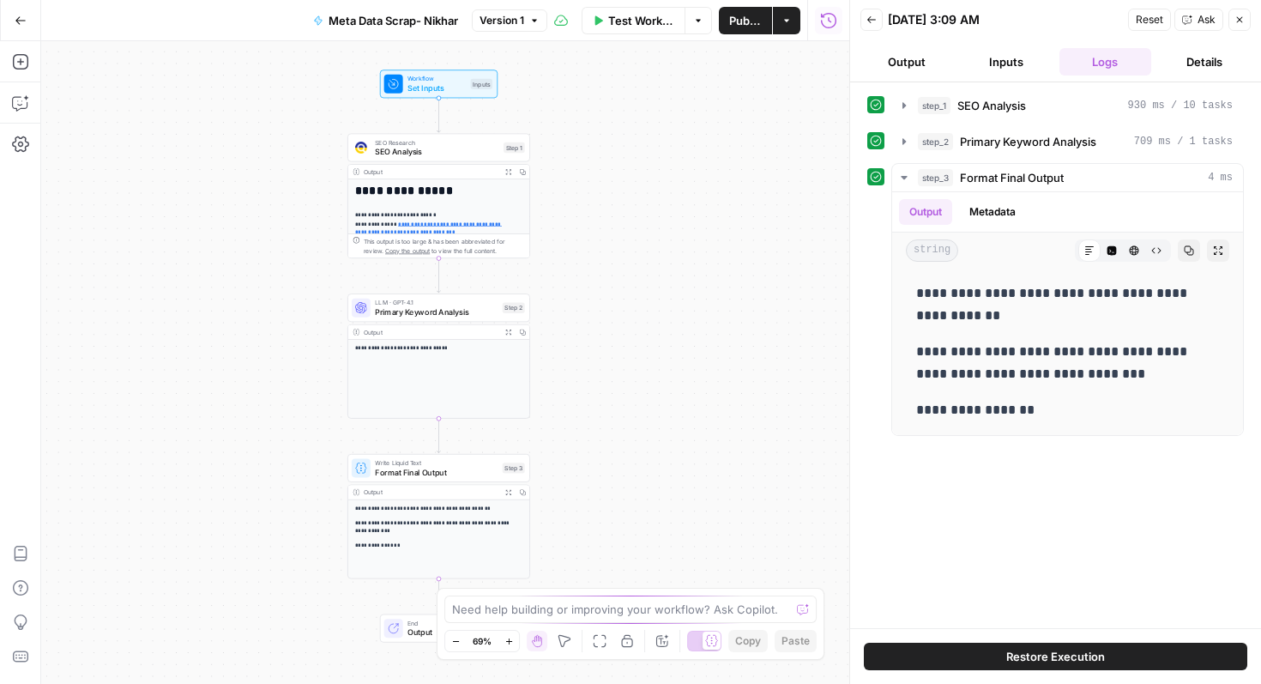
click at [650, 323] on div "**********" at bounding box center [445, 362] width 808 height 643
click at [1242, 18] on icon "button" at bounding box center [1239, 20] width 10 height 10
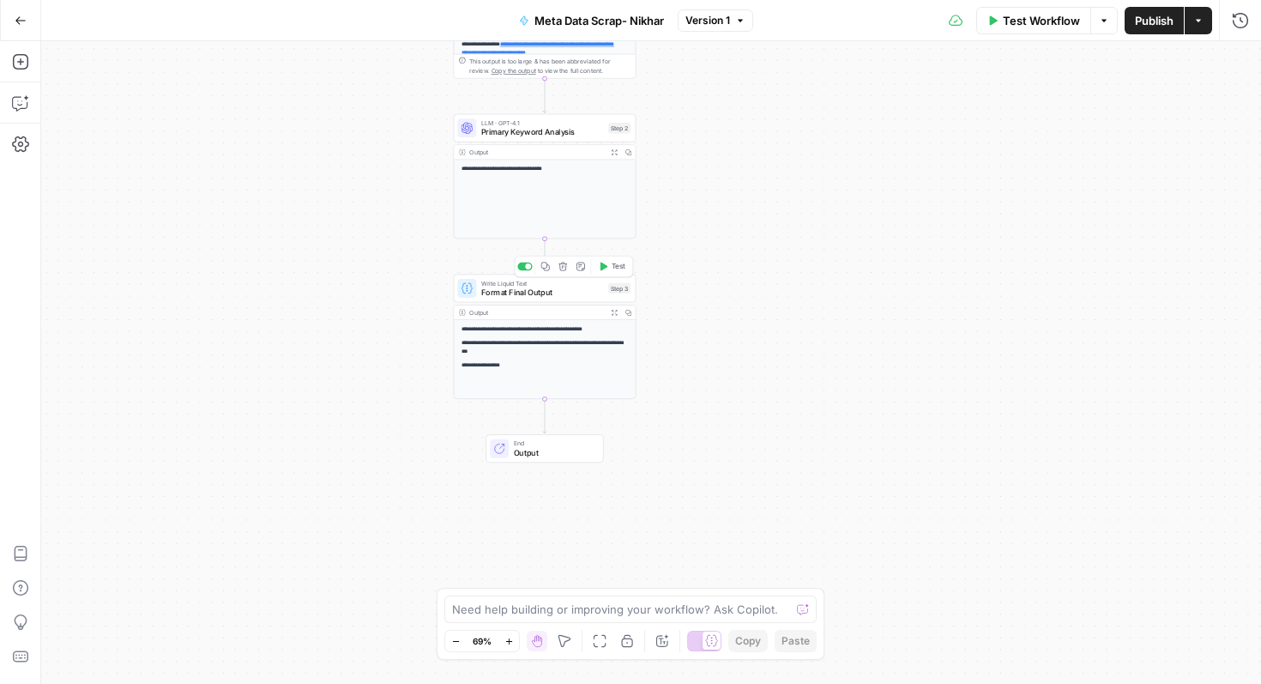
click at [524, 293] on span "Format Final Output" at bounding box center [542, 293] width 123 height 12
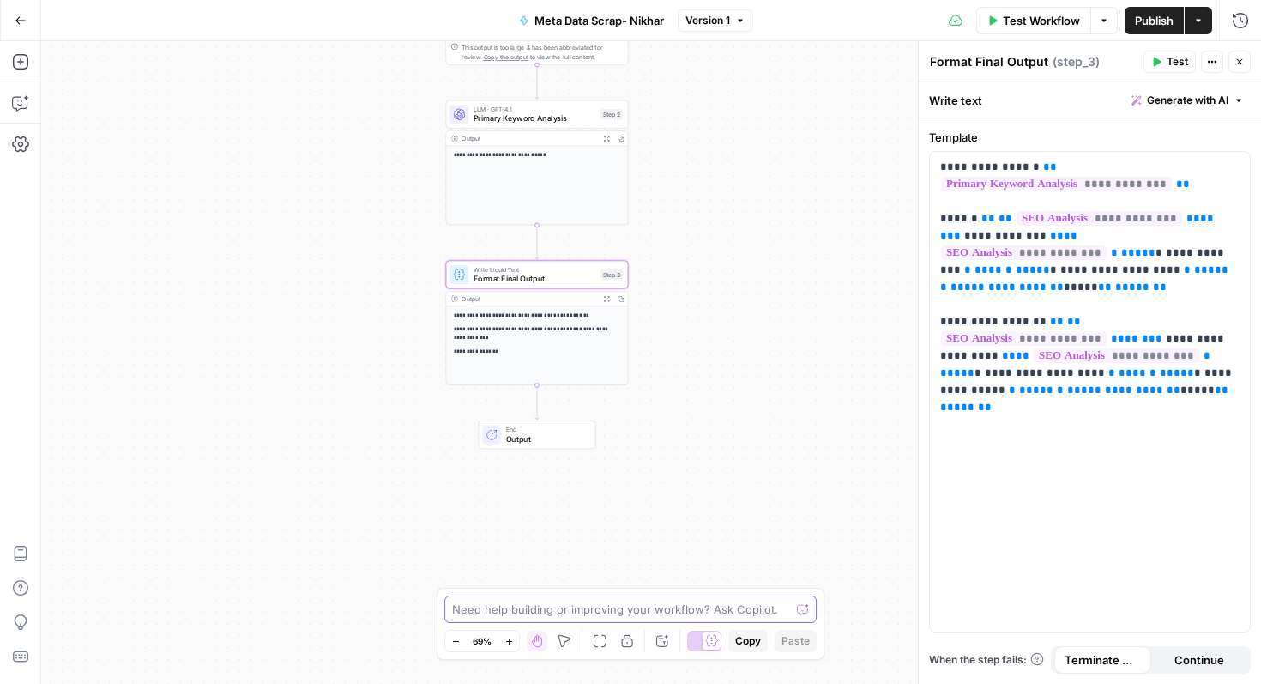
click at [574, 603] on textarea at bounding box center [621, 609] width 338 height 17
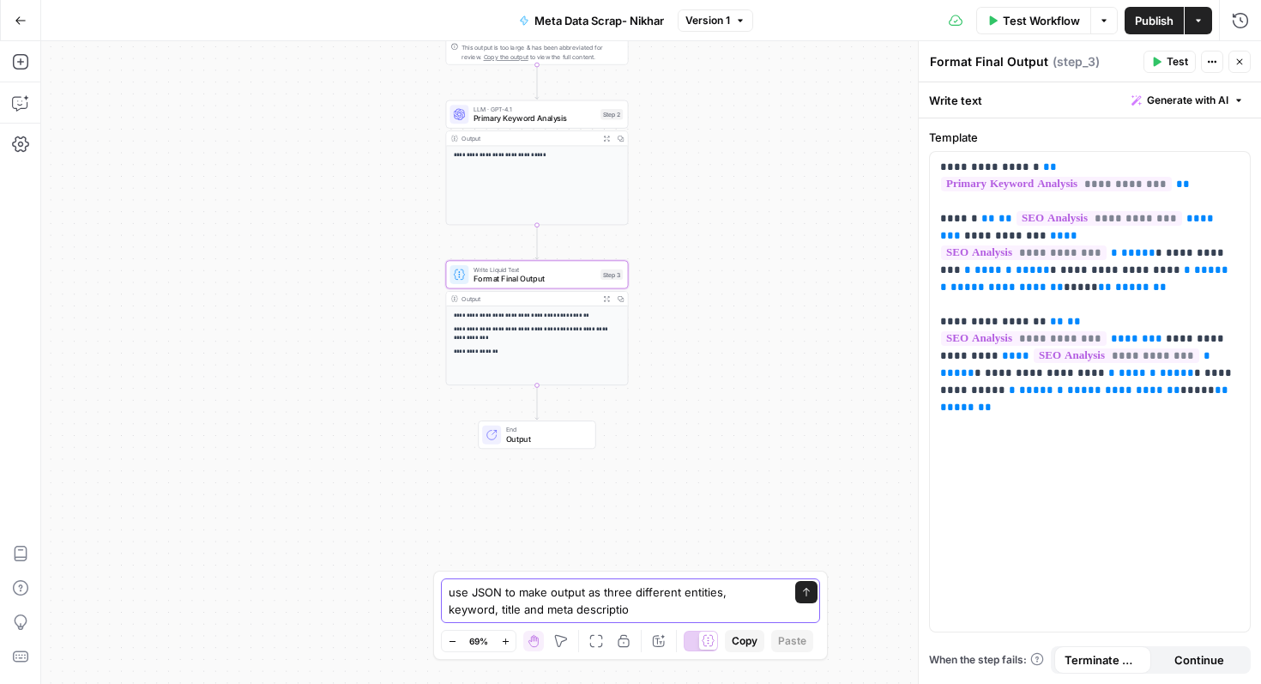
type textarea "use JSON to make output as three different entities, keyword, title and meta de…"
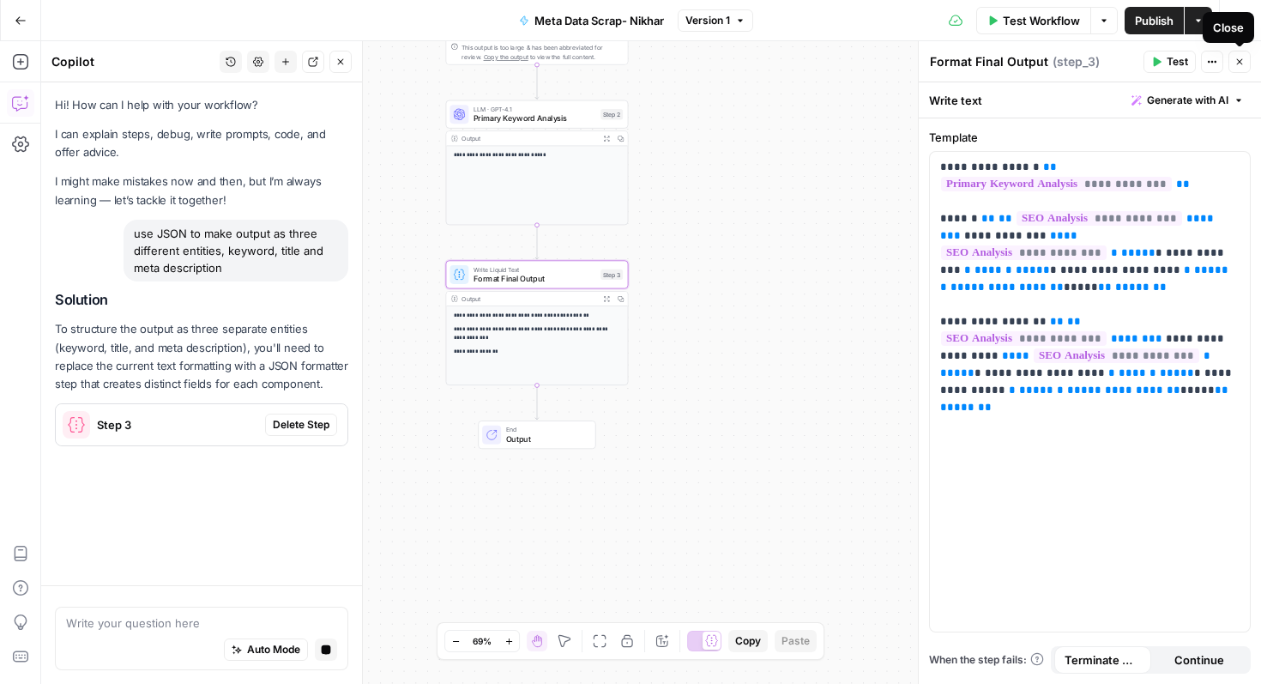
click at [1246, 57] on button "Close" at bounding box center [1239, 62] width 22 height 22
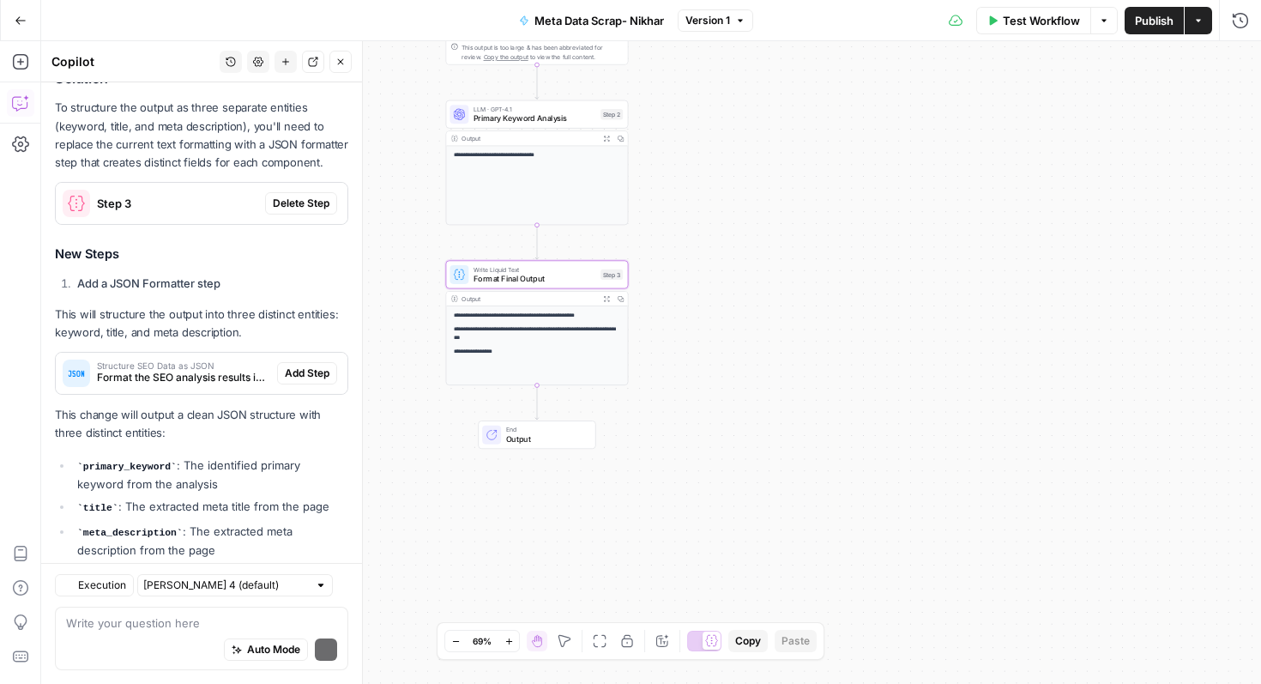
scroll to position [278, 0]
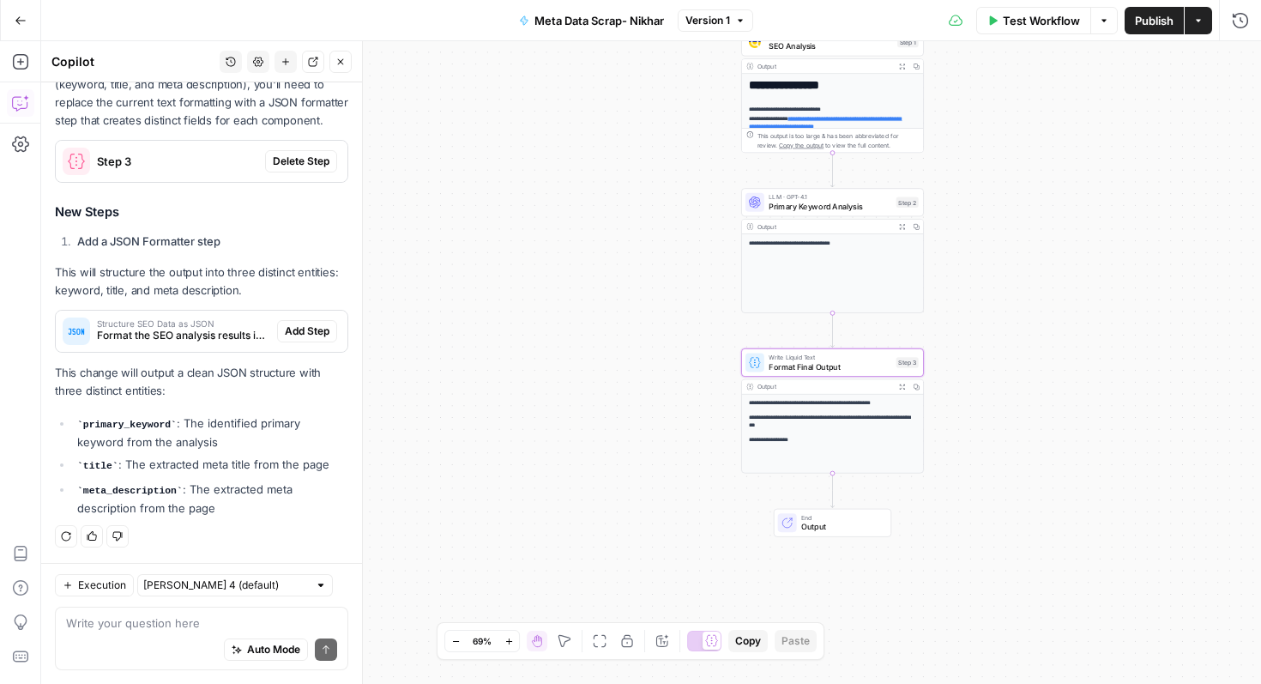
click at [278, 162] on span "Delete Step" at bounding box center [301, 161] width 57 height 15
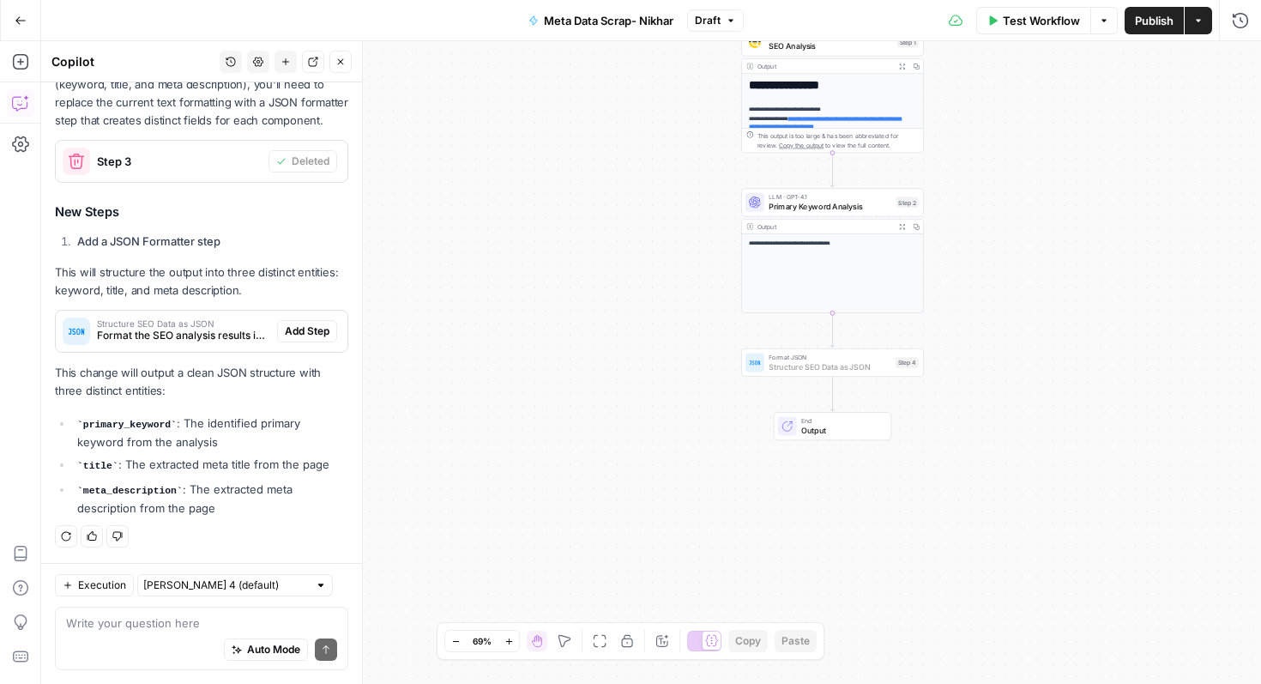
click at [295, 336] on span "Add Step" at bounding box center [307, 330] width 45 height 15
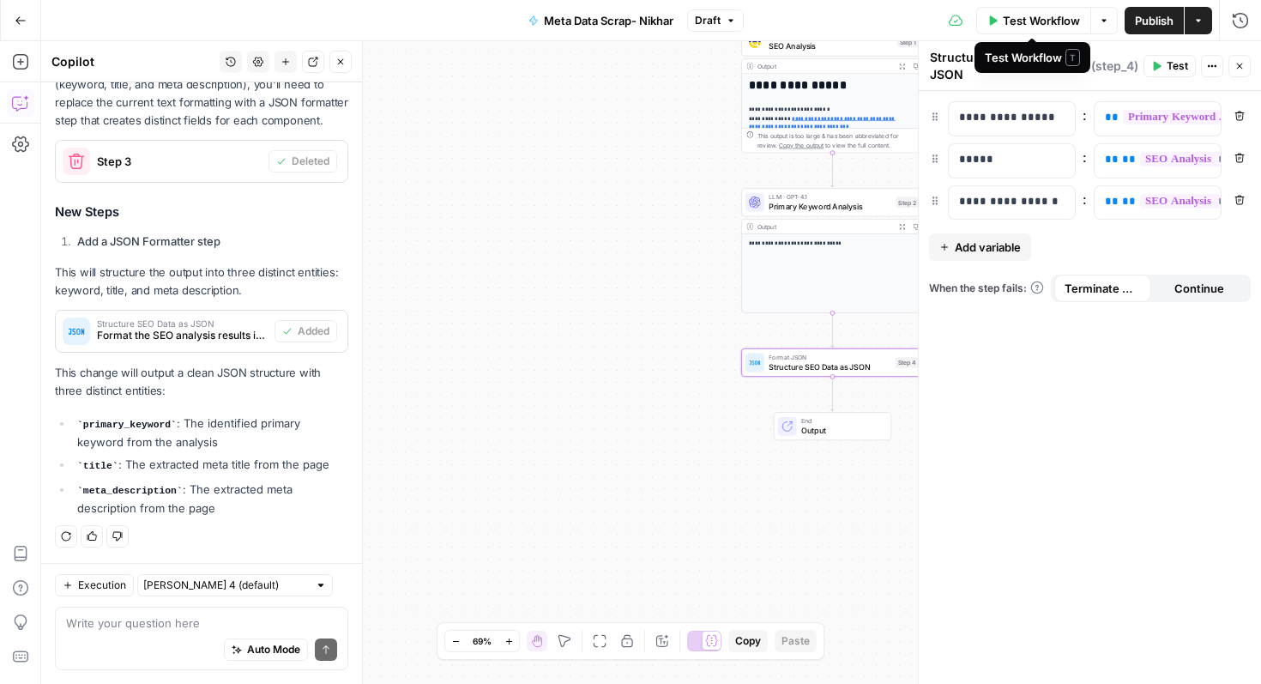
click at [1019, 28] on button "Test Workflow" at bounding box center [1033, 20] width 115 height 27
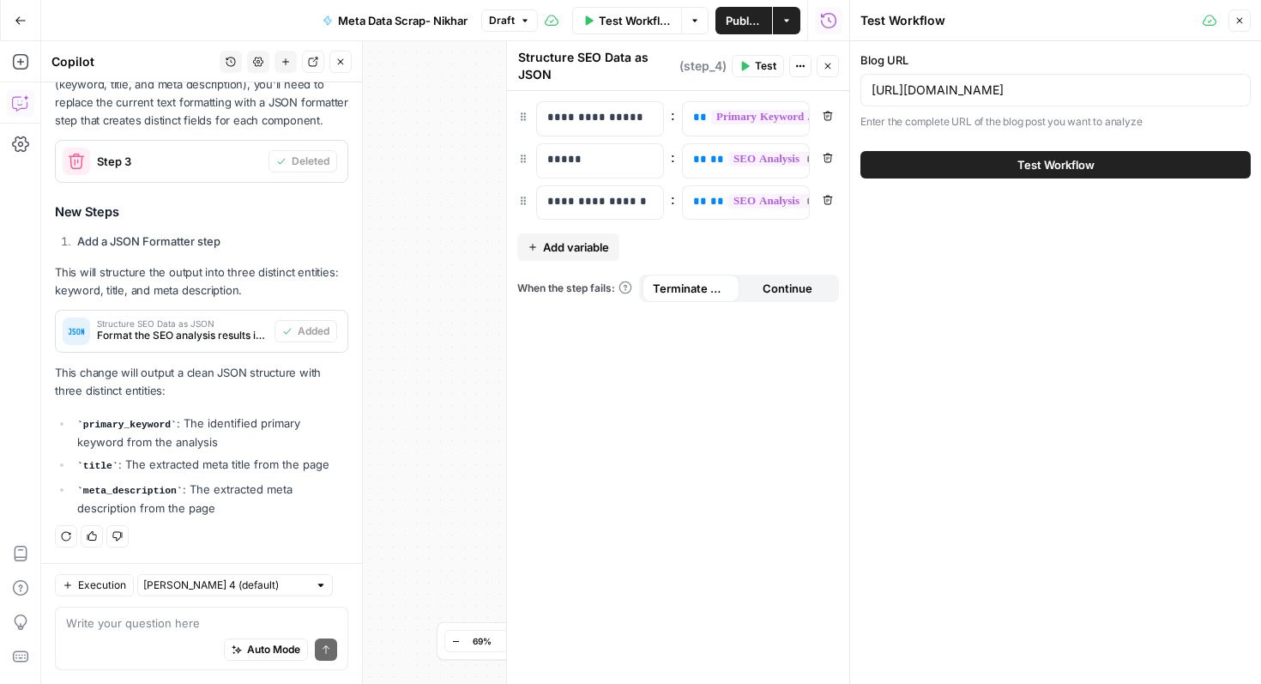
click at [1032, 165] on span "Test Workflow" at bounding box center [1055, 164] width 77 height 17
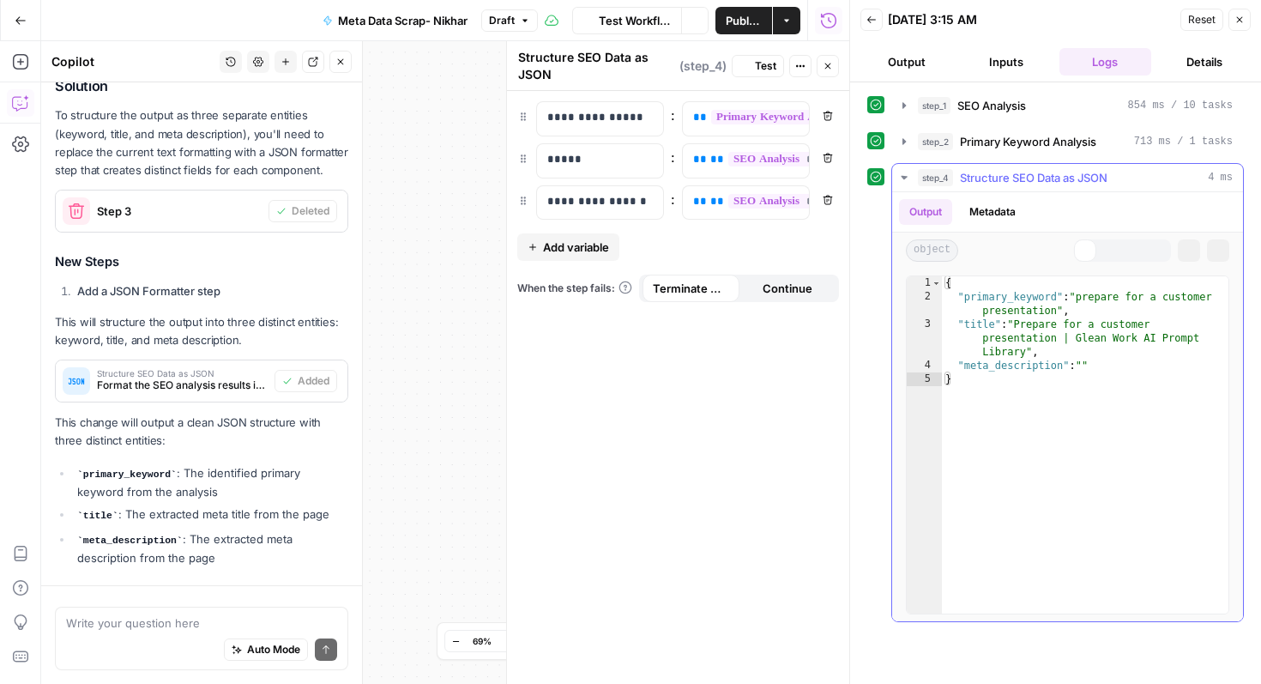
scroll to position [305, 0]
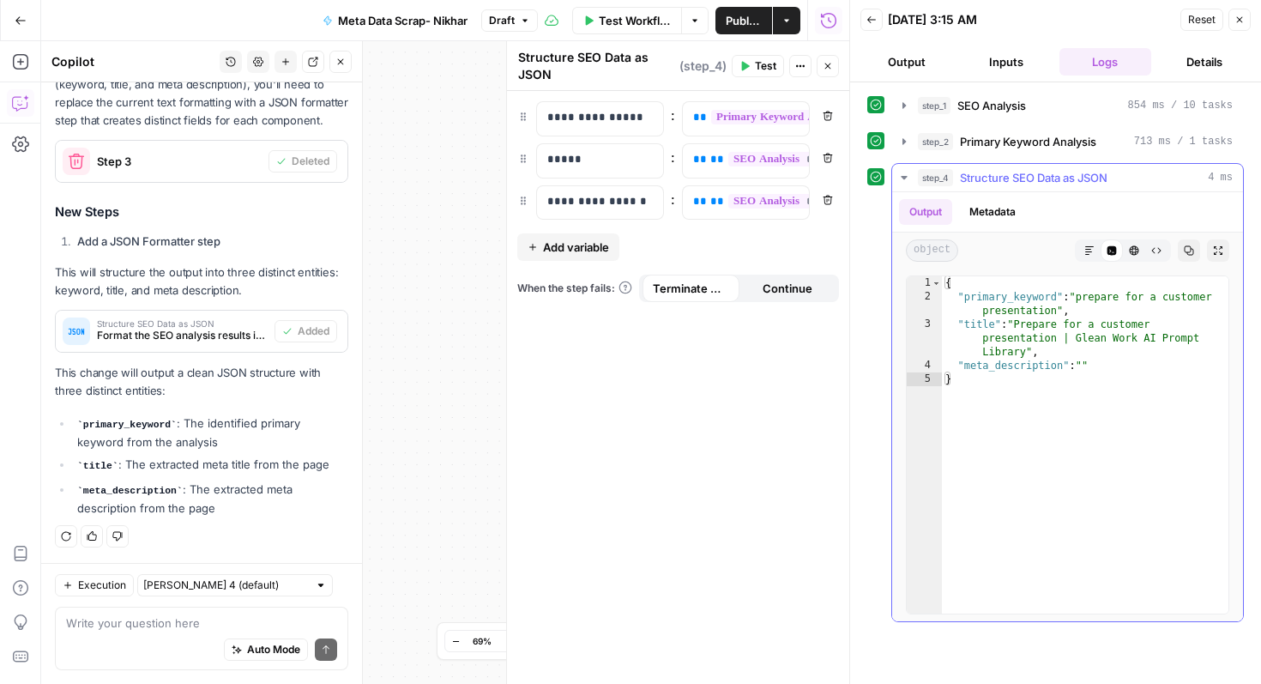
click at [1087, 256] on button "Markdown" at bounding box center [1089, 250] width 22 height 22
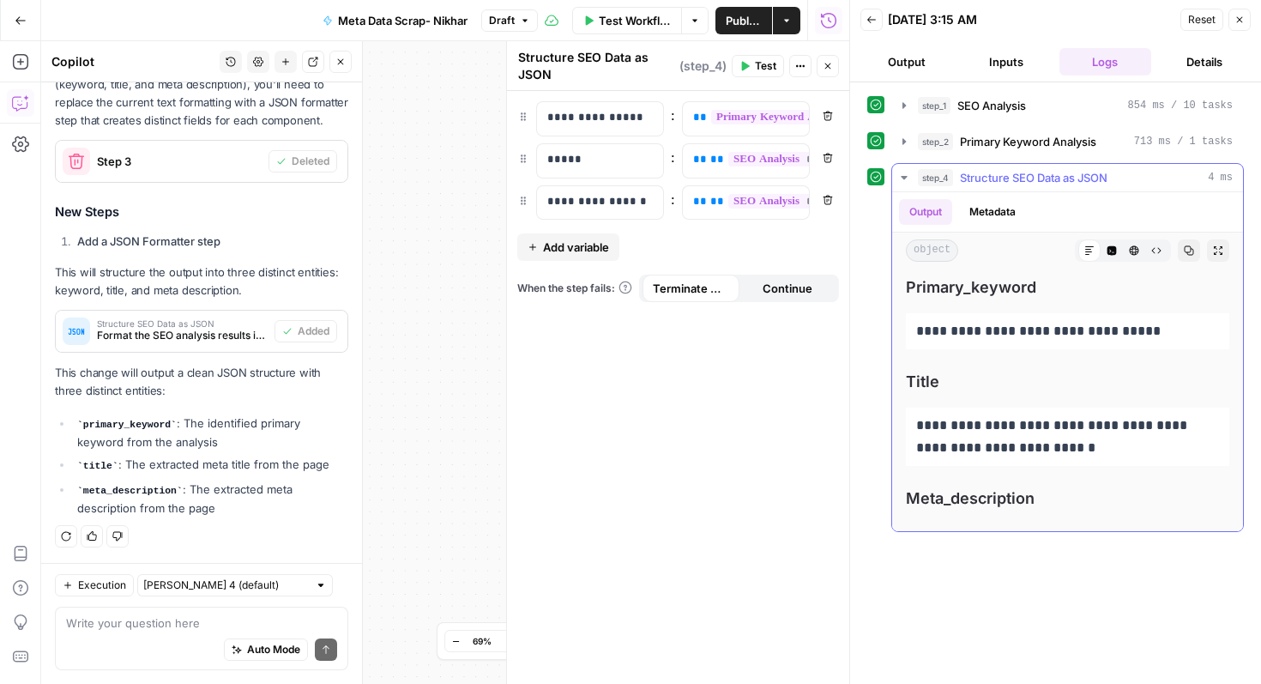
scroll to position [22, 0]
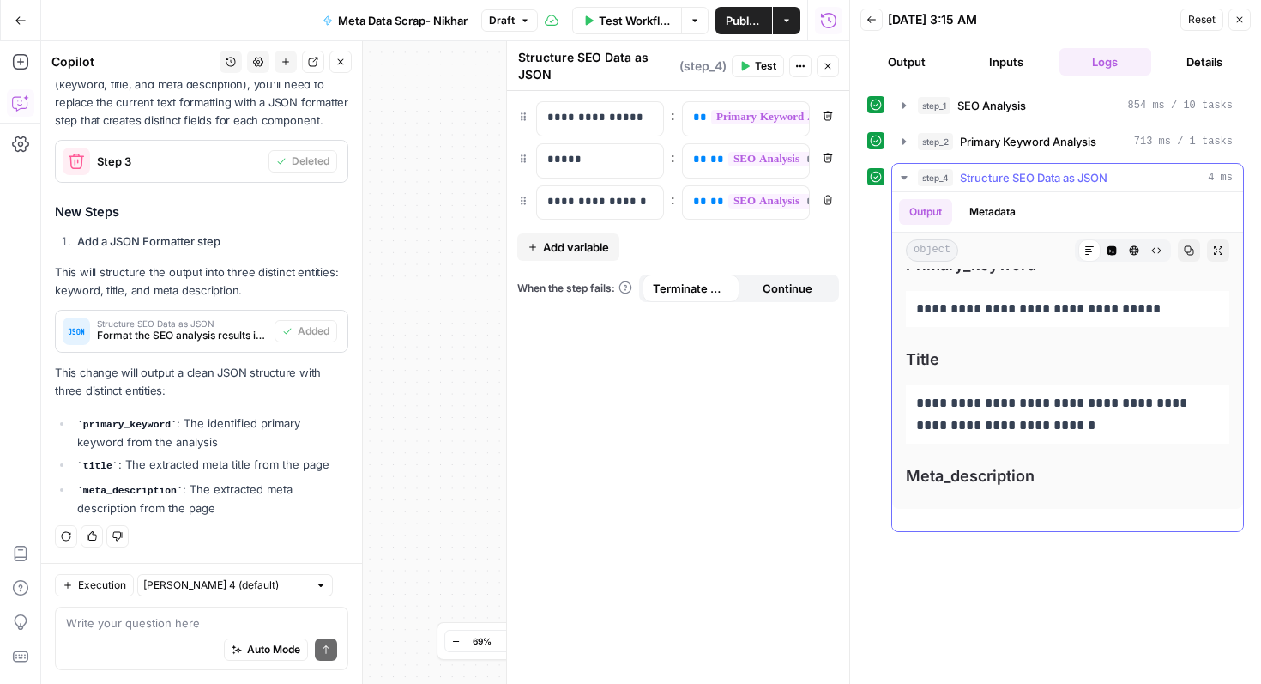
click at [1108, 250] on icon "button" at bounding box center [1112, 250] width 9 height 9
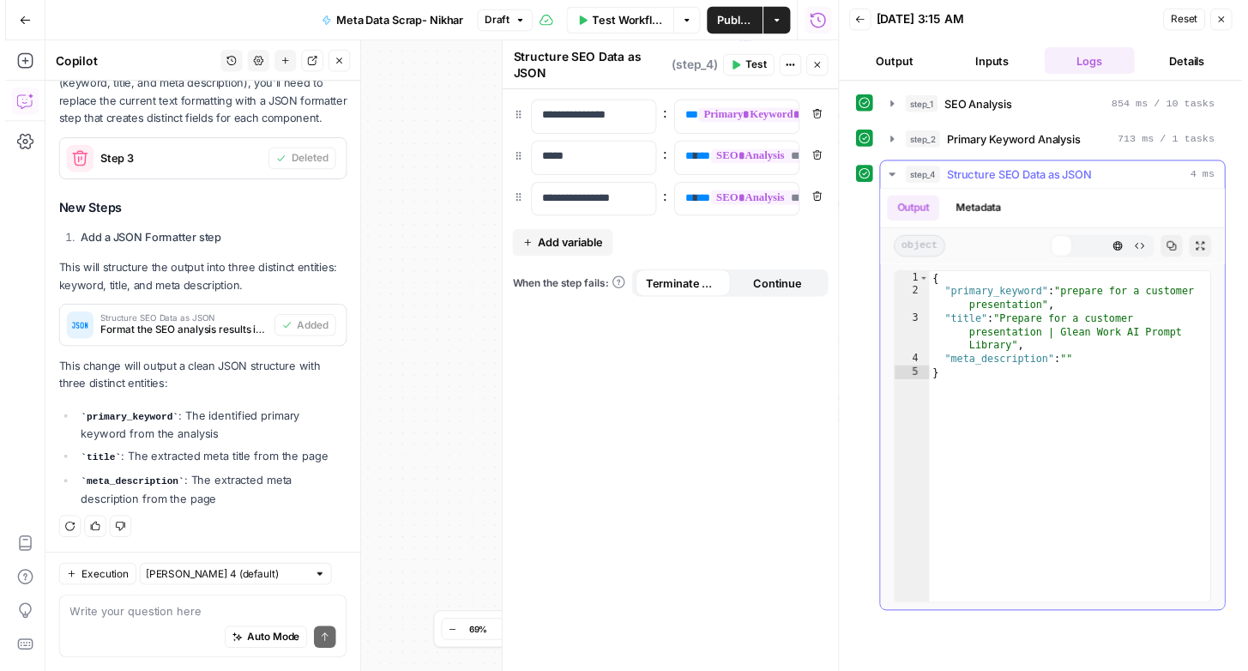
scroll to position [0, 0]
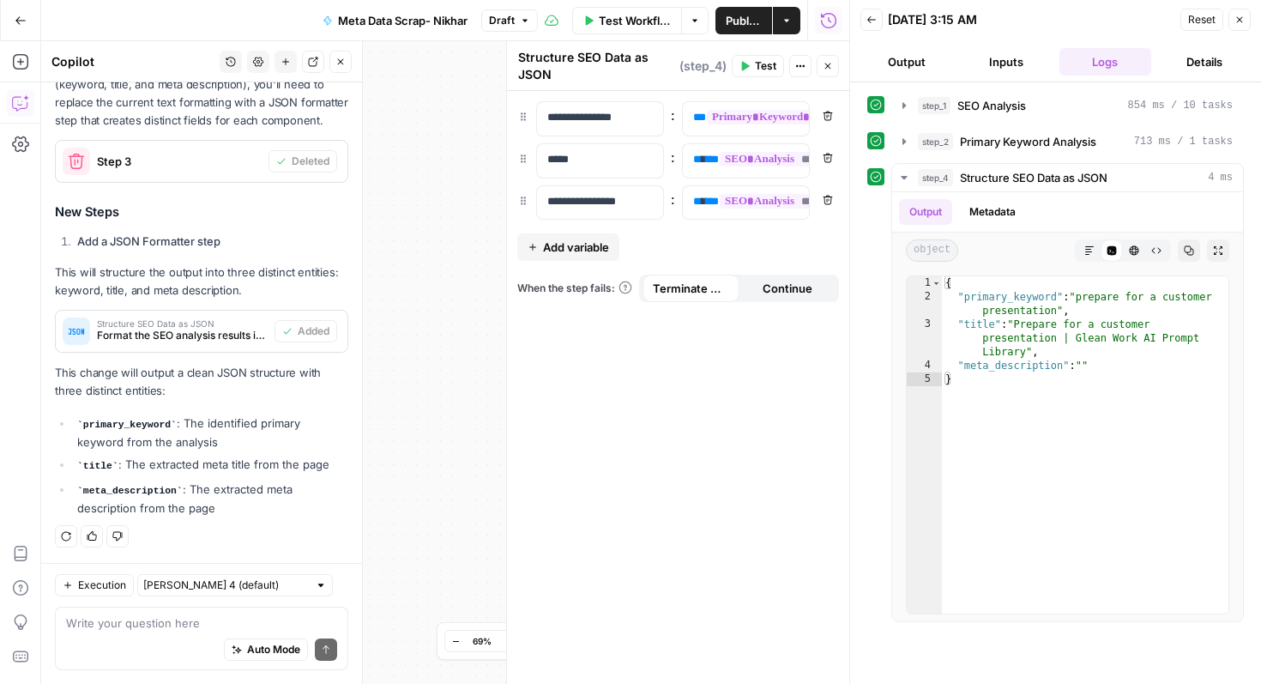
click at [1240, 24] on icon "button" at bounding box center [1239, 20] width 10 height 10
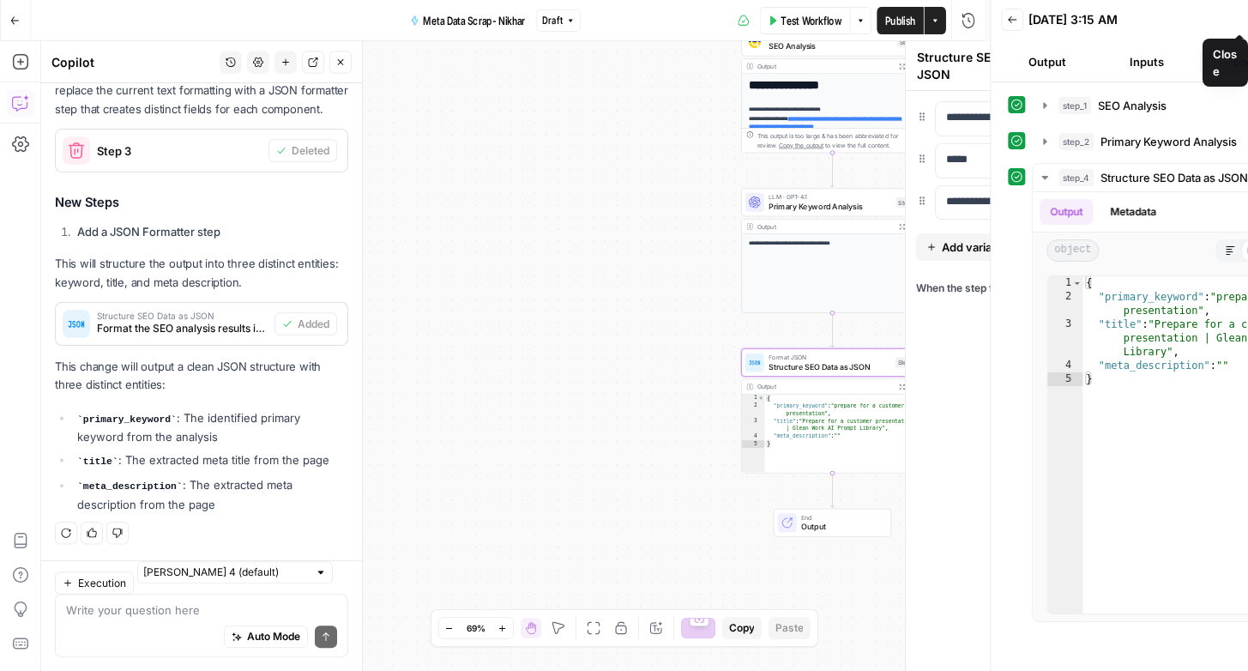
scroll to position [305, 0]
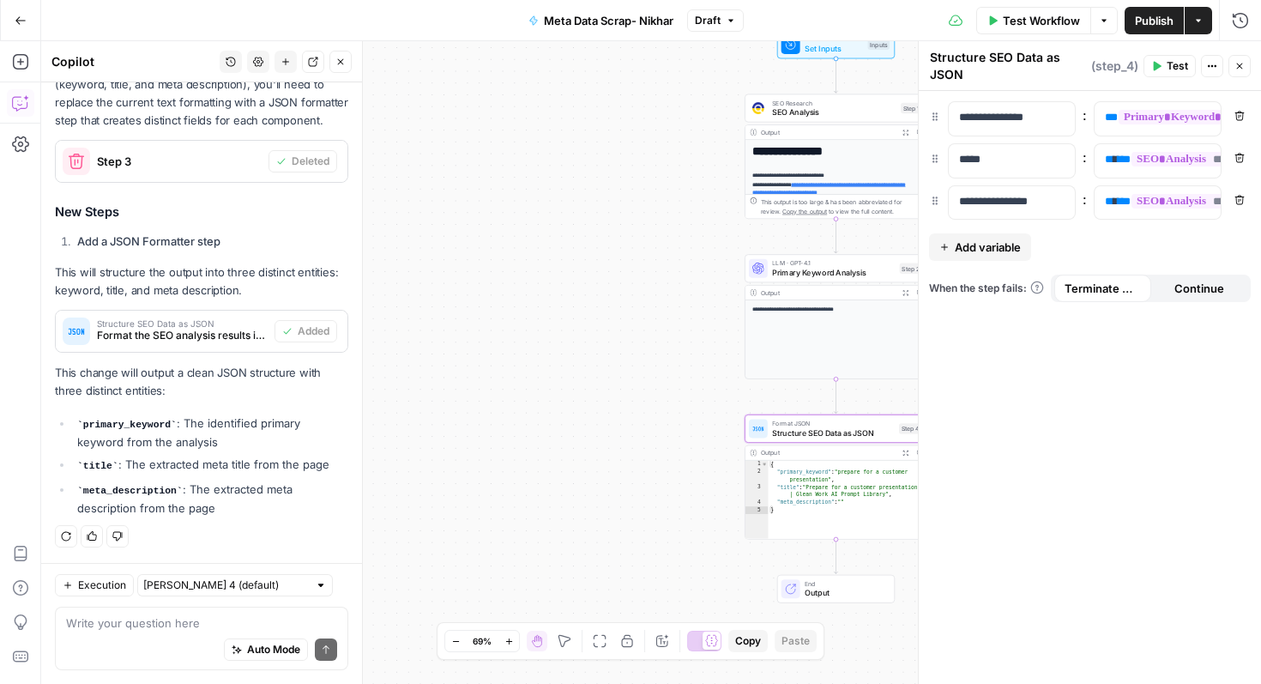
click at [1234, 61] on icon "button" at bounding box center [1239, 66] width 10 height 10
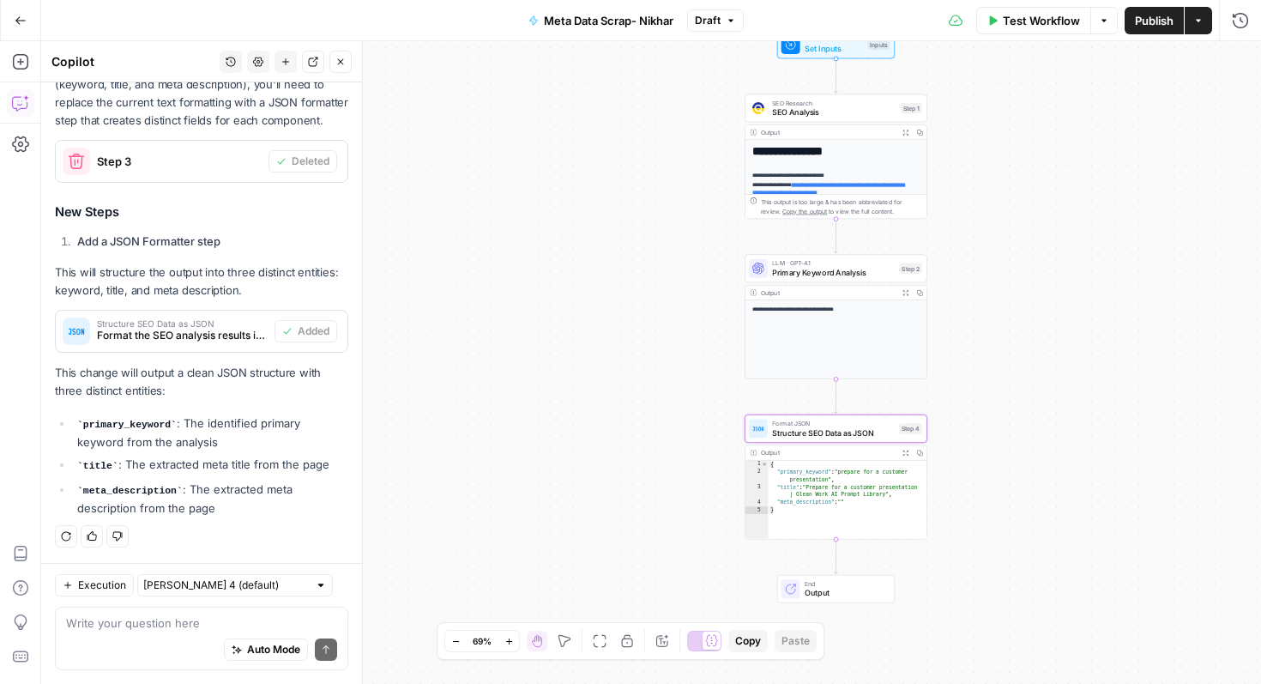
click at [864, 201] on div "This output is too large & has been abbreviated for review. Copy the output to …" at bounding box center [841, 206] width 161 height 19
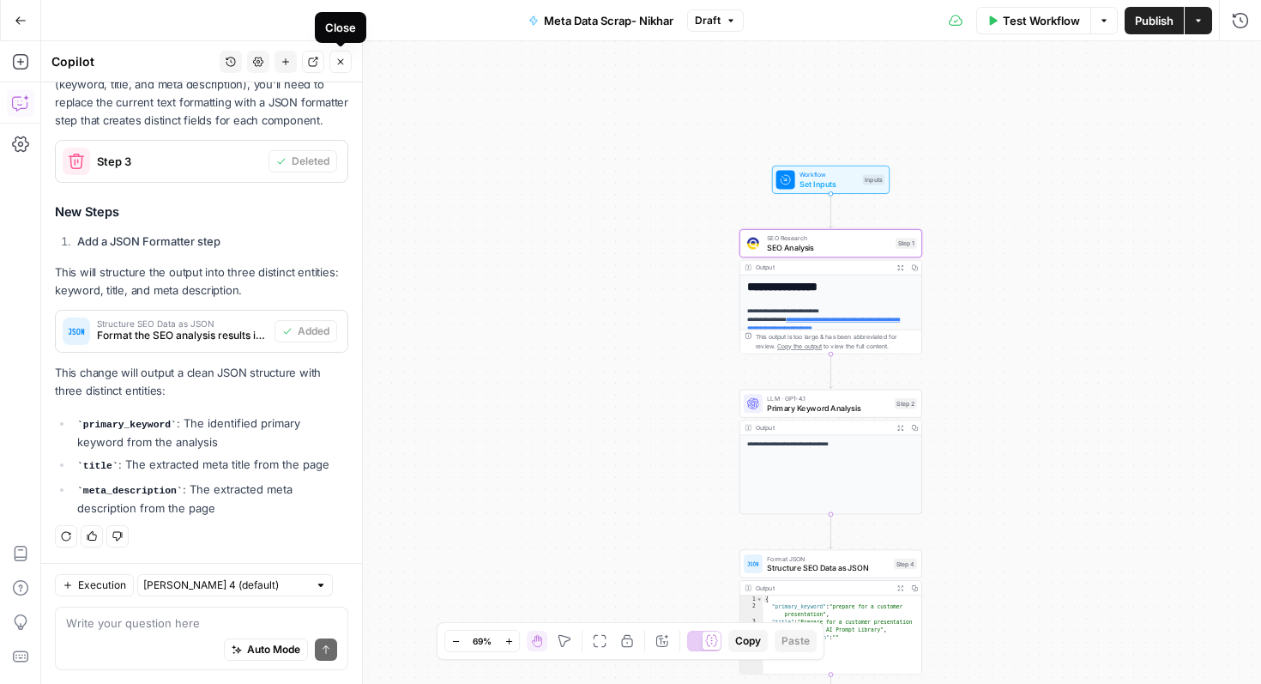
click at [337, 63] on icon "button" at bounding box center [340, 62] width 10 height 10
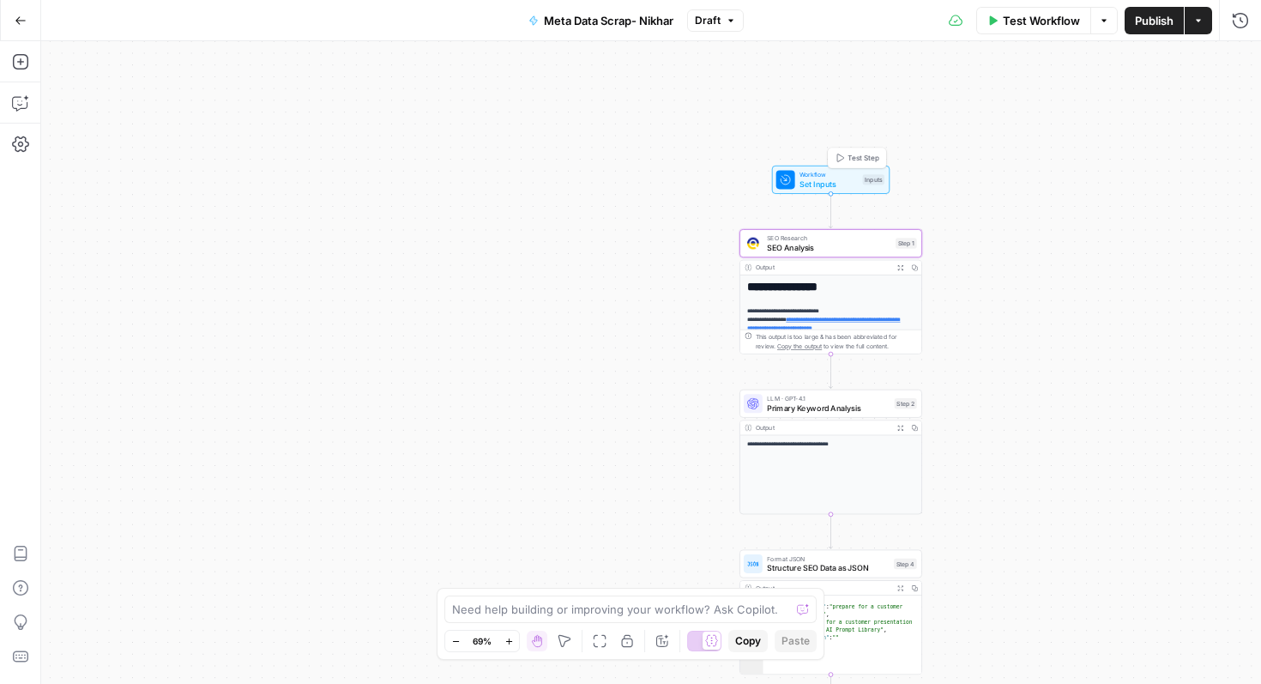
click at [804, 172] on span "Workflow" at bounding box center [829, 174] width 58 height 9
click at [835, 244] on span "SEO Analysis" at bounding box center [829, 247] width 124 height 12
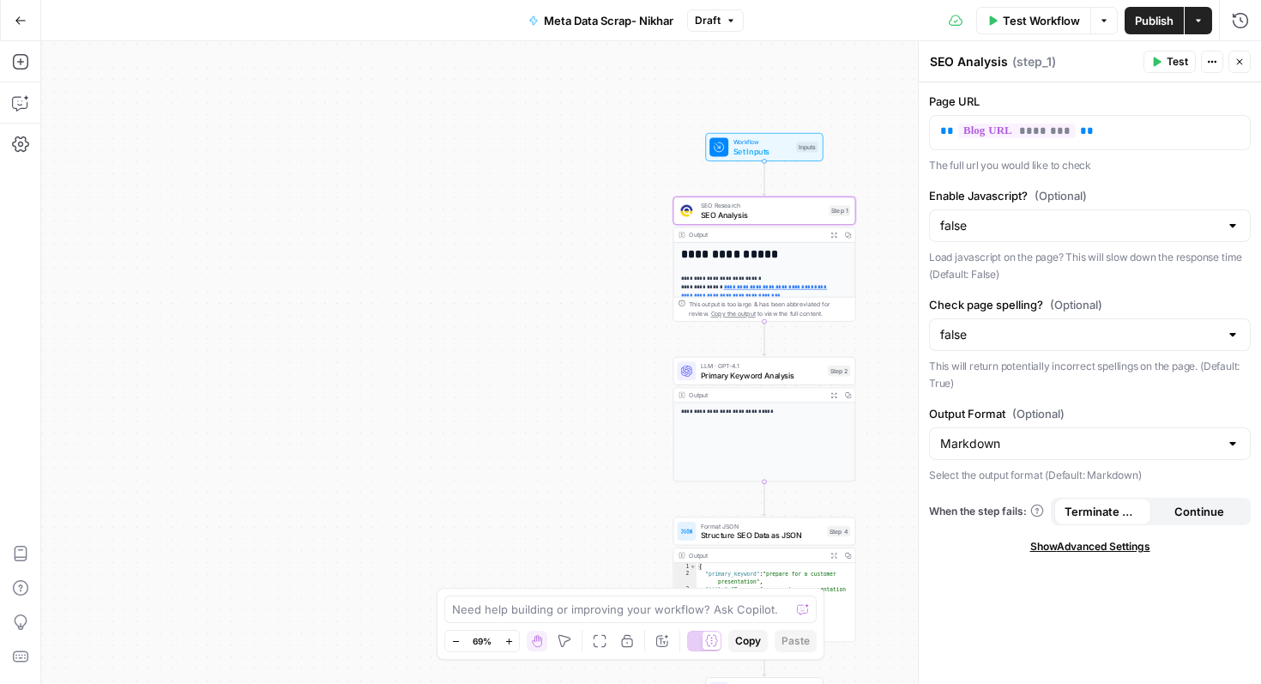
click at [984, 61] on textarea "SEO Analysis" at bounding box center [969, 61] width 78 height 17
click at [584, 319] on div "**********" at bounding box center [651, 362] width 1220 height 643
click at [718, 214] on span "SEO Analysis" at bounding box center [763, 214] width 124 height 12
click at [794, 382] on div "LLM · GPT-4.1 Primary Keyword Analysis Step 2 Copy step Delete step Add Note Te…" at bounding box center [764, 371] width 183 height 28
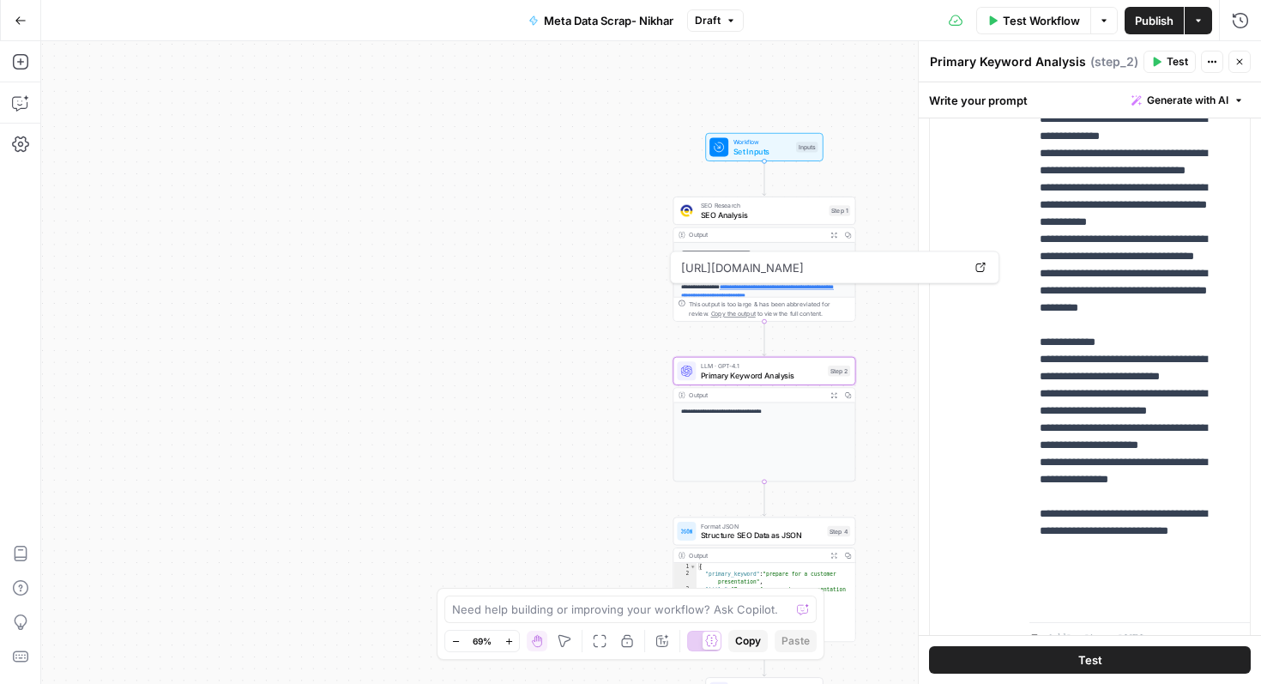
scroll to position [458, 0]
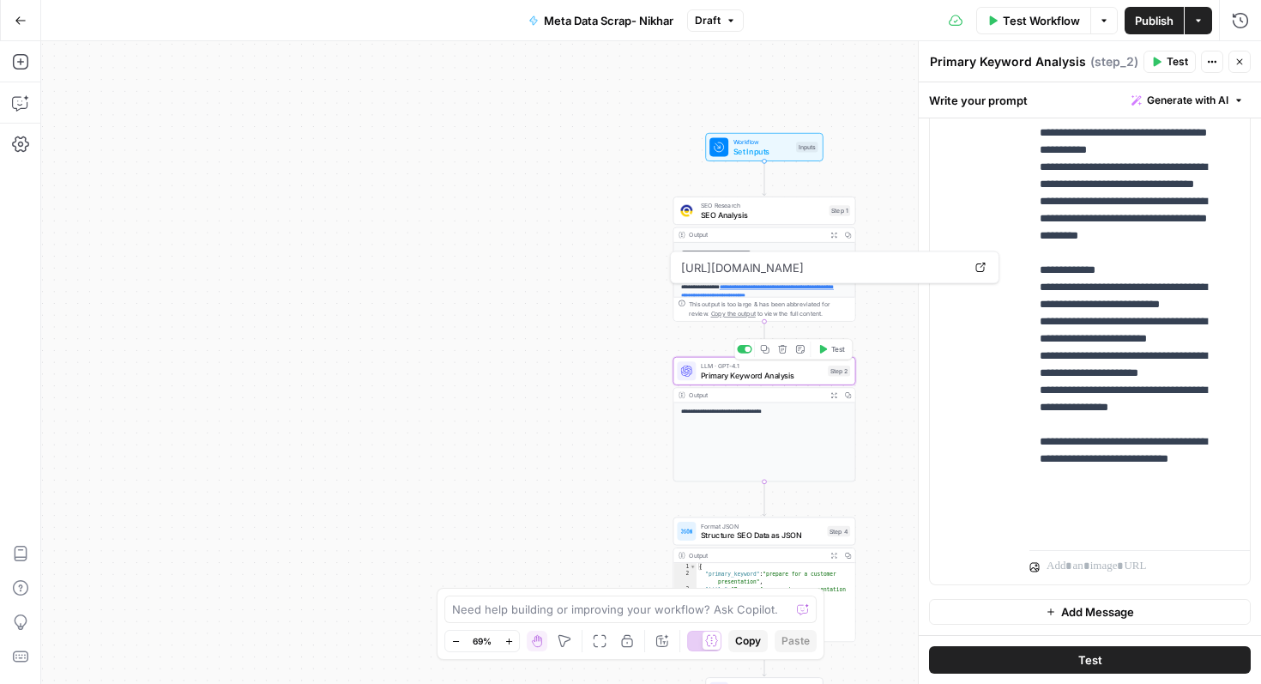
click at [772, 383] on div "LLM · GPT-4.1 Primary Keyword Analysis Step 2 Copy step Delete step Add Note Te…" at bounding box center [764, 371] width 183 height 28
click at [727, 214] on span "SEO Analysis" at bounding box center [763, 214] width 124 height 12
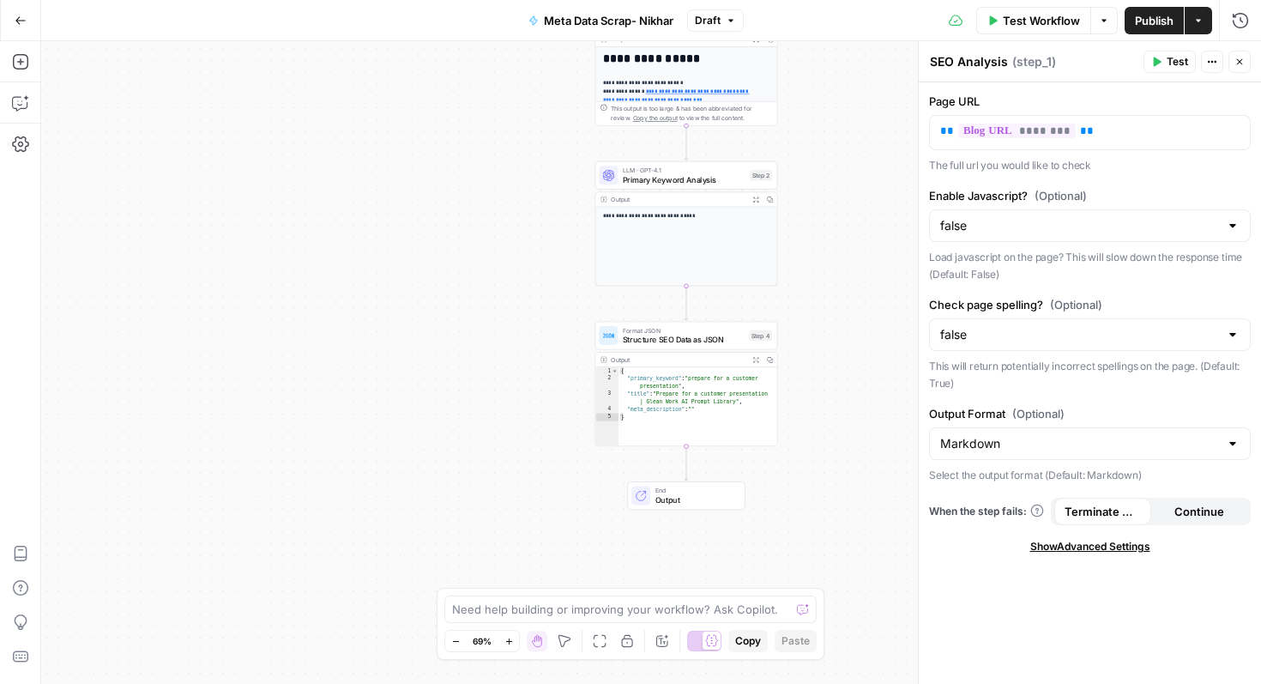
click at [673, 237] on div "**********" at bounding box center [685, 246] width 181 height 78
type textarea "**********"
click at [685, 378] on div "{ "primary_keyword" : "prepare for a customer presentation" , "title" : "Prepar…" at bounding box center [698, 414] width 159 height 95
click at [685, 338] on span "Structure SEO Data as JSON" at bounding box center [684, 340] width 122 height 12
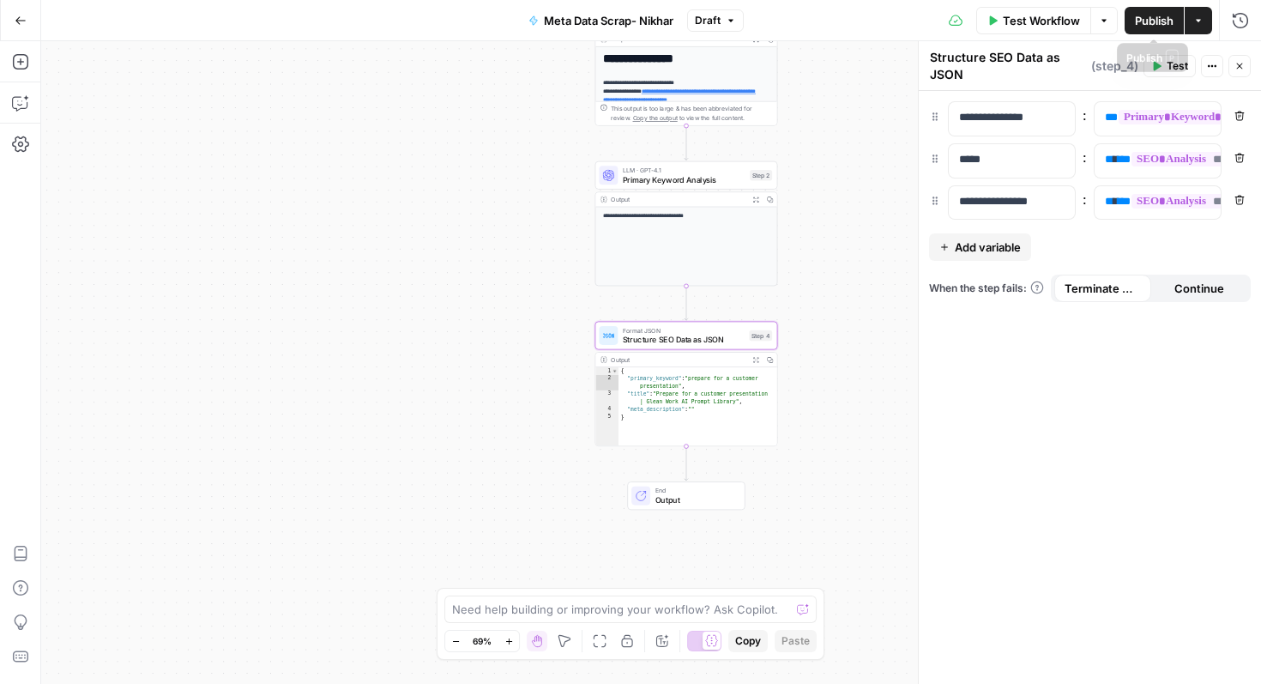
click at [1154, 17] on span "Publish" at bounding box center [1154, 20] width 39 height 17
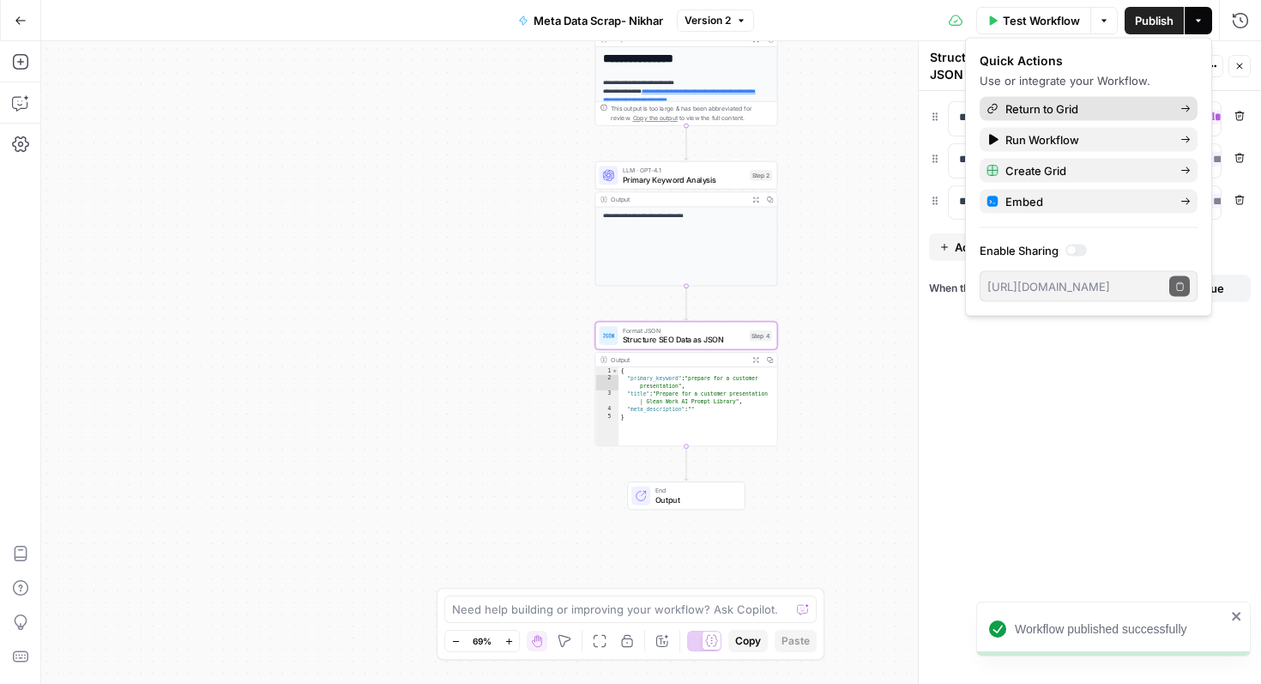
click at [1034, 100] on span "Return to Grid" at bounding box center [1085, 108] width 161 height 17
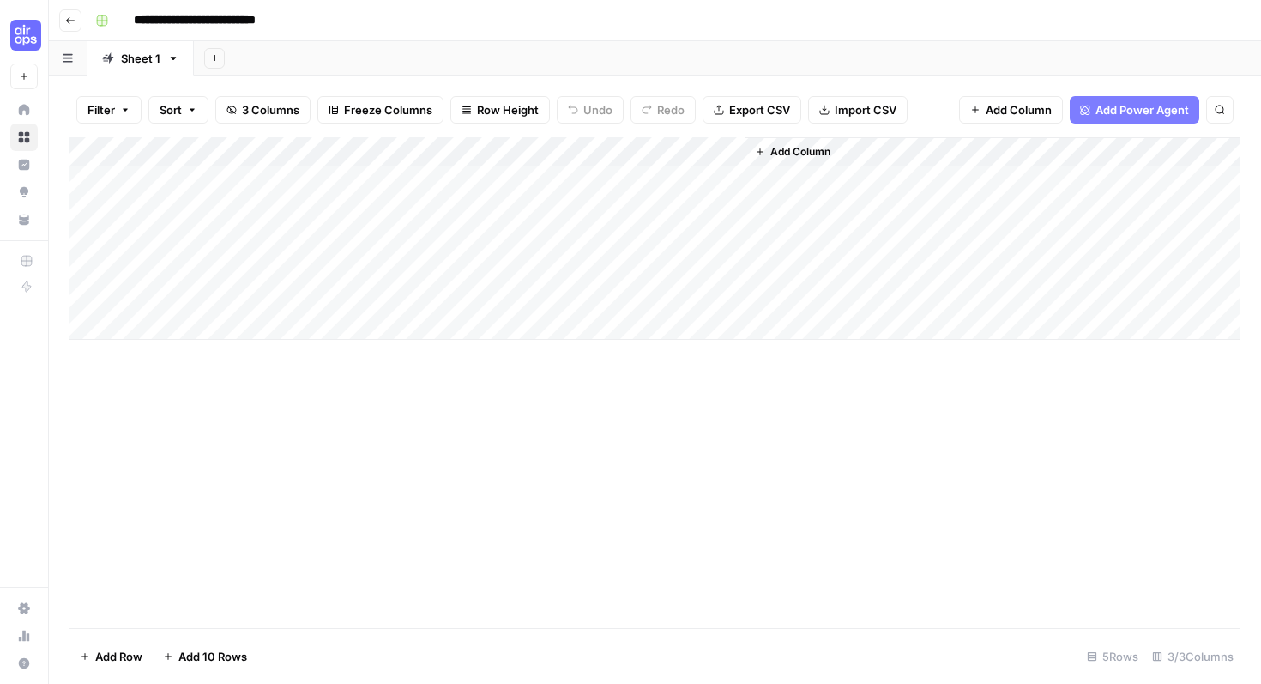
click at [275, 208] on div "Add Column" at bounding box center [654, 238] width 1171 height 202
click at [345, 351] on div "Add Column" at bounding box center [654, 382] width 1171 height 491
click at [444, 217] on div "Add Column" at bounding box center [654, 238] width 1171 height 202
click at [816, 207] on div "Add Column" at bounding box center [654, 238] width 1171 height 202
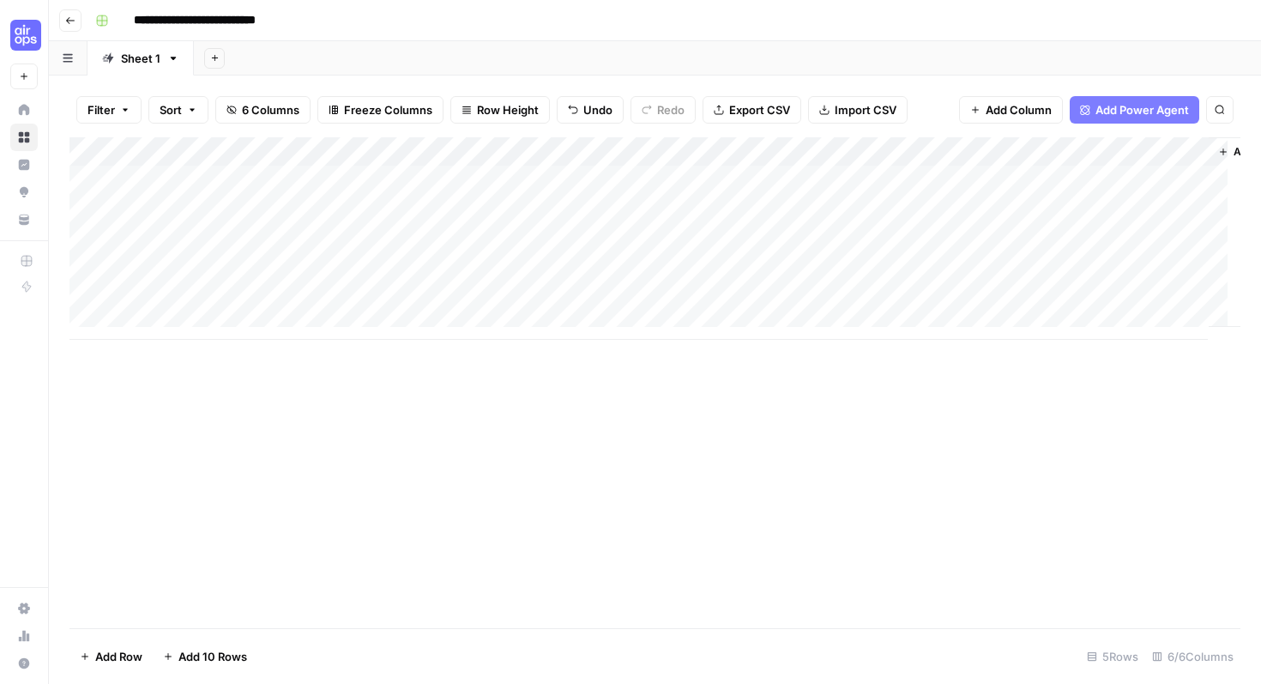
click at [943, 203] on div "Add Column" at bounding box center [654, 238] width 1171 height 202
click at [727, 148] on div "Add Column" at bounding box center [654, 238] width 1171 height 202
click at [685, 326] on span "Remove Column" at bounding box center [699, 319] width 150 height 17
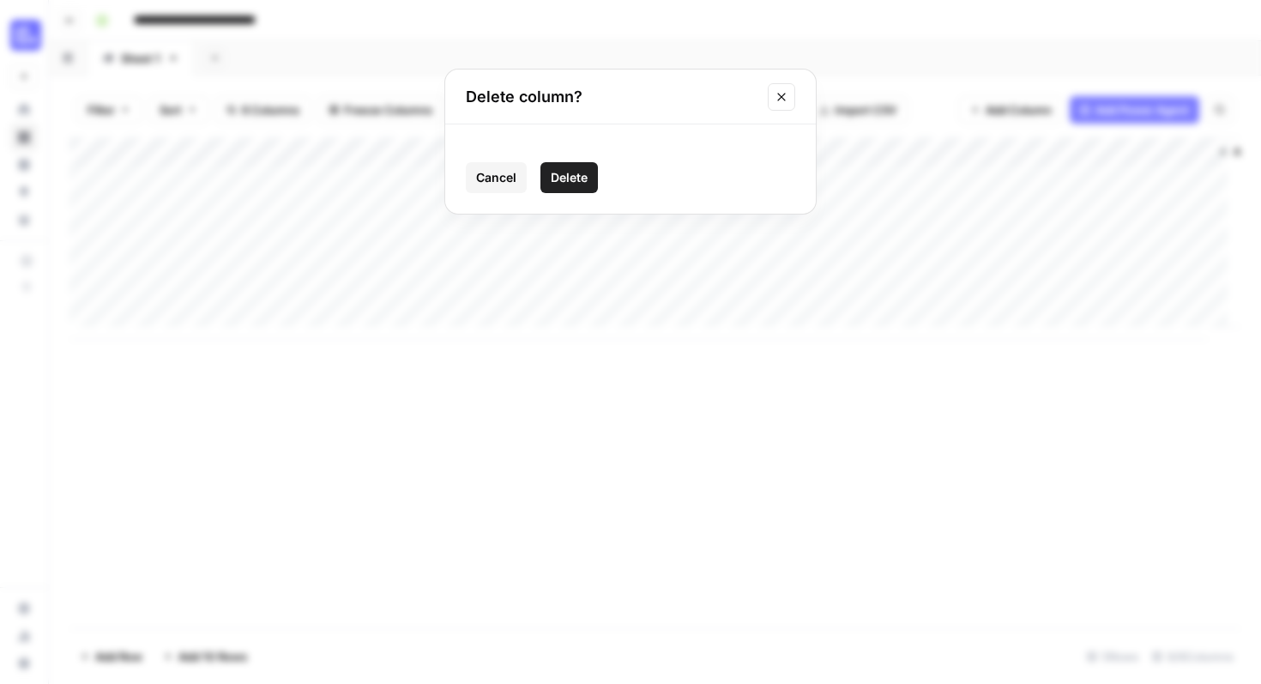
click at [577, 186] on button "Delete" at bounding box center [568, 177] width 57 height 31
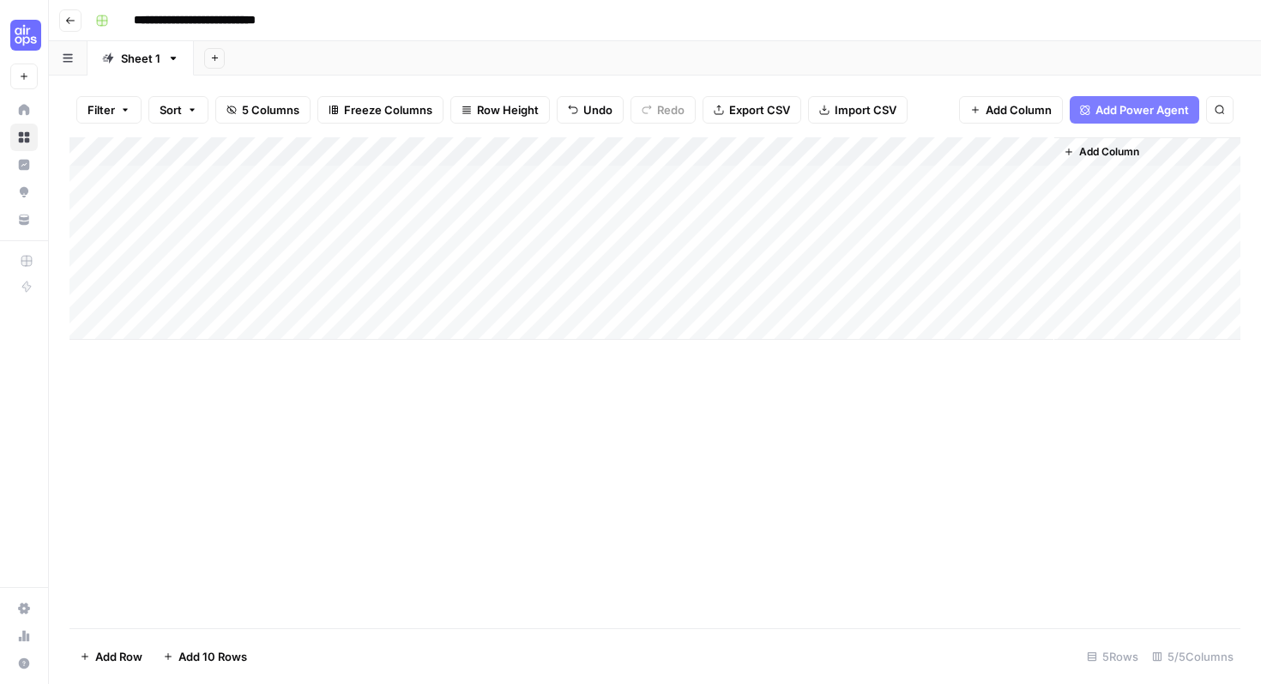
click at [307, 238] on div "Add Column" at bounding box center [654, 238] width 1171 height 202
click at [468, 245] on div "Add Column" at bounding box center [654, 238] width 1171 height 202
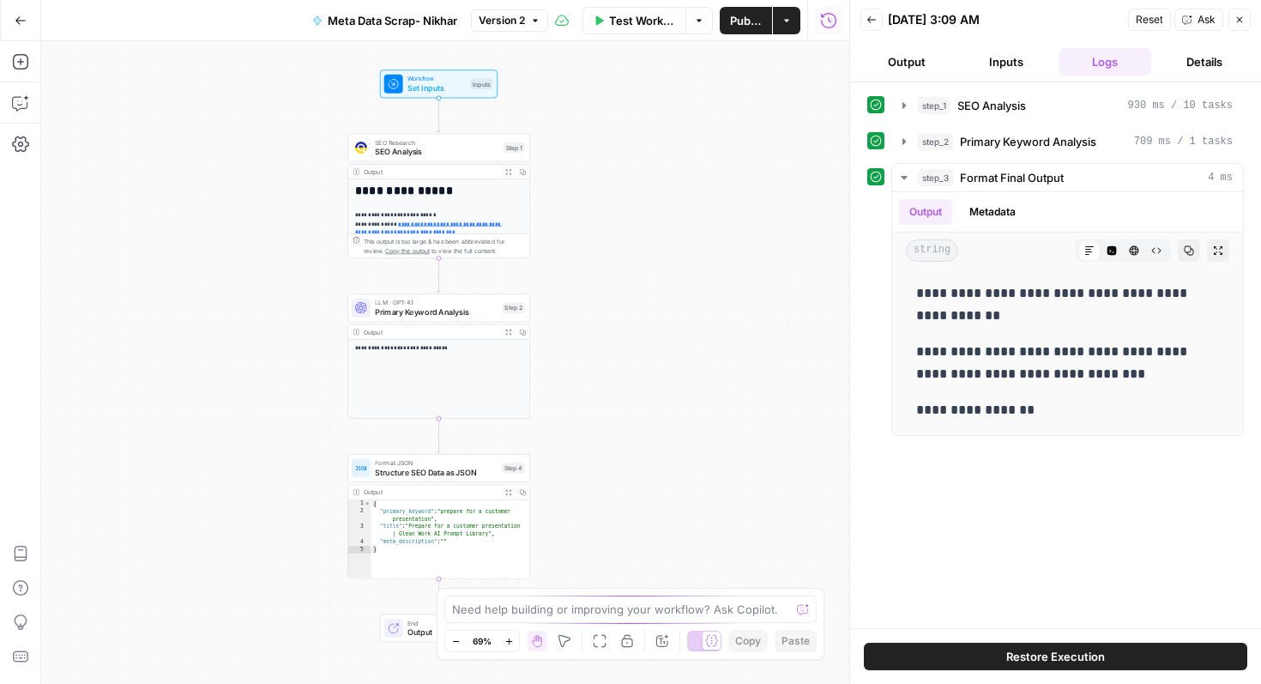
click at [684, 208] on div "**********" at bounding box center [445, 362] width 808 height 643
click at [1233, 18] on button "Close" at bounding box center [1239, 20] width 22 height 22
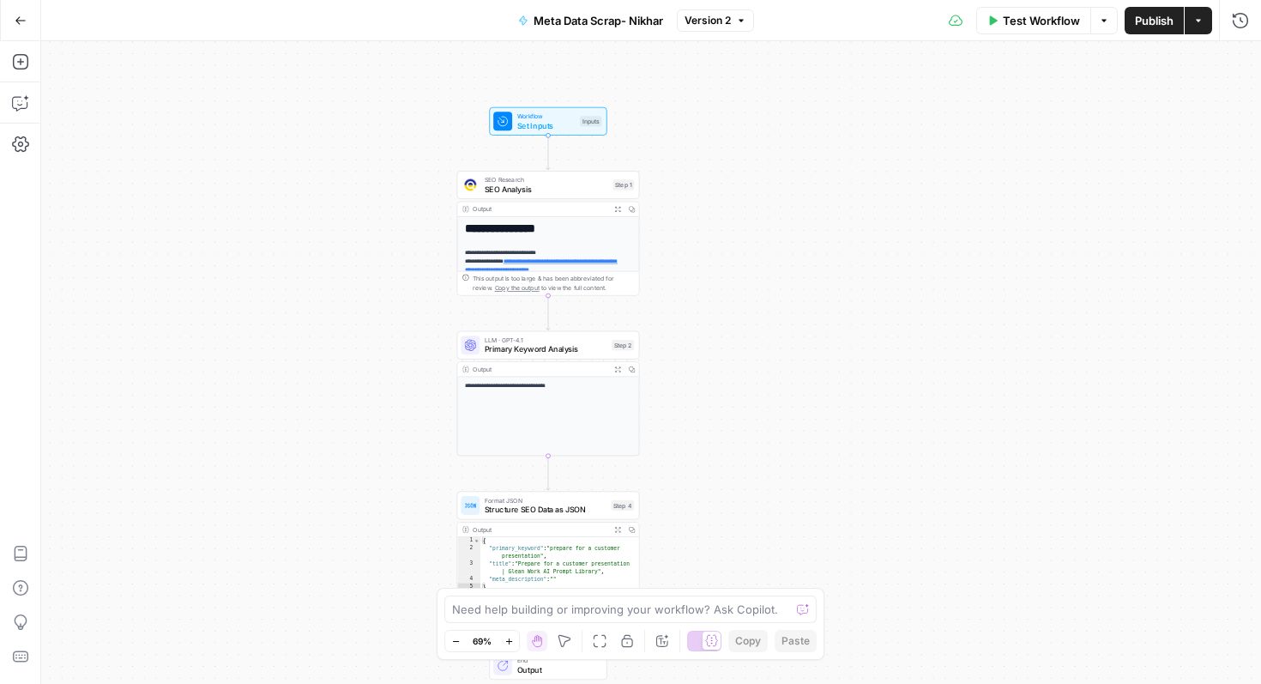
drag, startPoint x: 998, startPoint y: 57, endPoint x: 1001, endPoint y: 95, distance: 37.9
click at [1001, 95] on div "**********" at bounding box center [651, 362] width 1220 height 643
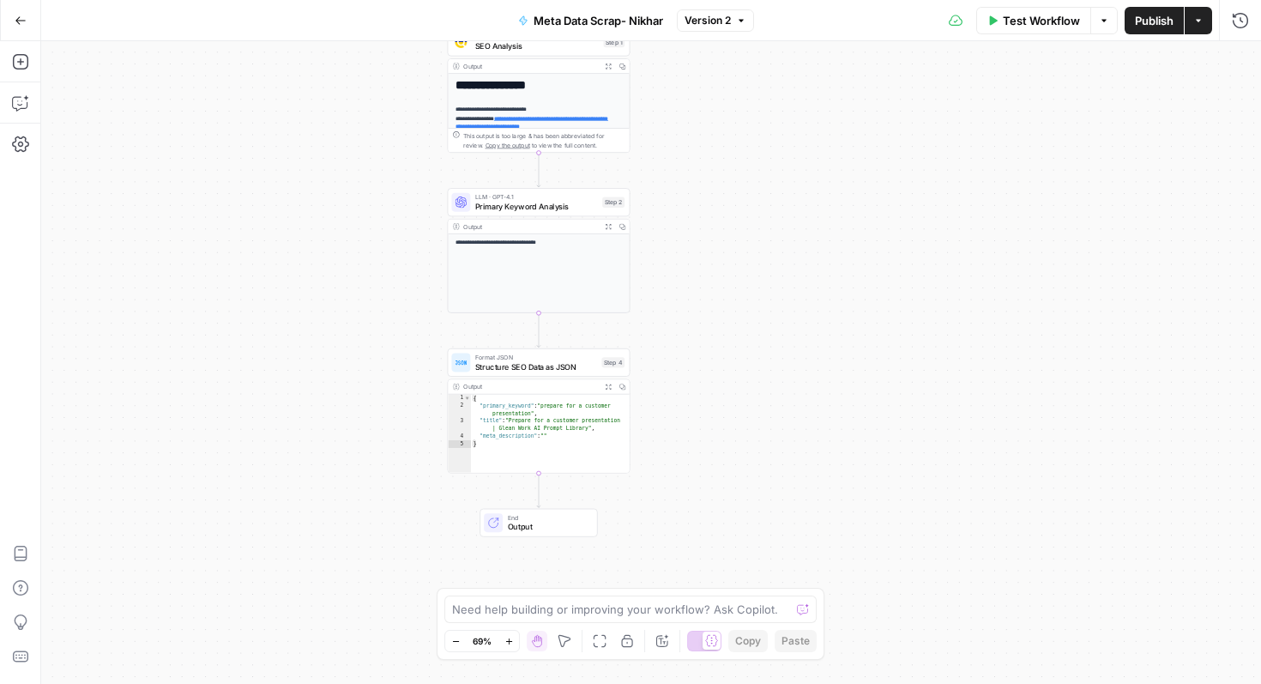
click at [1159, 21] on span "Publish" at bounding box center [1154, 20] width 39 height 17
click at [930, 303] on div "**********" at bounding box center [651, 362] width 1220 height 643
